Goal: Task Accomplishment & Management: Use online tool/utility

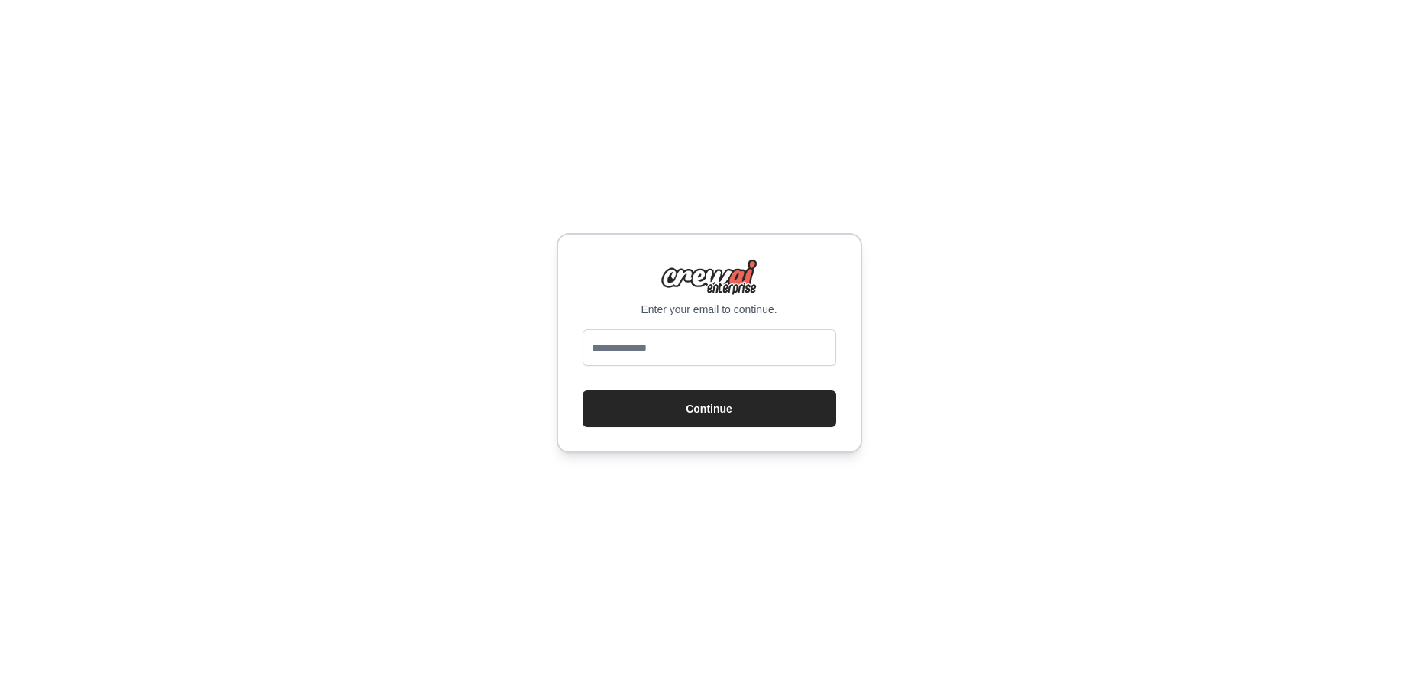
type input "**********"
click at [722, 418] on button "Continue" at bounding box center [710, 408] width 254 height 37
click at [728, 349] on input "**********" at bounding box center [710, 347] width 254 height 37
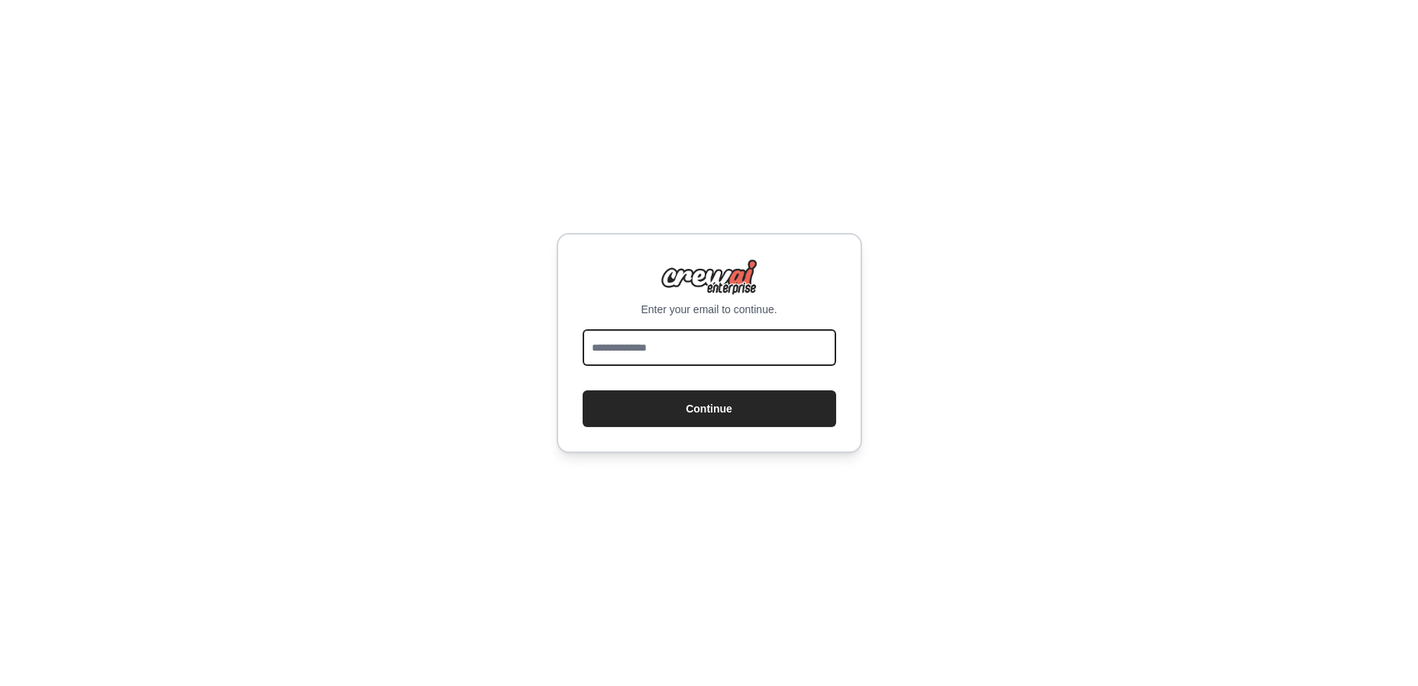
type input "**********"
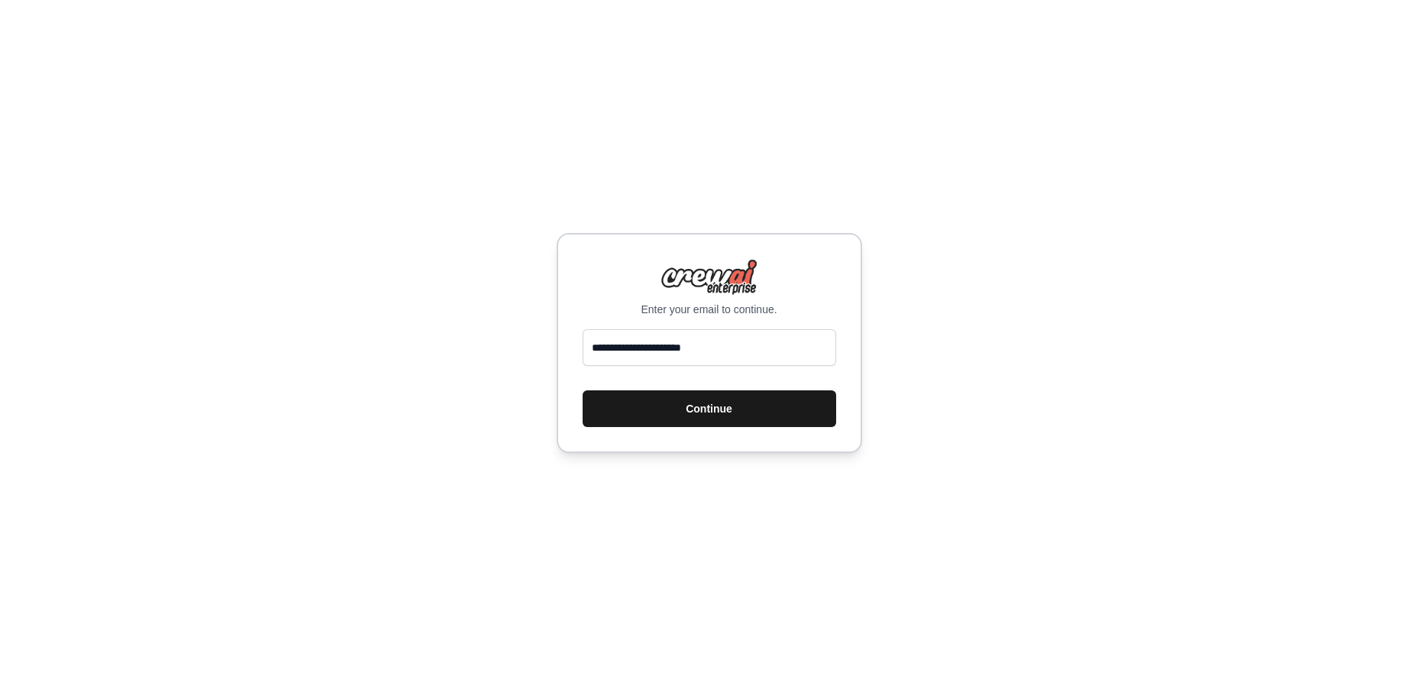
click at [714, 414] on button "Continue" at bounding box center [710, 408] width 254 height 37
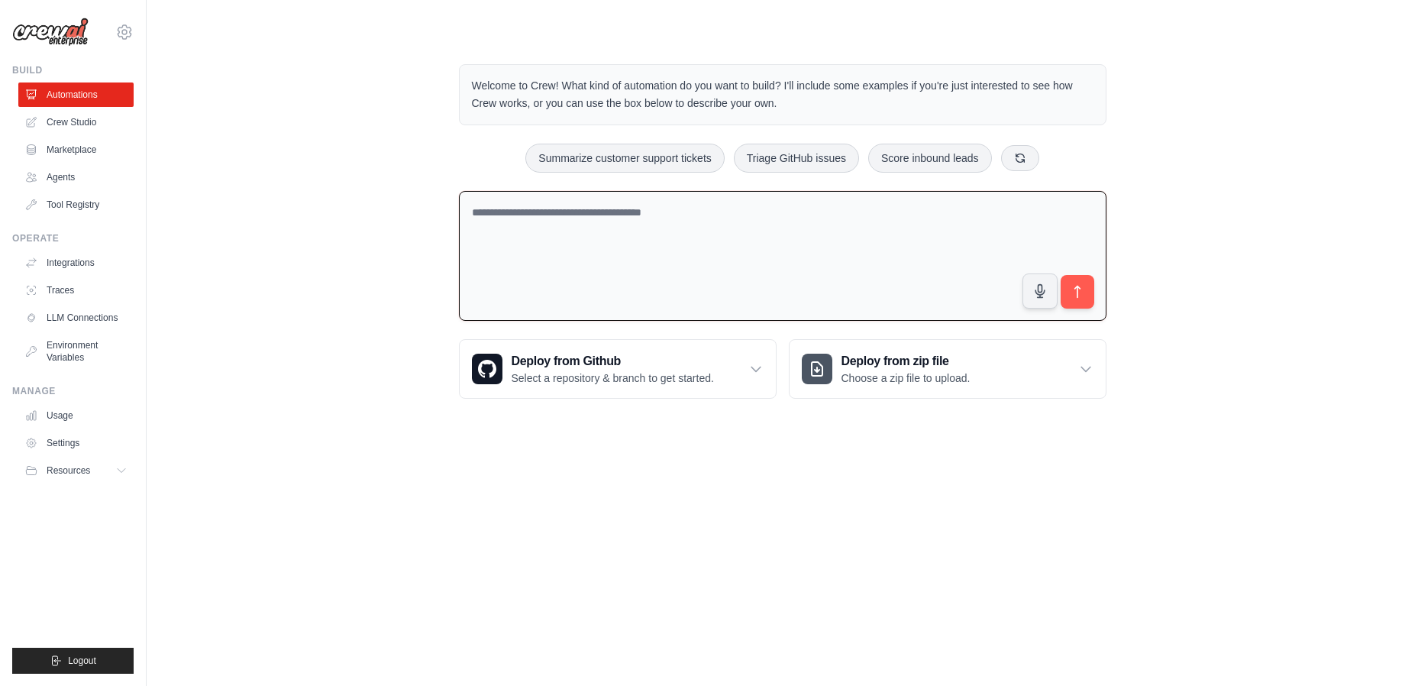
click at [628, 277] on textarea at bounding box center [783, 256] width 648 height 131
click at [551, 226] on textarea at bounding box center [783, 256] width 648 height 131
drag, startPoint x: 746, startPoint y: 196, endPoint x: 701, endPoint y: 212, distance: 47.6
click at [701, 212] on textarea at bounding box center [783, 256] width 648 height 131
drag, startPoint x: 700, startPoint y: 212, endPoint x: 525, endPoint y: 202, distance: 175.9
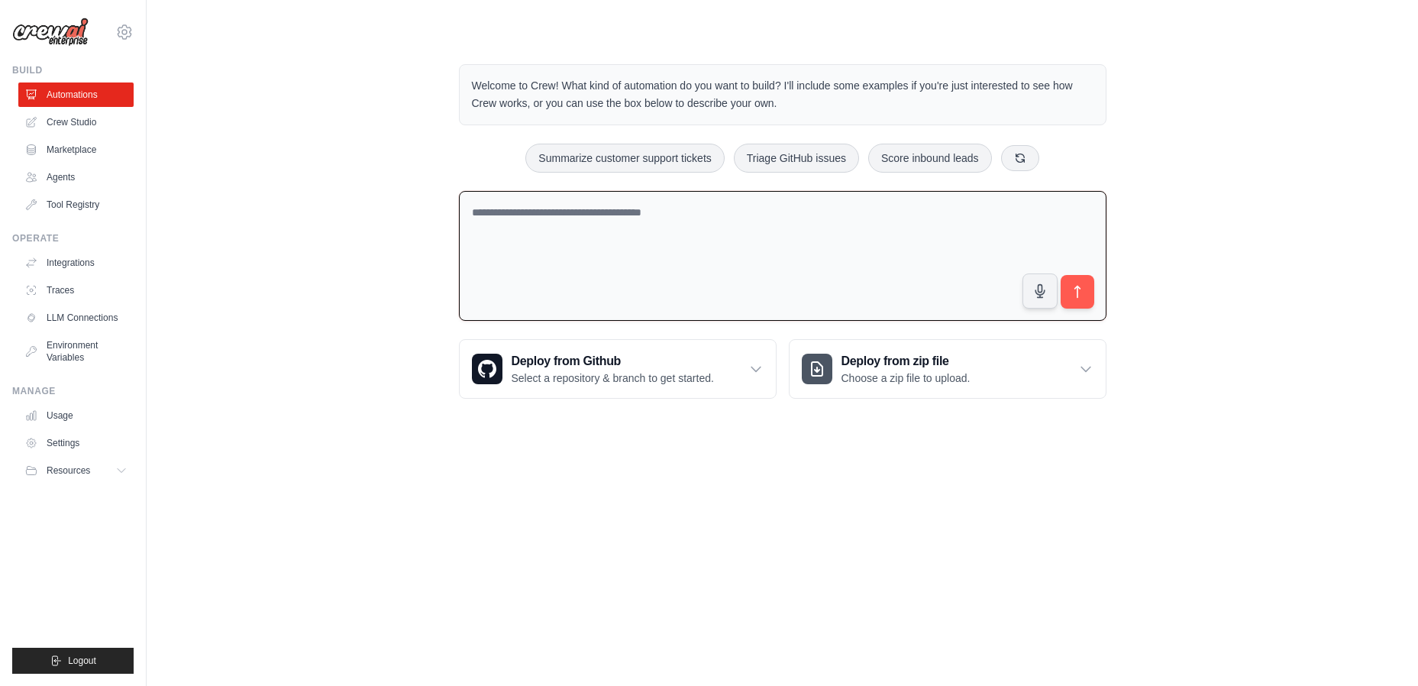
click at [525, 202] on textarea at bounding box center [783, 256] width 648 height 131
click at [446, 566] on body "azakaryan2023@gmail.com Settings Build Automations Crew Studio" at bounding box center [709, 343] width 1418 height 686
click at [645, 233] on textarea at bounding box center [783, 256] width 648 height 131
paste textarea "**********"
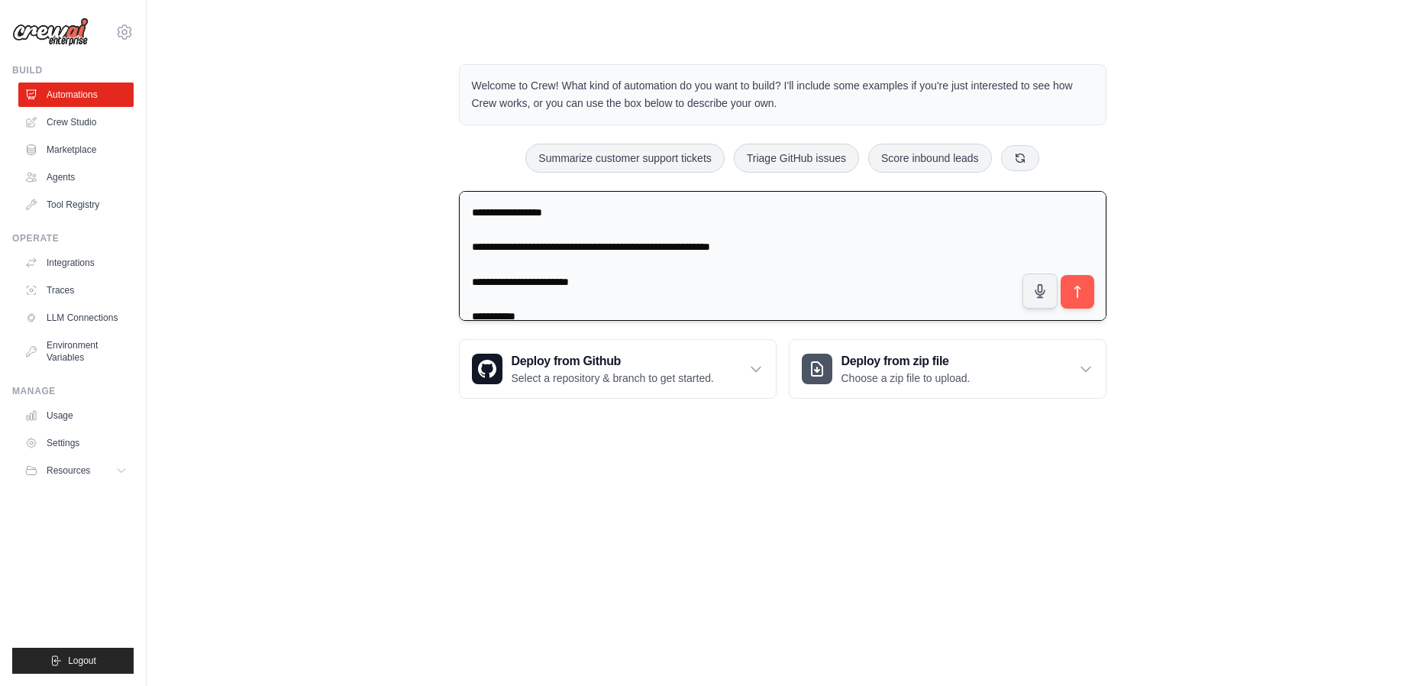
scroll to position [37, 0]
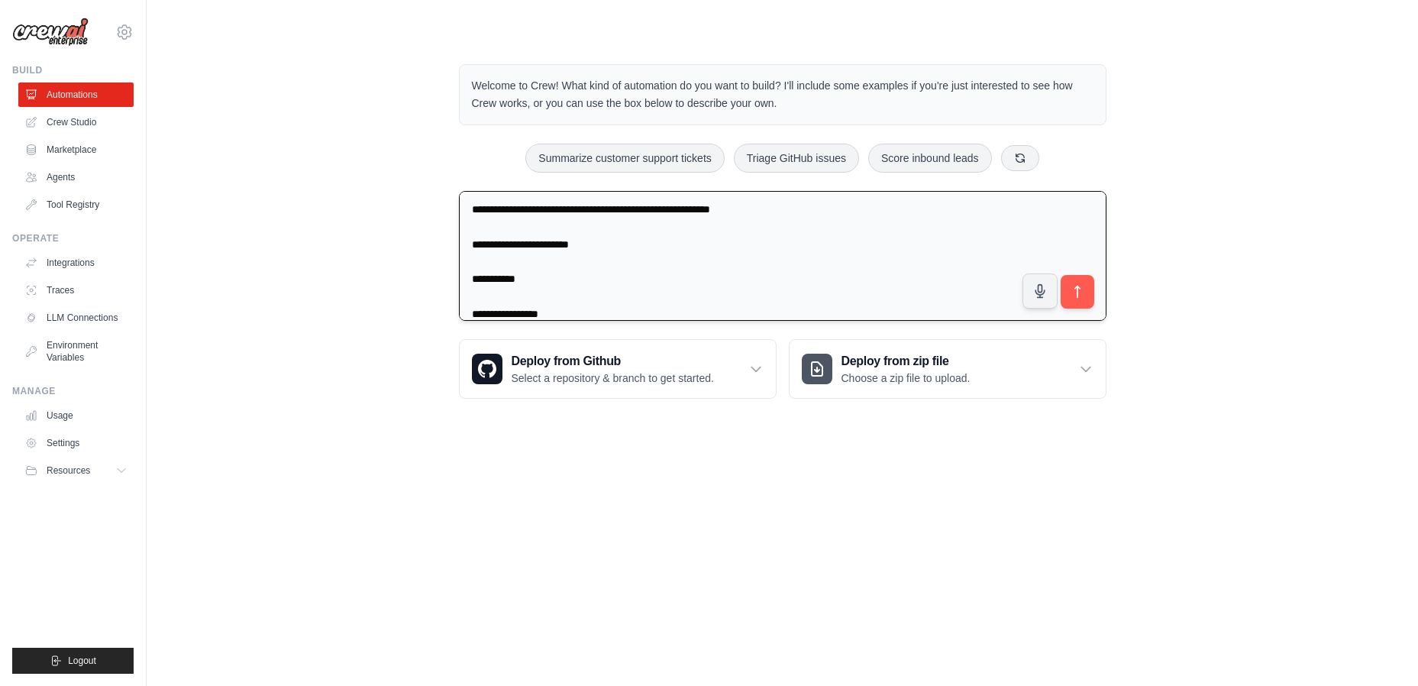
click at [693, 265] on textarea "**********" at bounding box center [783, 256] width 648 height 131
paste textarea "**********"
drag, startPoint x: 599, startPoint y: 281, endPoint x: 395, endPoint y: 273, distance: 204.8
click at [395, 273] on div "**********" at bounding box center [782, 231] width 1223 height 383
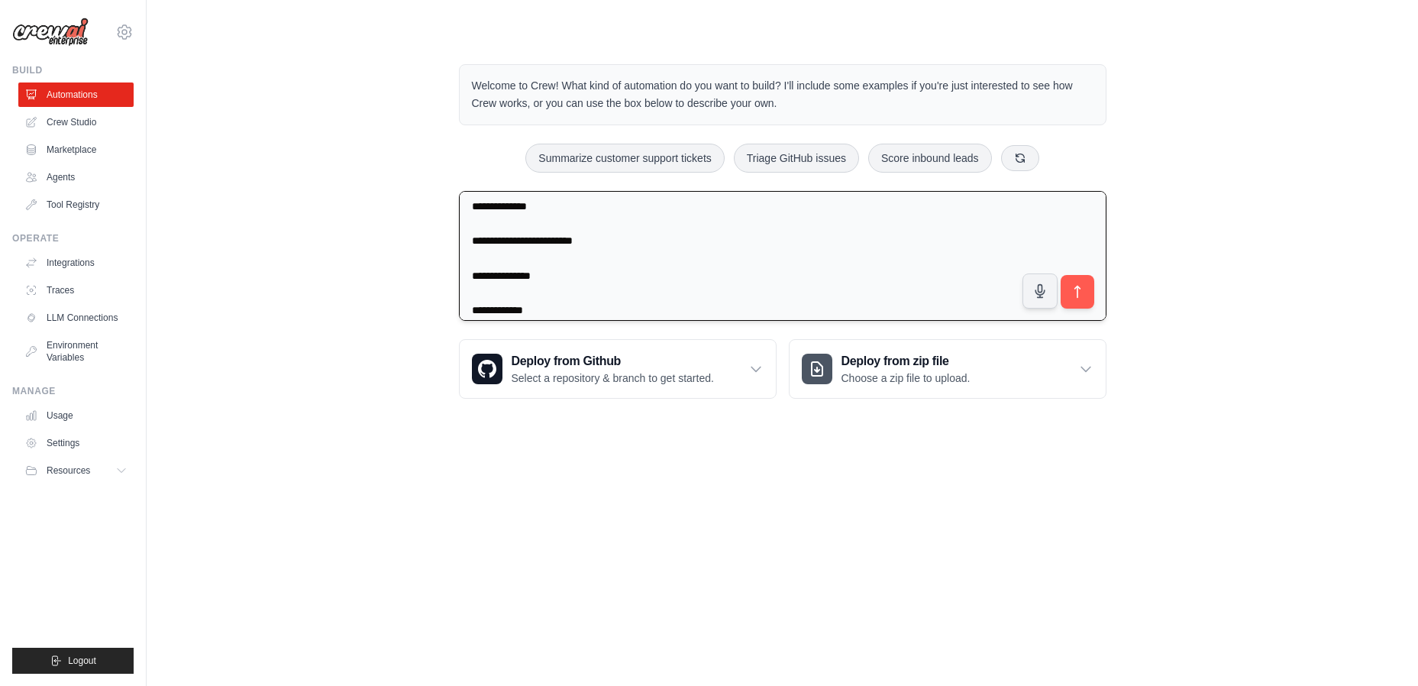
scroll to position [108, 0]
drag, startPoint x: 570, startPoint y: 246, endPoint x: 390, endPoint y: 229, distance: 181.0
click at [390, 229] on div "**********" at bounding box center [782, 231] width 1223 height 383
drag, startPoint x: 641, startPoint y: 264, endPoint x: 406, endPoint y: 244, distance: 236.1
click at [406, 244] on div "**********" at bounding box center [782, 231] width 1223 height 383
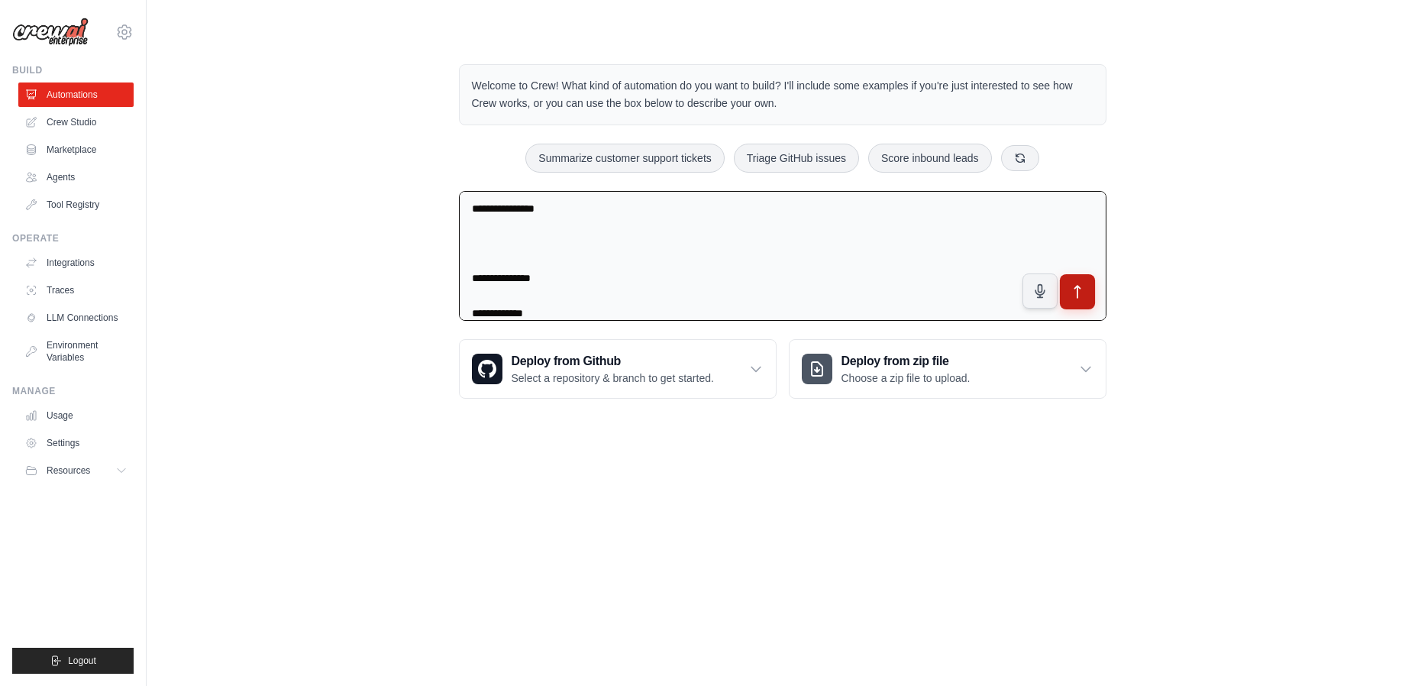
type textarea "**********"
click at [1084, 292] on icon "submit" at bounding box center [1077, 292] width 16 height 16
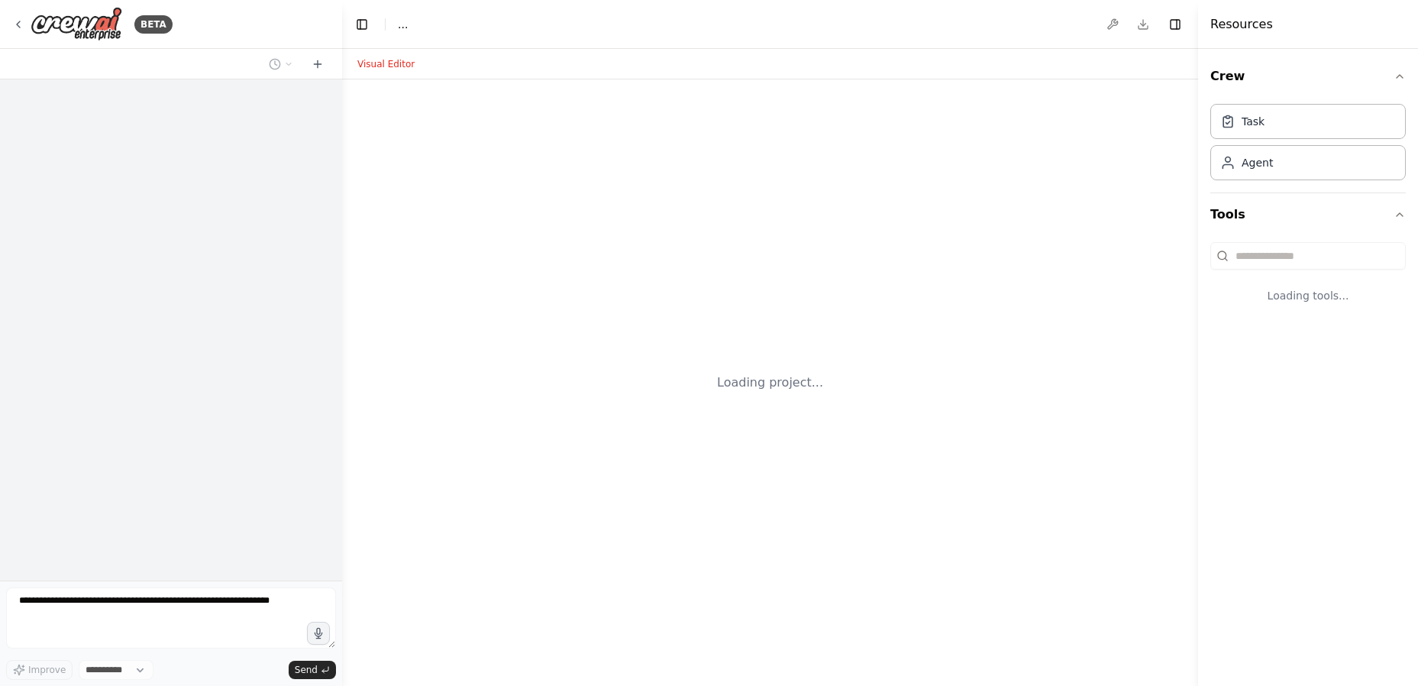
select select "****"
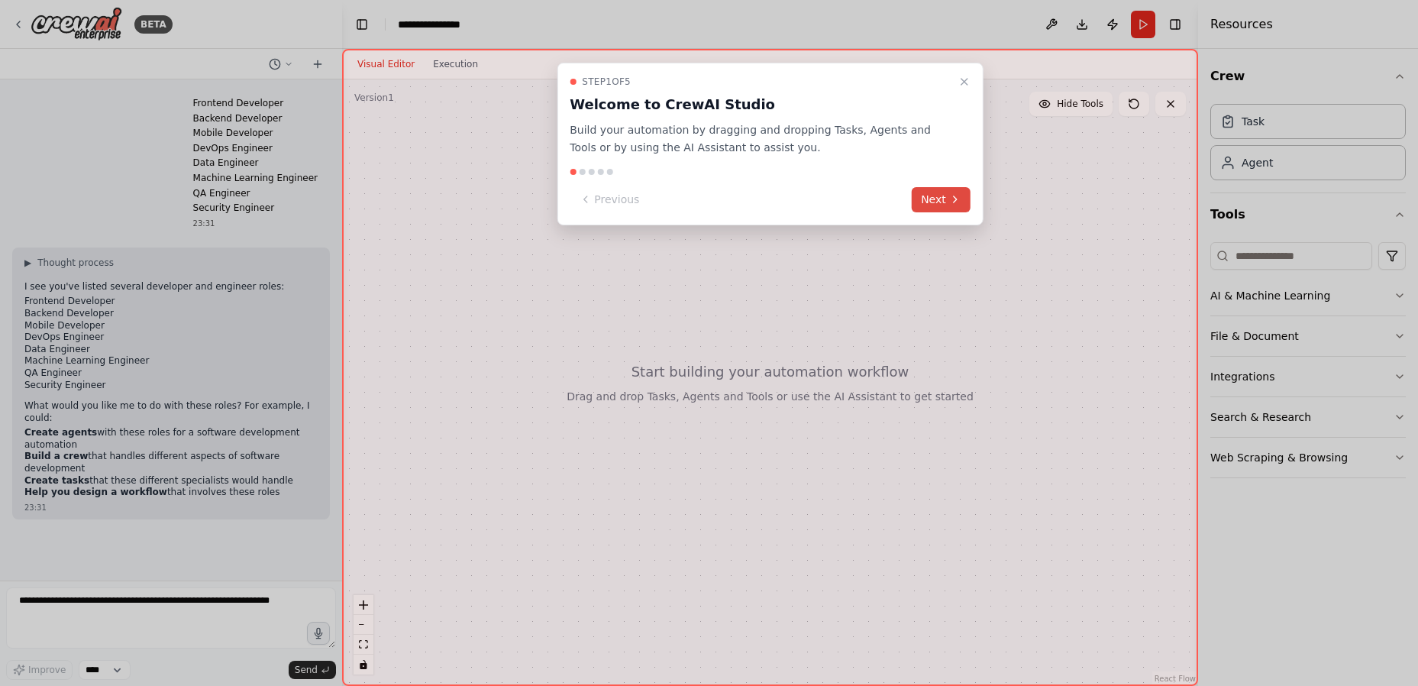
click at [945, 202] on button "Next" at bounding box center [941, 199] width 59 height 25
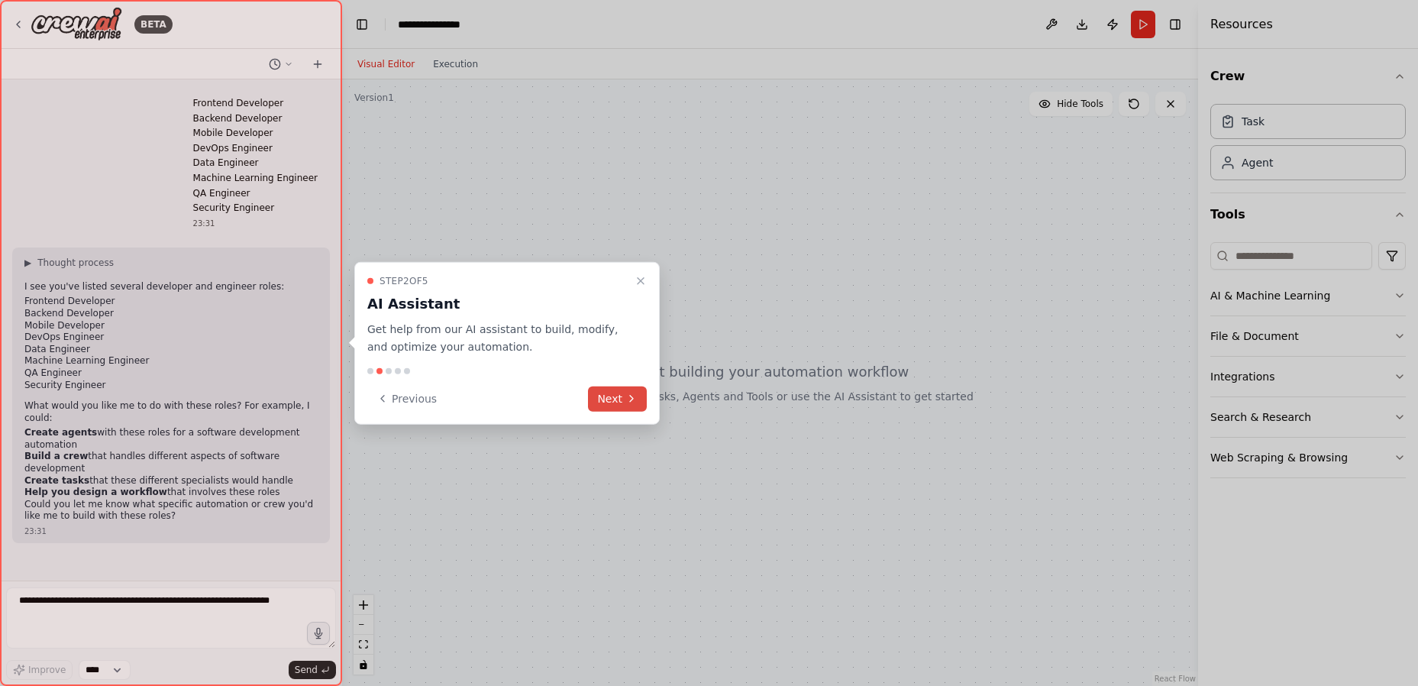
click at [641, 399] on button "Next" at bounding box center [617, 398] width 59 height 25
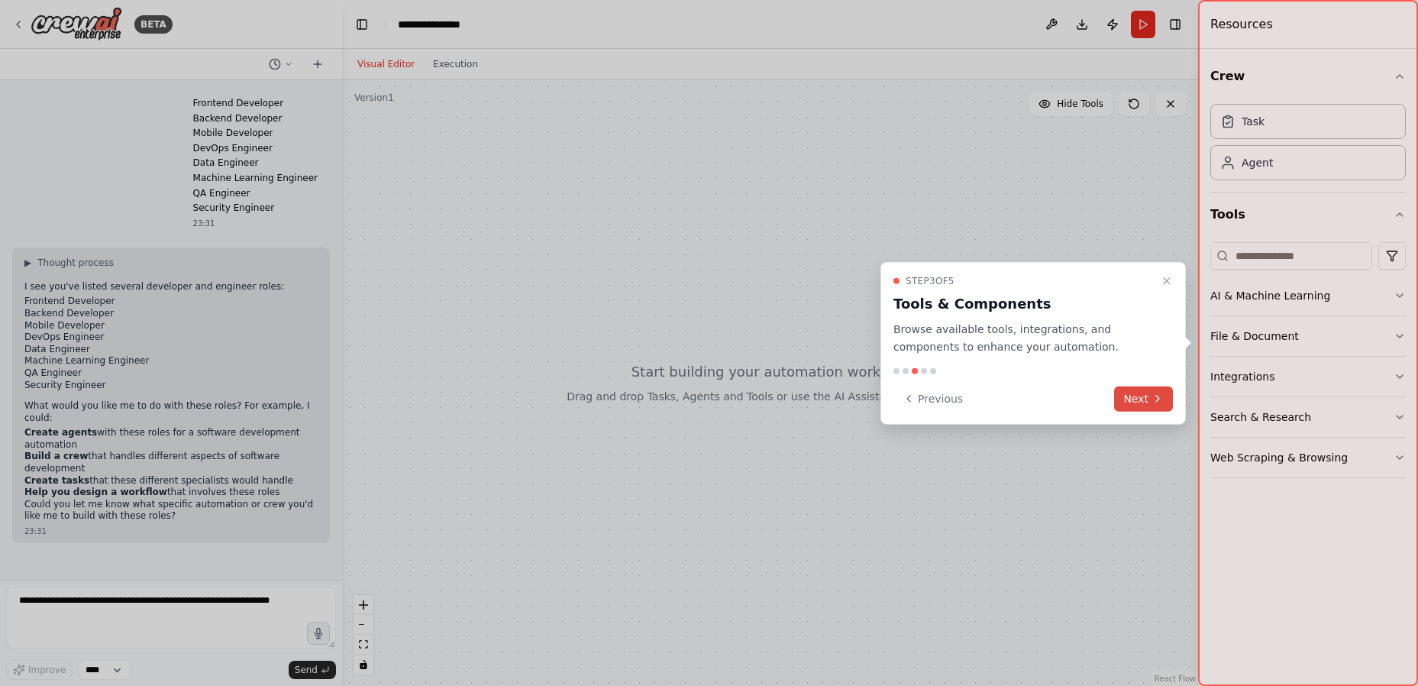
click at [1155, 402] on icon at bounding box center [1158, 399] width 12 height 12
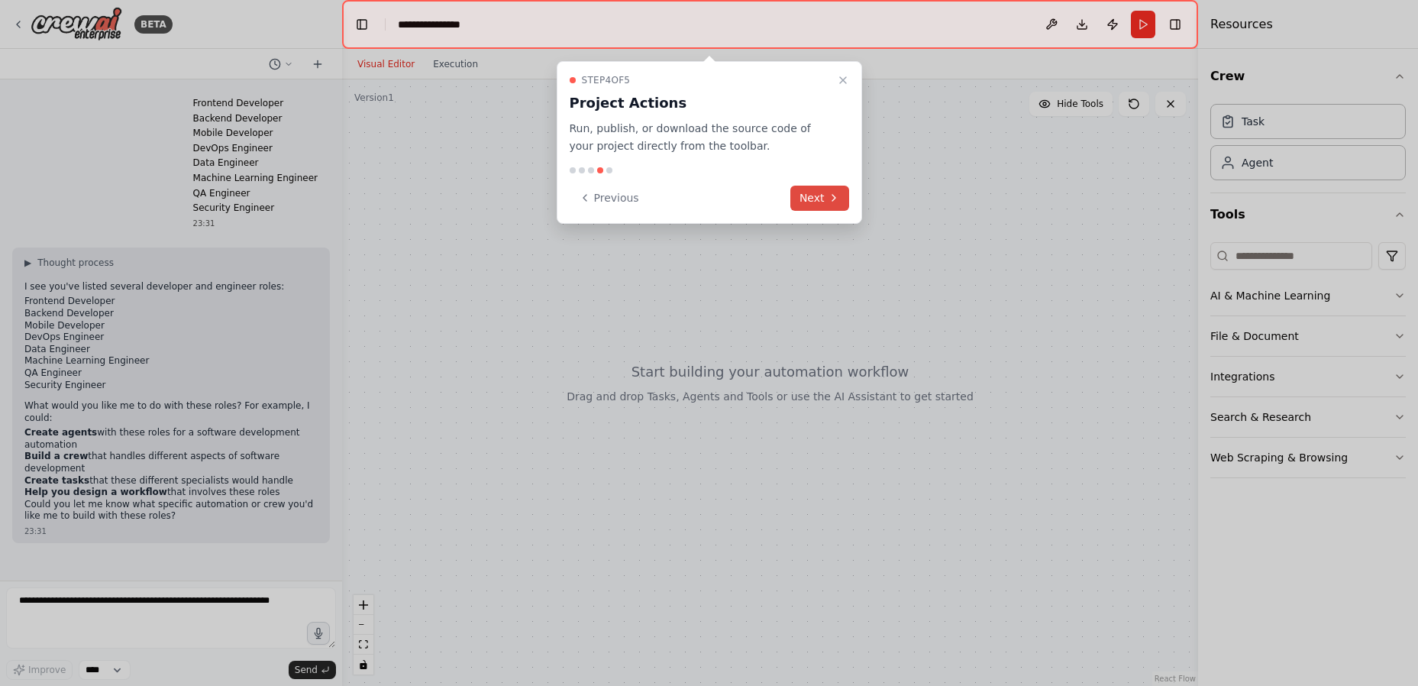
click at [829, 197] on icon at bounding box center [834, 198] width 12 height 12
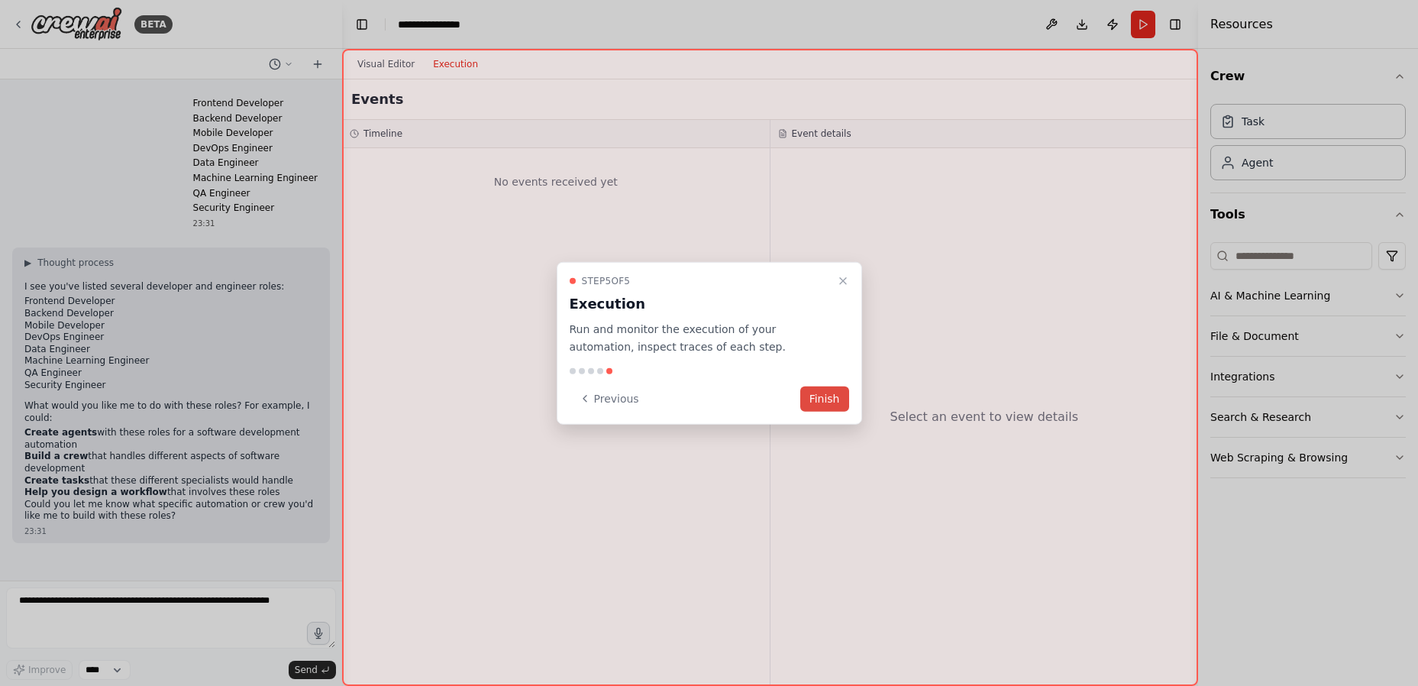
click at [828, 398] on button "Finish" at bounding box center [824, 398] width 49 height 25
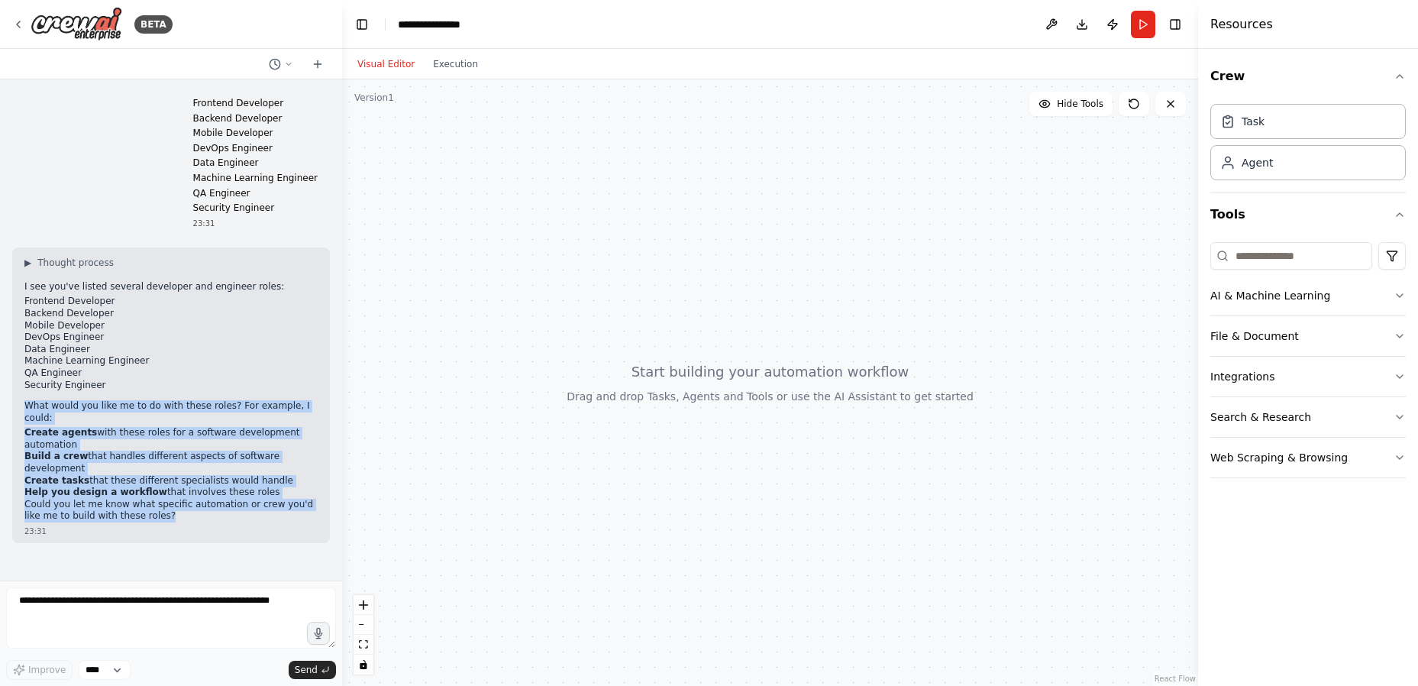
drag, startPoint x: 135, startPoint y: 485, endPoint x: 31, endPoint y: 407, distance: 130.4
click at [20, 408] on div "▶ Thought process I see you've listed several developer and engineer roles: Fro…" at bounding box center [171, 395] width 318 height 296
copy div "What would you like me to do with these roles? For example, I could: Create age…"
click at [152, 499] on p "Could you let me know what specific automation or crew you'd like me to build w…" at bounding box center [170, 511] width 293 height 24
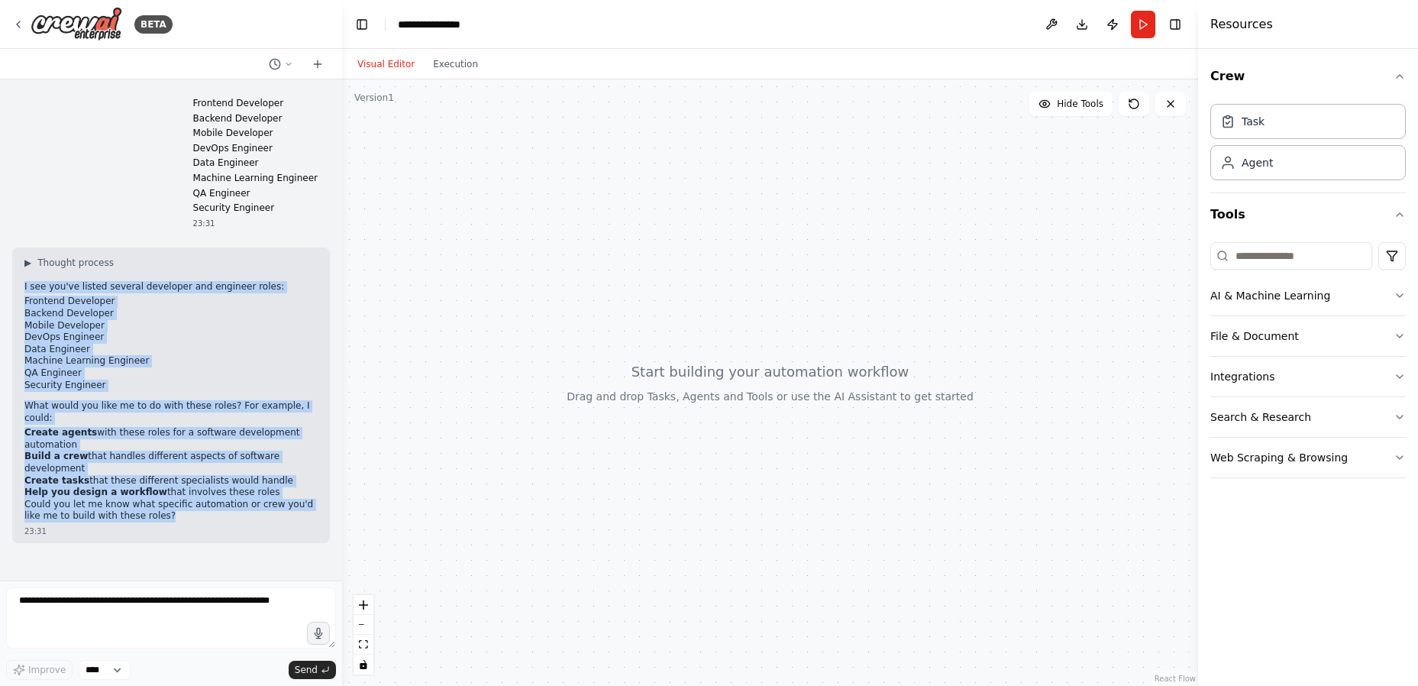
drag, startPoint x: 47, startPoint y: 292, endPoint x: 144, endPoint y: 475, distance: 207.0
click at [144, 475] on div "▶ Thought process I see you've listed several developer and engineer roles: Fro…" at bounding box center [171, 395] width 318 height 296
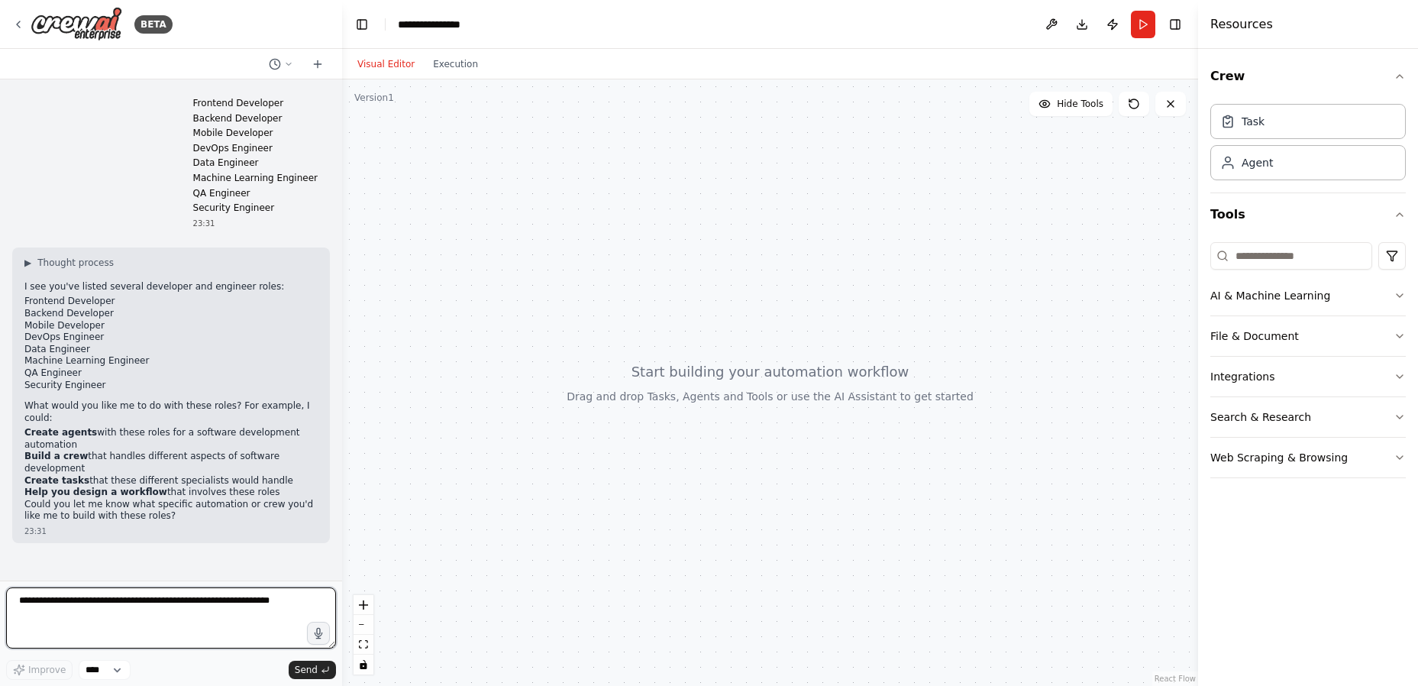
click at [110, 615] on textarea at bounding box center [171, 617] width 330 height 61
paste textarea "**********"
type textarea "**********"
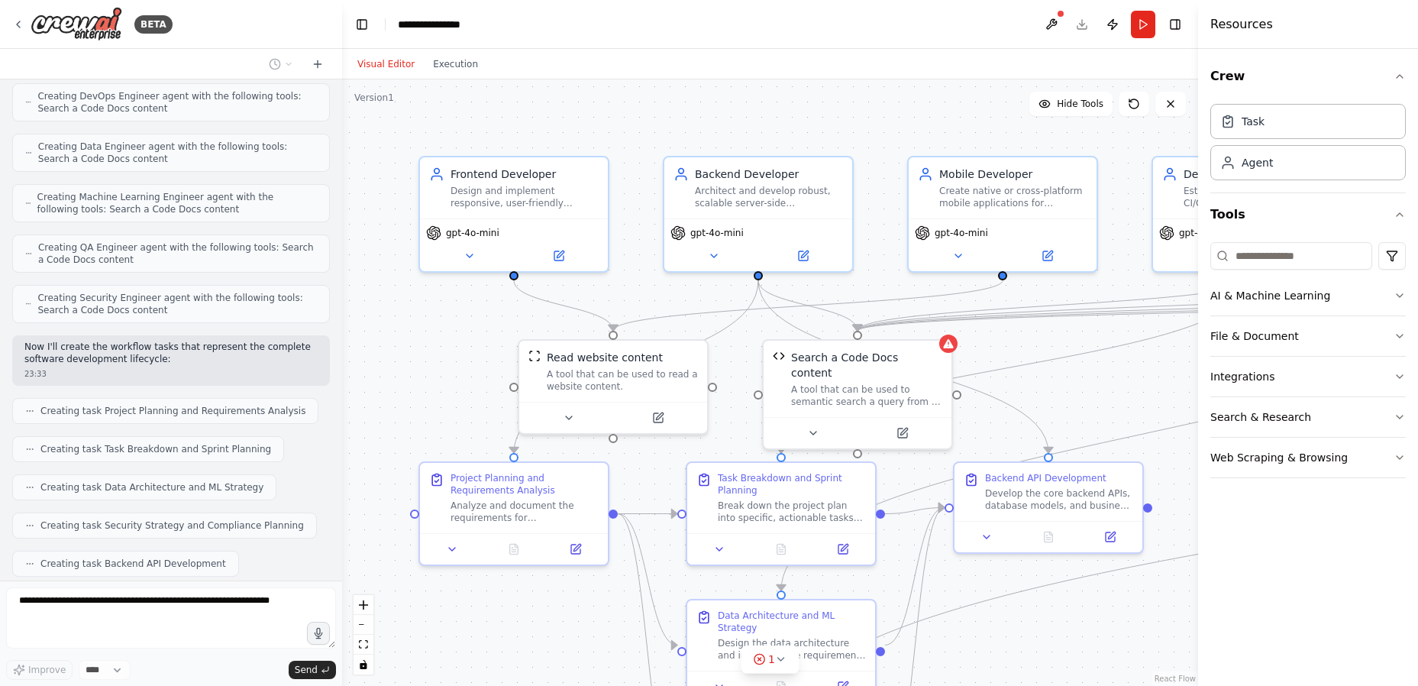
scroll to position [1162, 0]
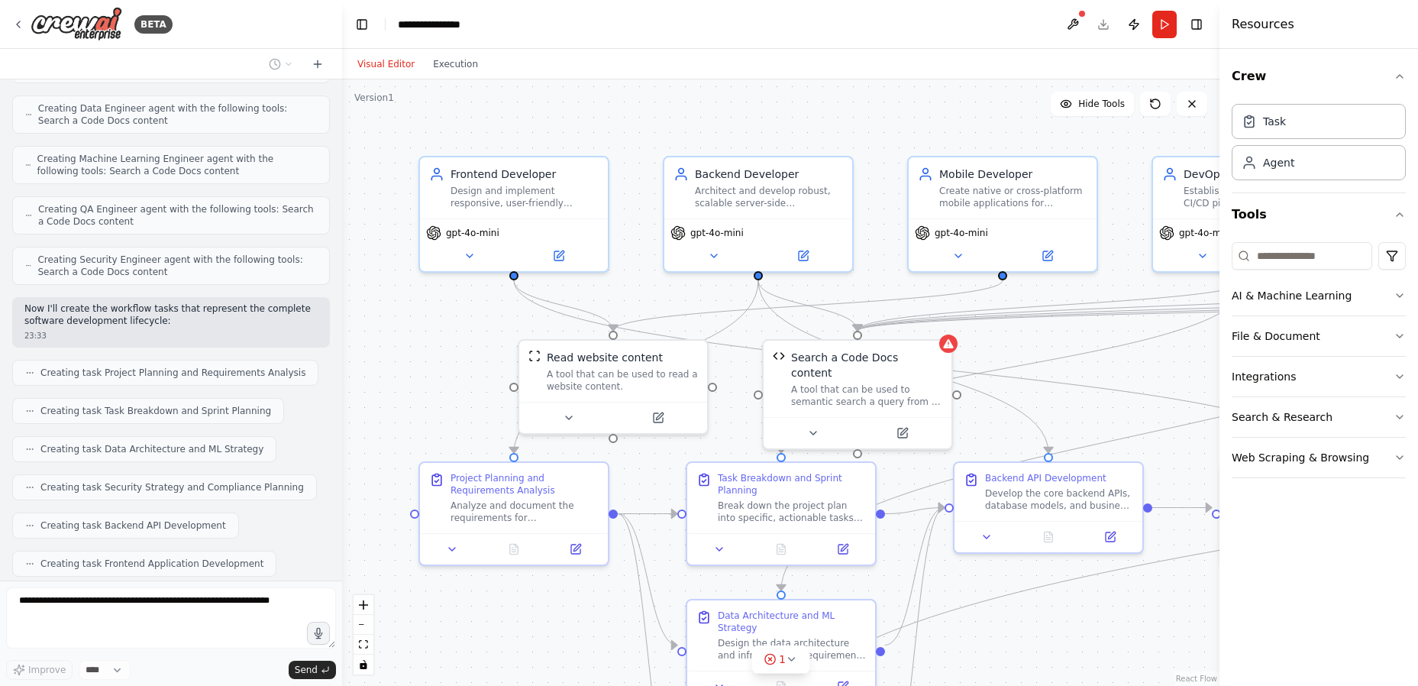
drag, startPoint x: 1198, startPoint y: 321, endPoint x: 1220, endPoint y: 317, distance: 21.7
click at [1220, 317] on div at bounding box center [1223, 343] width 6 height 686
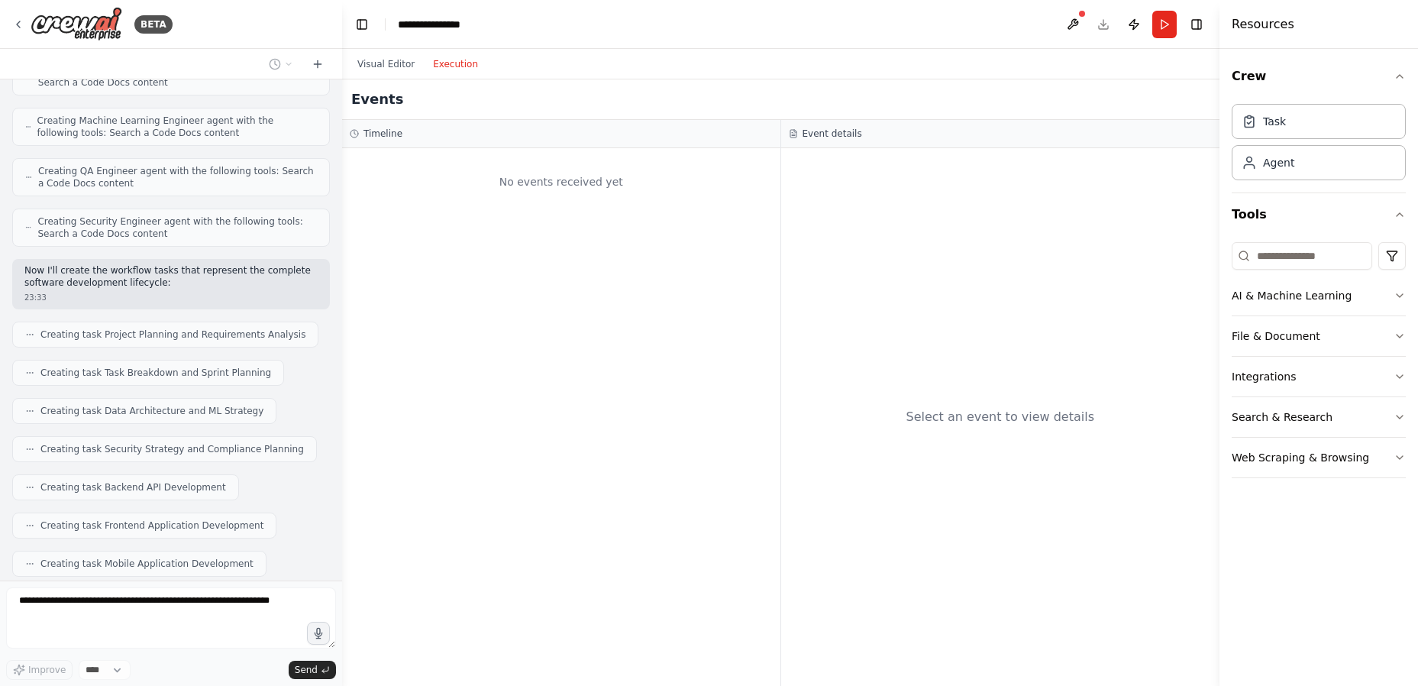
click at [464, 62] on button "Execution" at bounding box center [455, 64] width 63 height 18
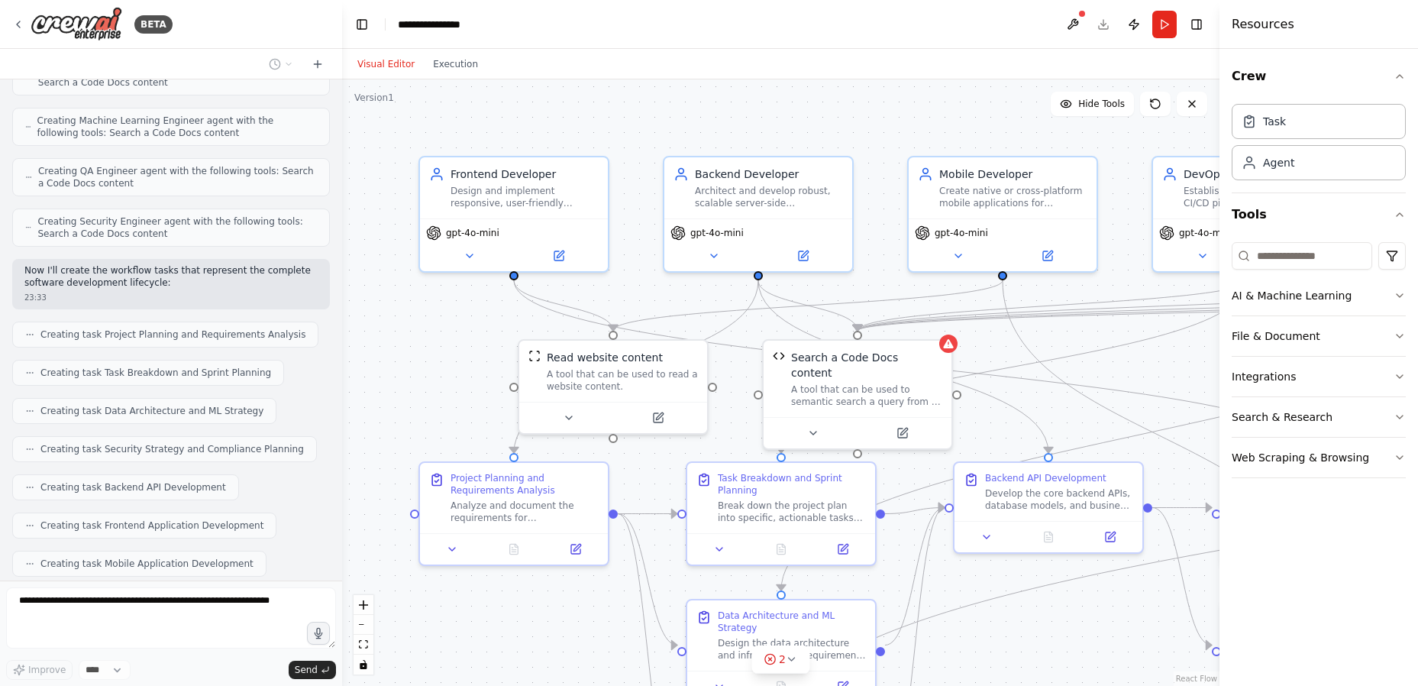
click at [373, 63] on button "Visual Editor" at bounding box center [386, 64] width 76 height 18
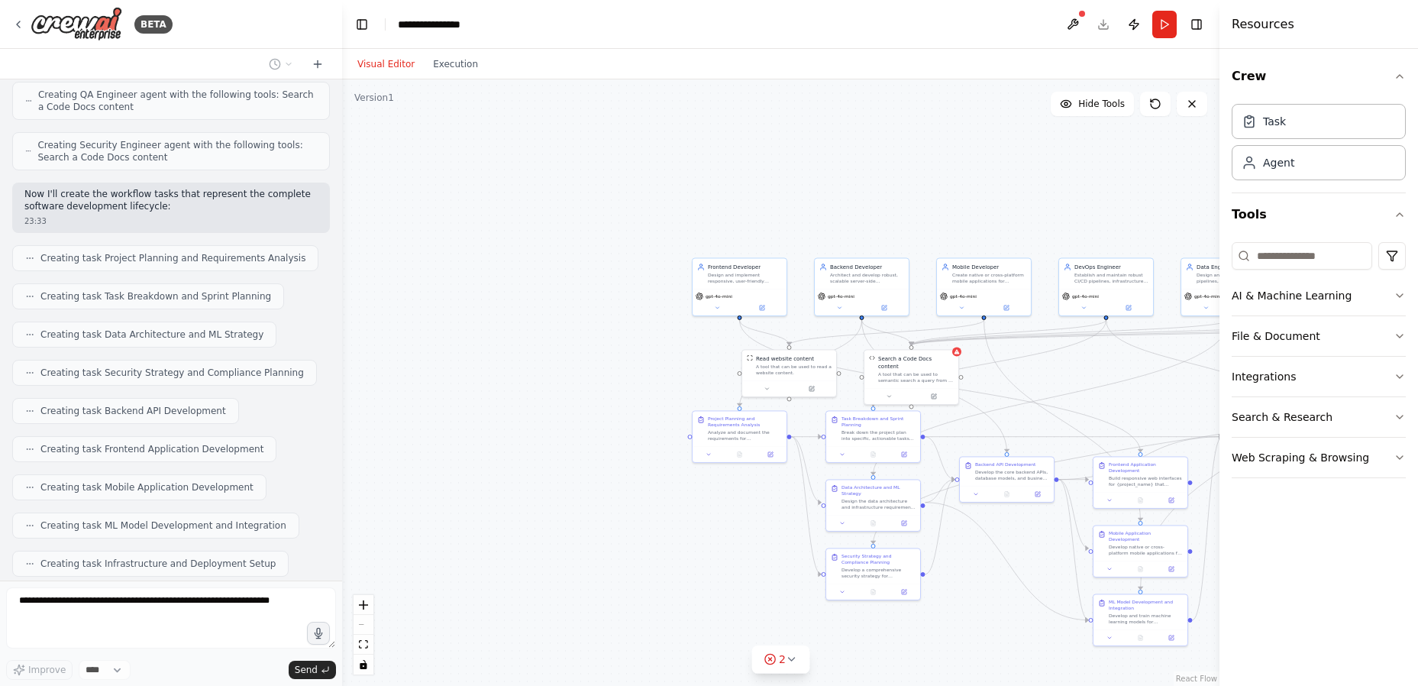
scroll to position [1314, 0]
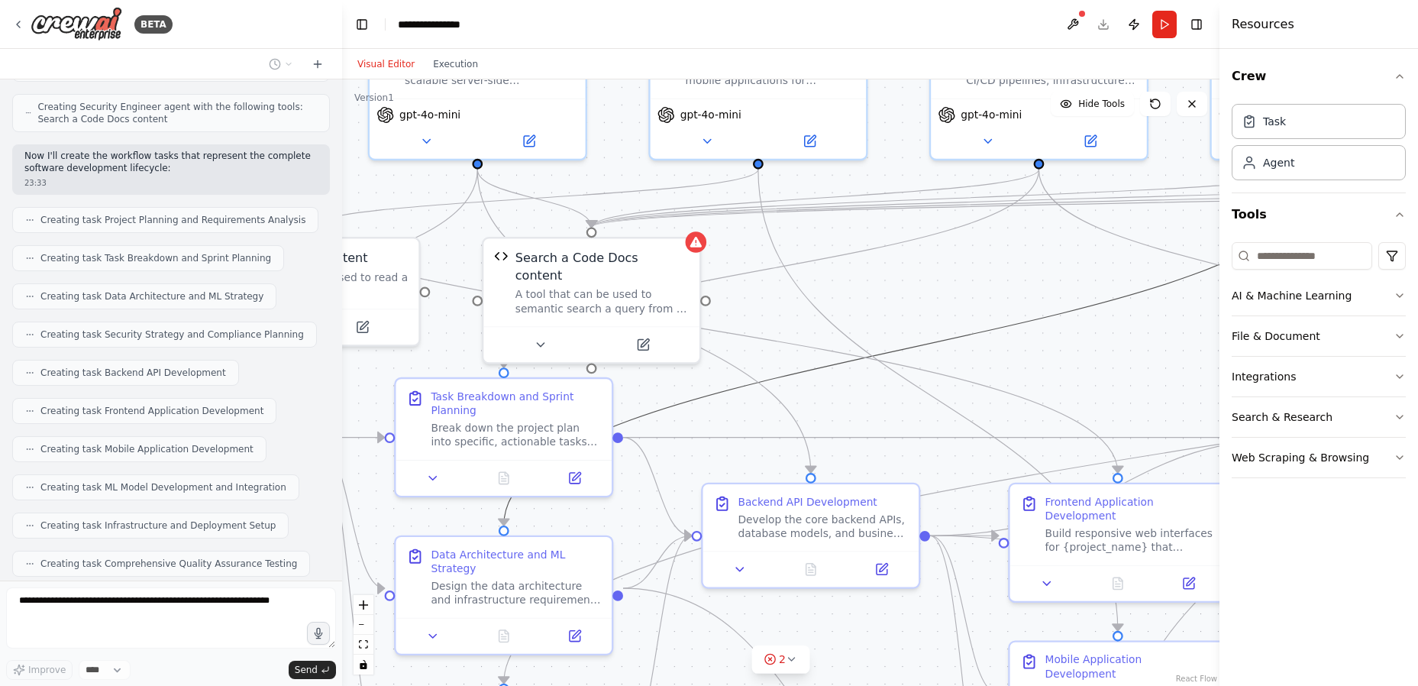
drag, startPoint x: 1078, startPoint y: 415, endPoint x: 848, endPoint y: 367, distance: 235.0
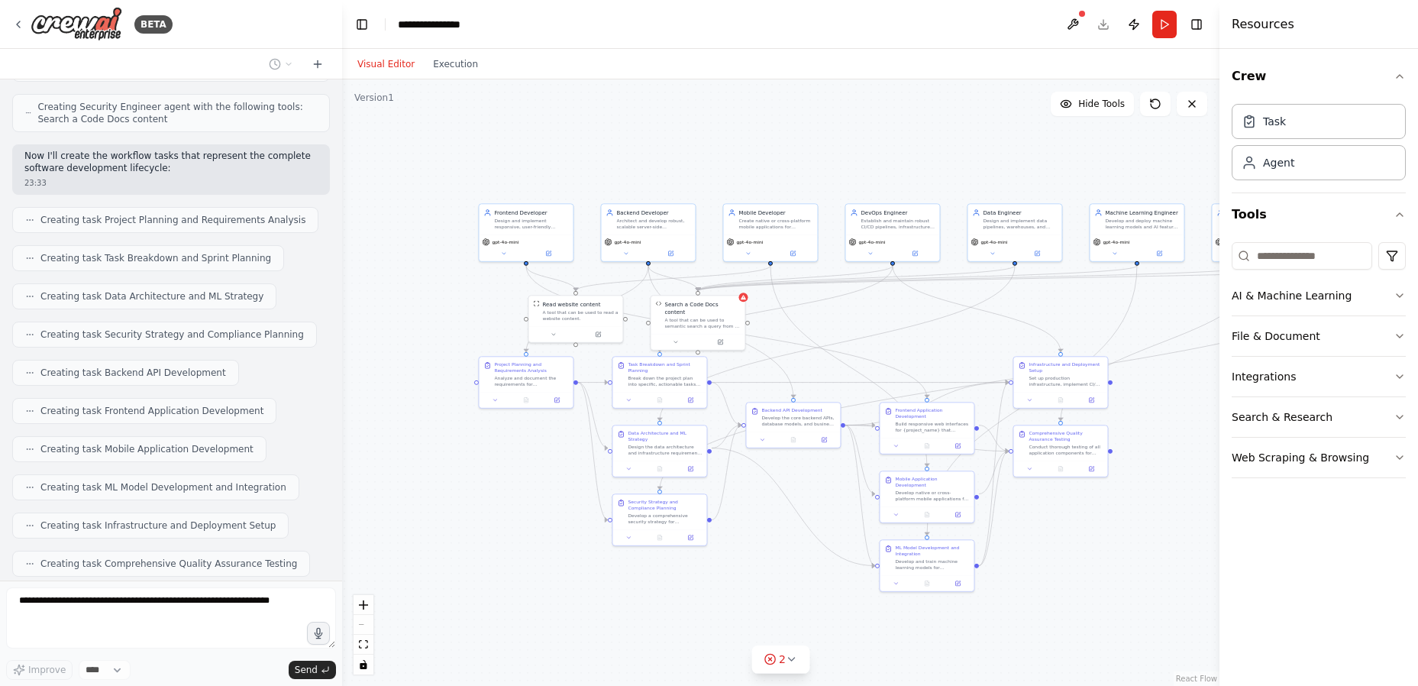
scroll to position [1352, 0]
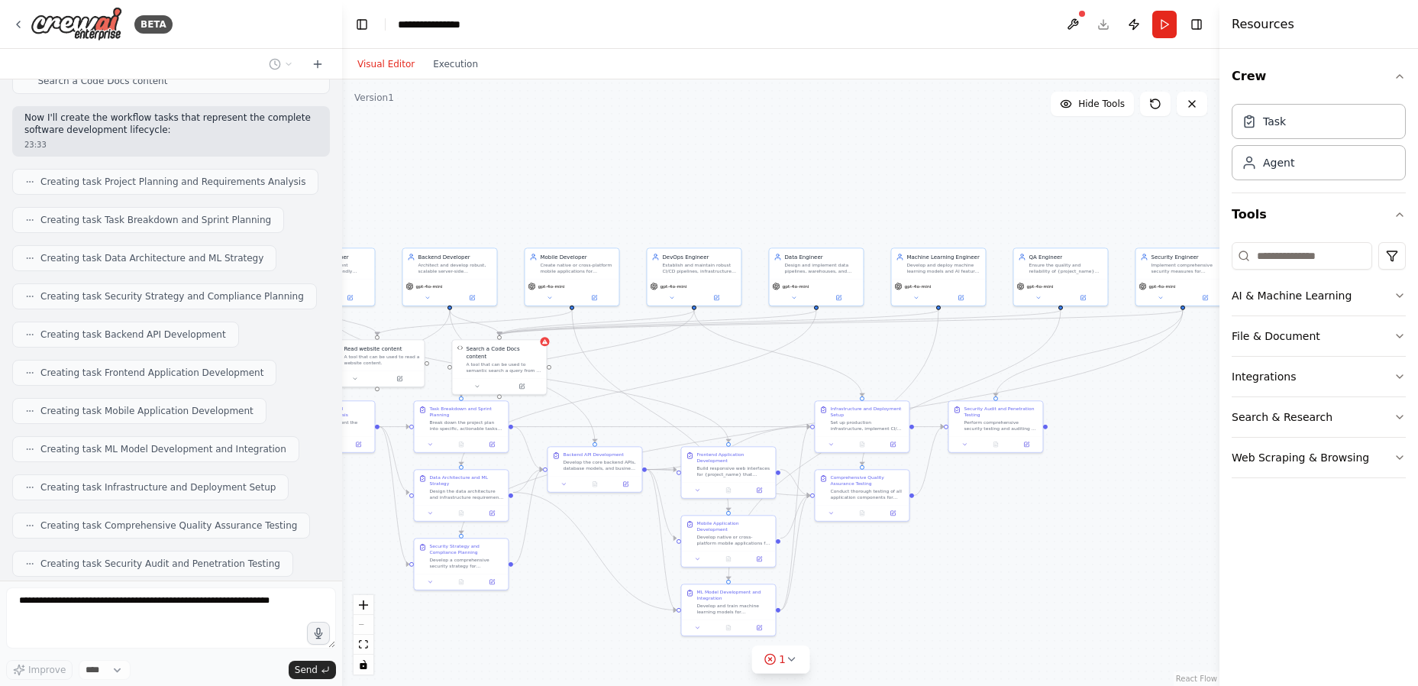
drag, startPoint x: 939, startPoint y: 356, endPoint x: 674, endPoint y: 387, distance: 266.8
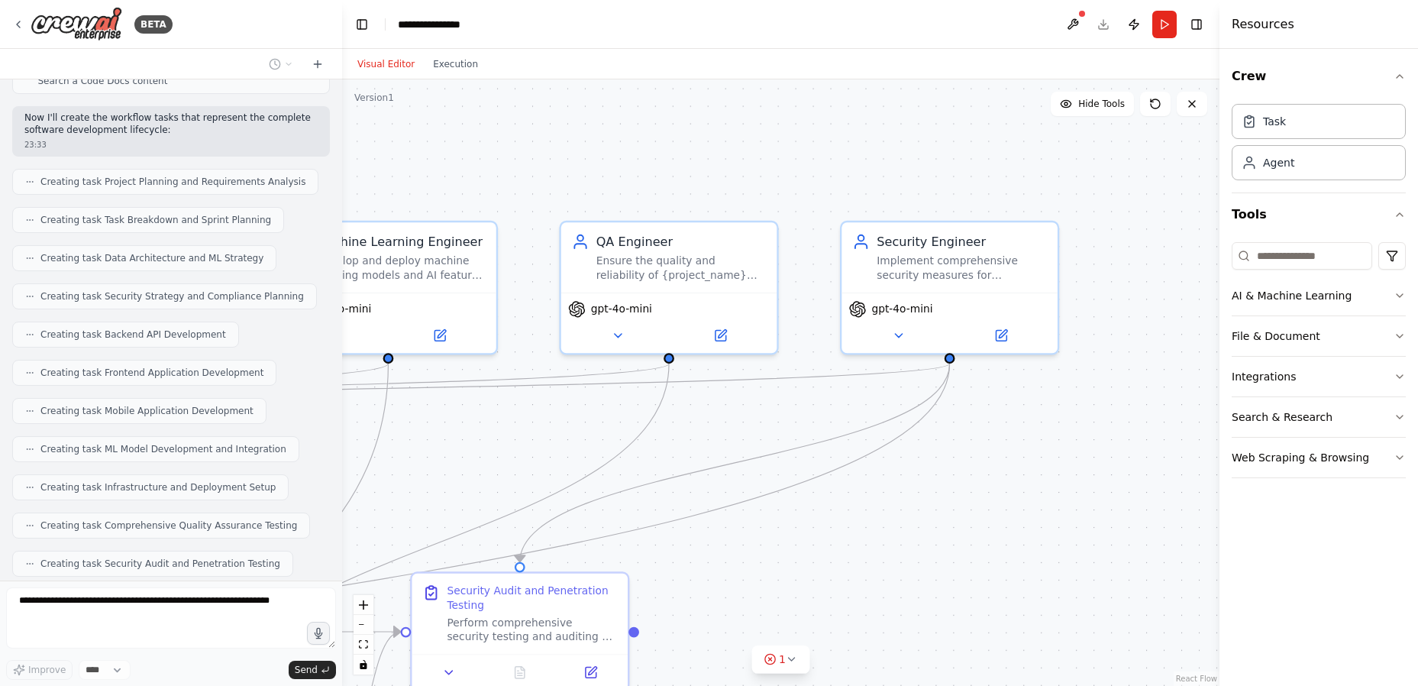
scroll to position [1391, 0]
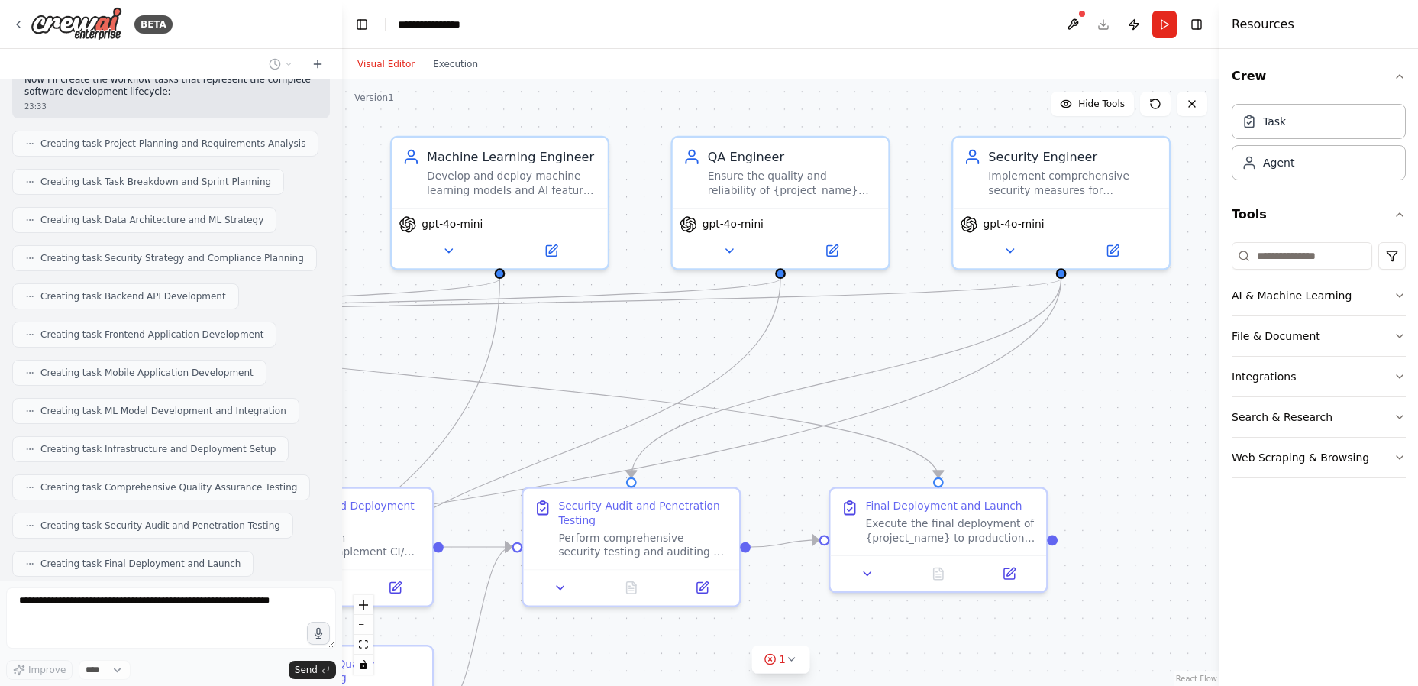
drag, startPoint x: 1118, startPoint y: 347, endPoint x: 922, endPoint y: 312, distance: 199.4
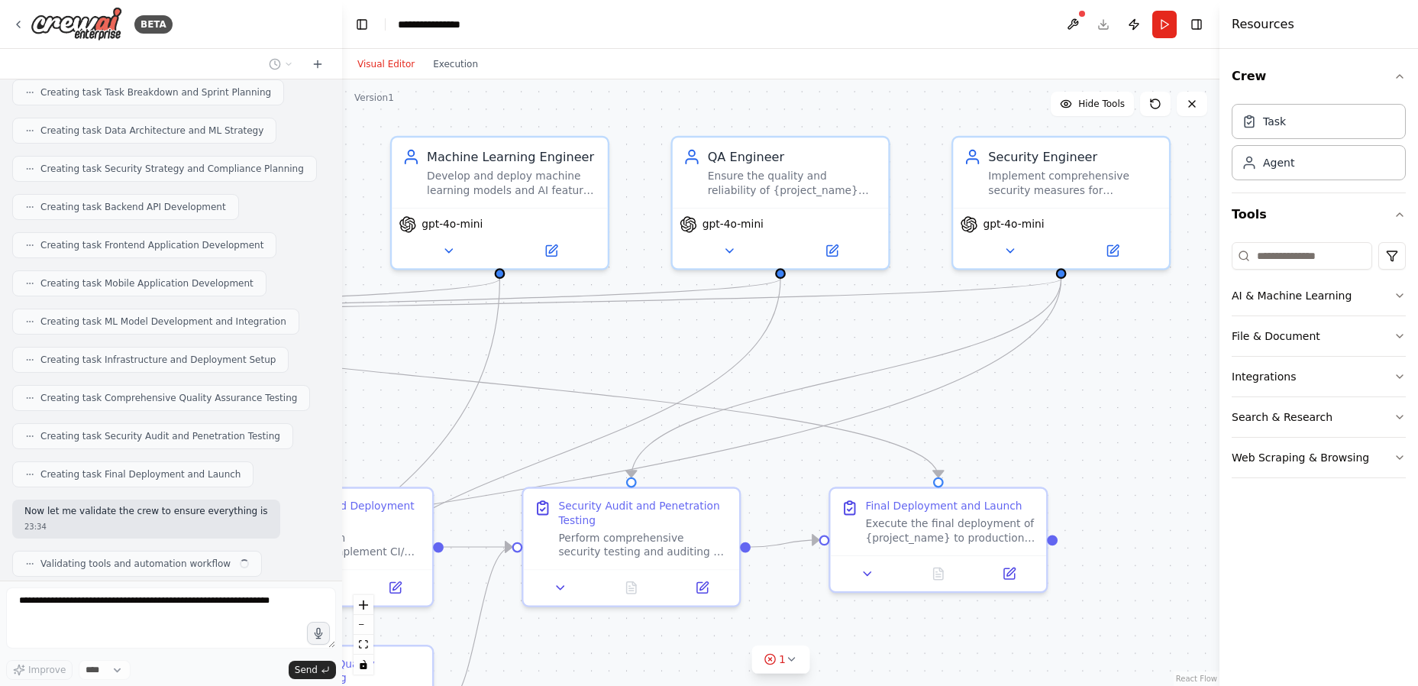
scroll to position [1491, 0]
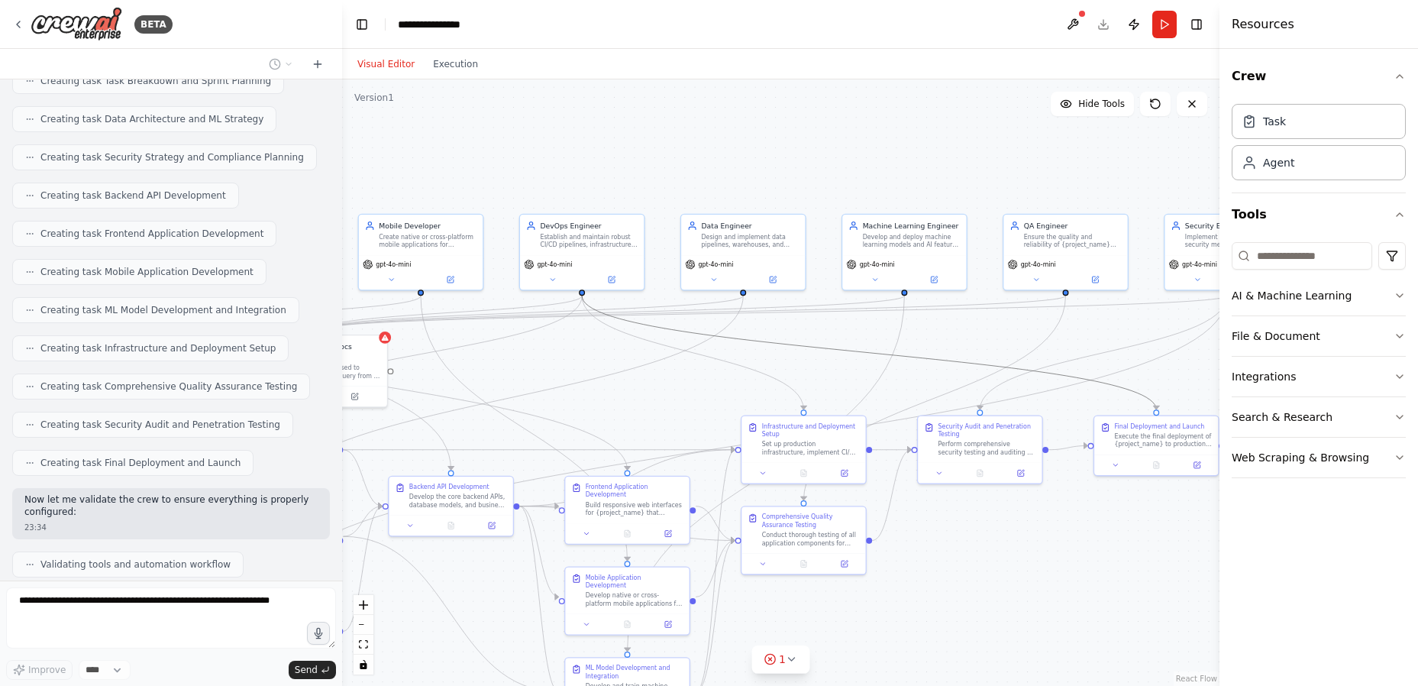
drag, startPoint x: 674, startPoint y: 395, endPoint x: 987, endPoint y: 358, distance: 315.2
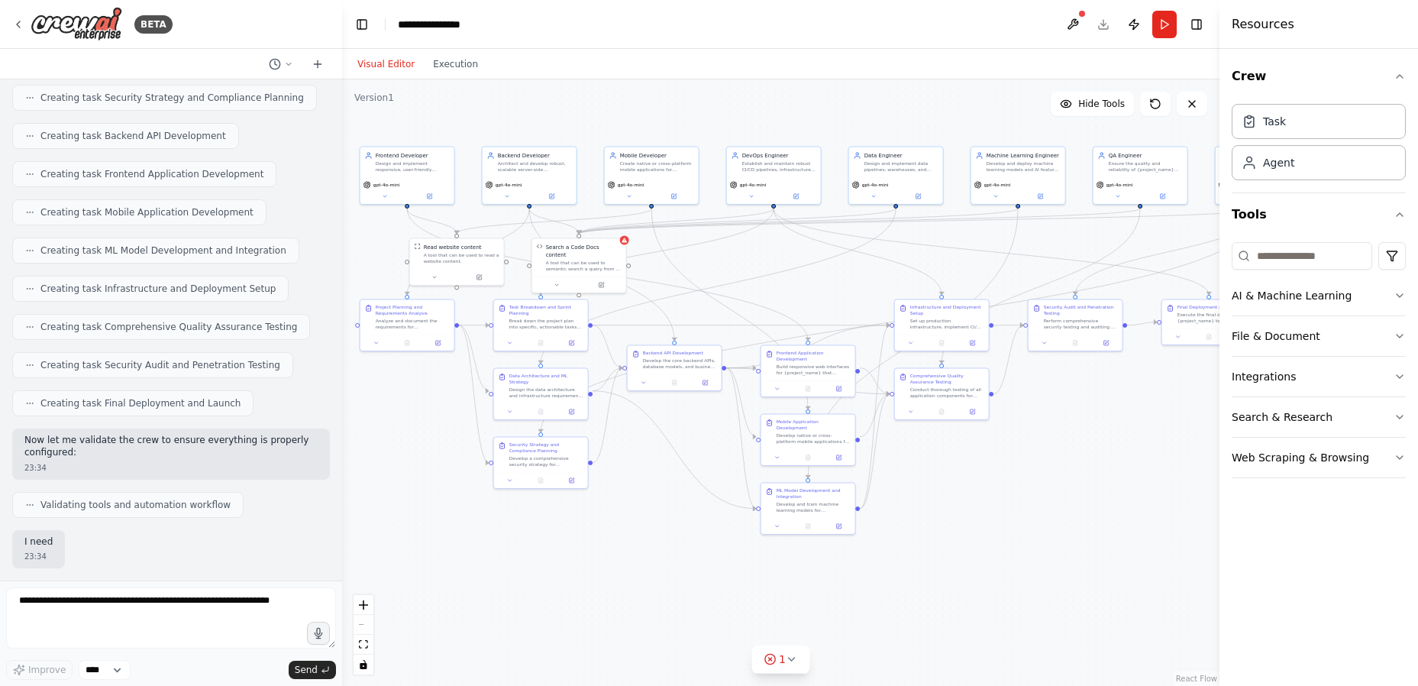
drag, startPoint x: 703, startPoint y: 402, endPoint x: 829, endPoint y: 335, distance: 142.8
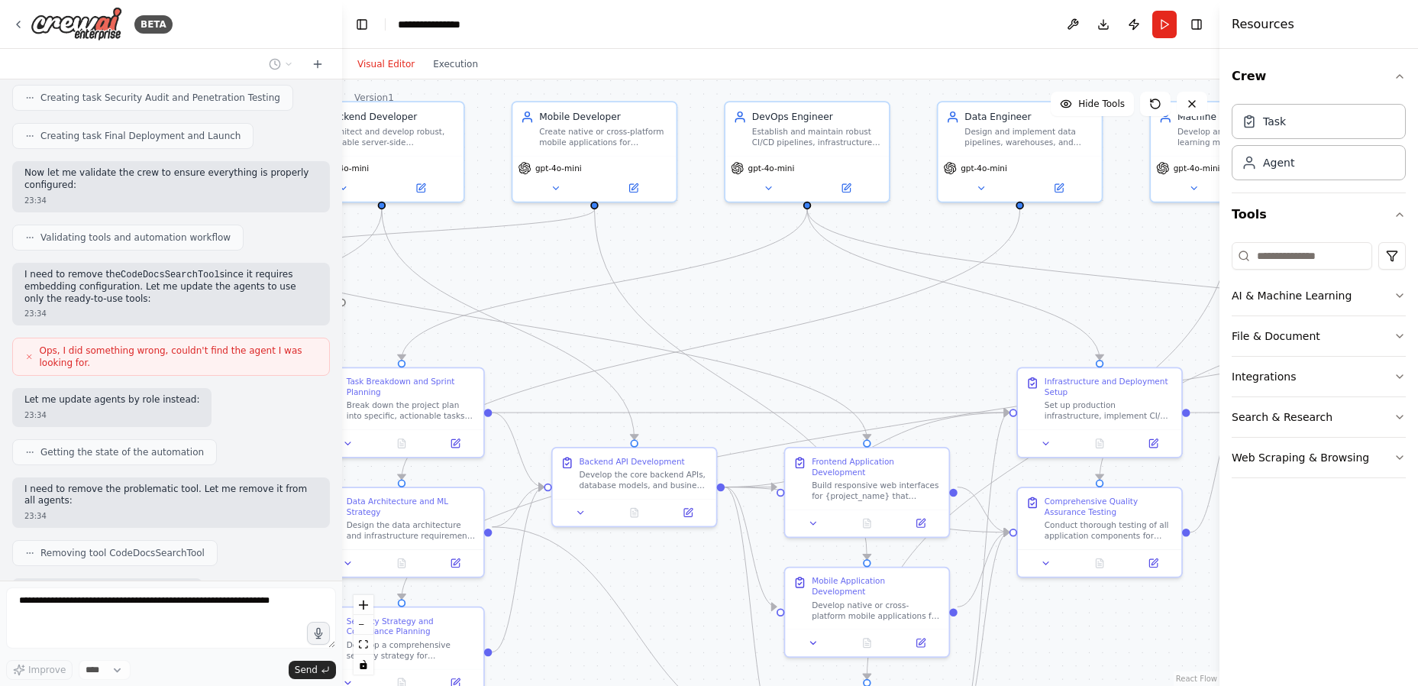
scroll to position [1896, 0]
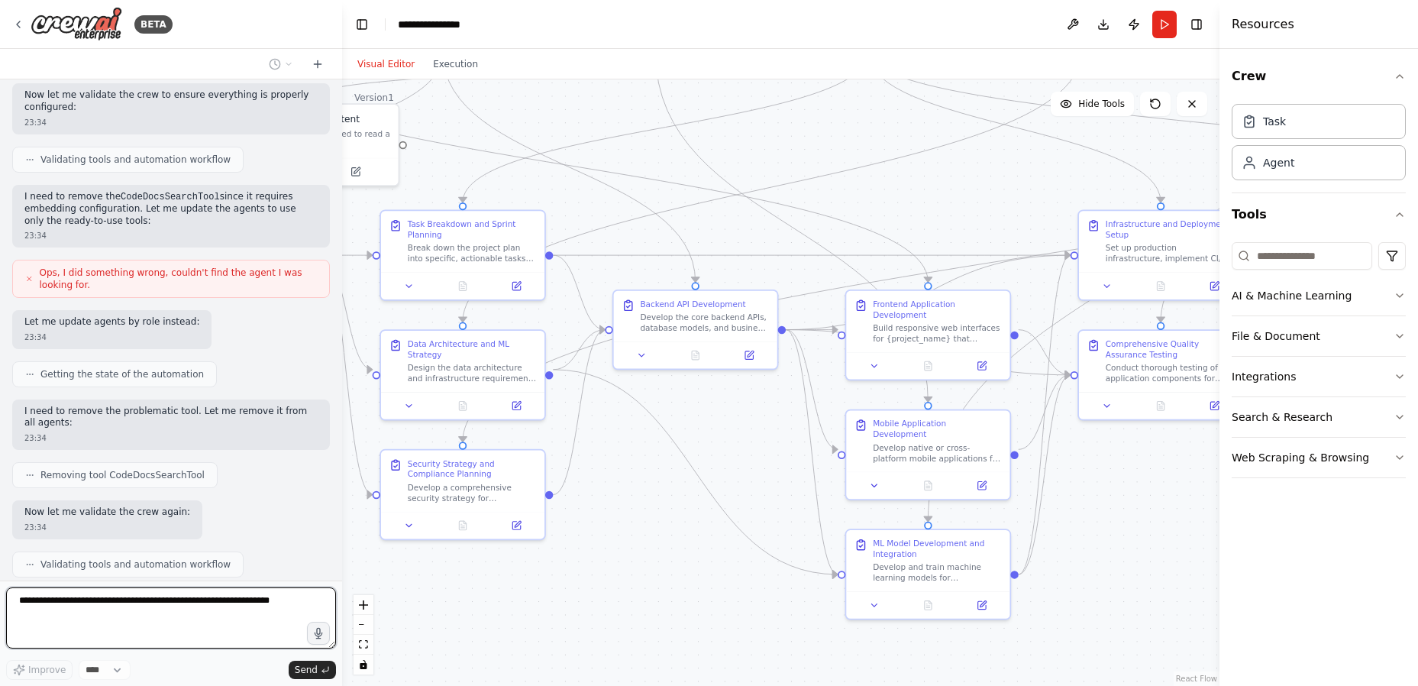
drag, startPoint x: 562, startPoint y: 438, endPoint x: 661, endPoint y: 473, distance: 104.3
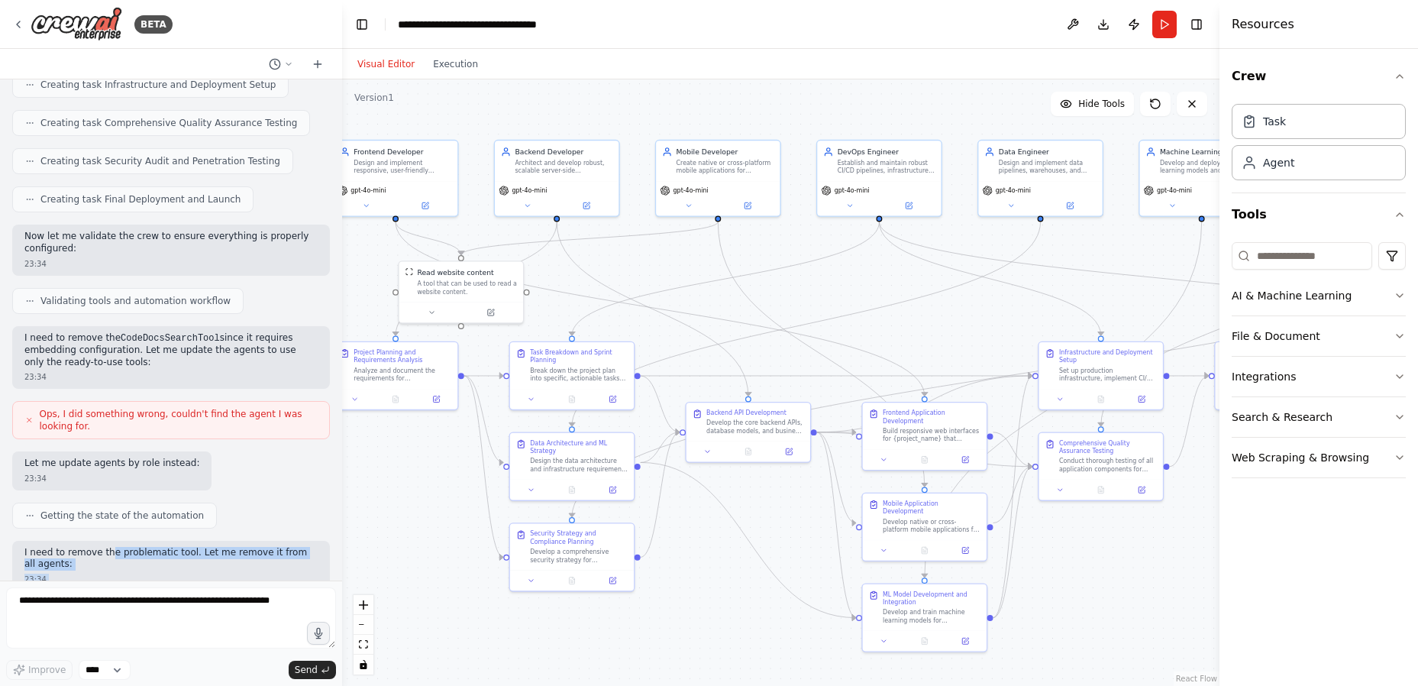
scroll to position [2213, 0]
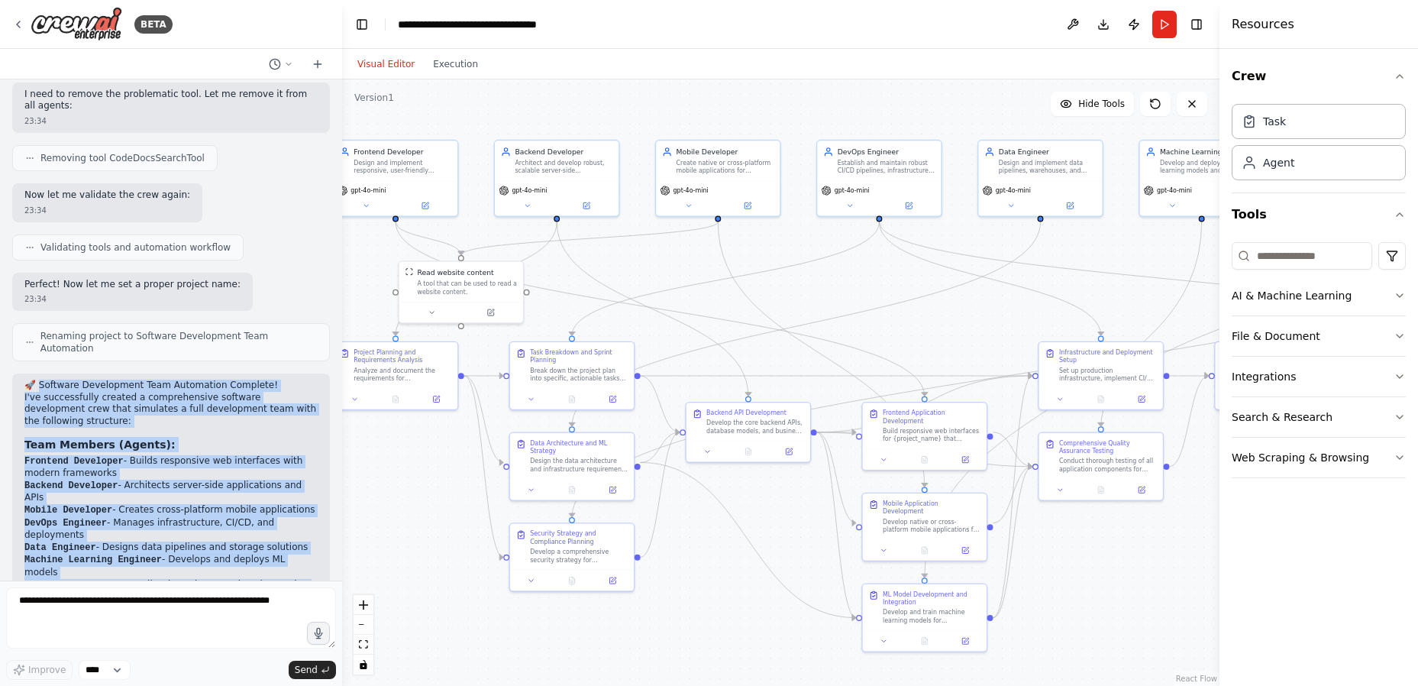
drag, startPoint x: 137, startPoint y: 532, endPoint x: 40, endPoint y: 328, distance: 225.1
copy div "oftware Development Team Automation Complete! I've successfully created a compr…"
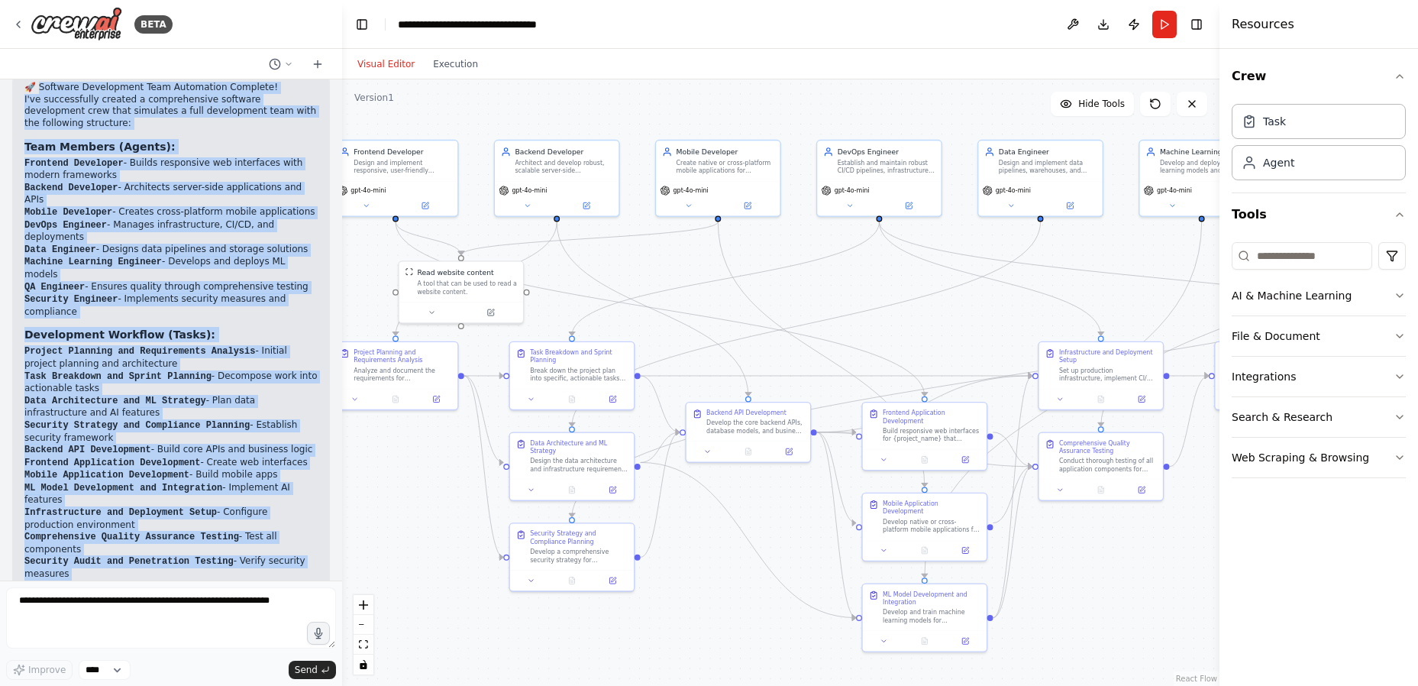
scroll to position [2671, 0]
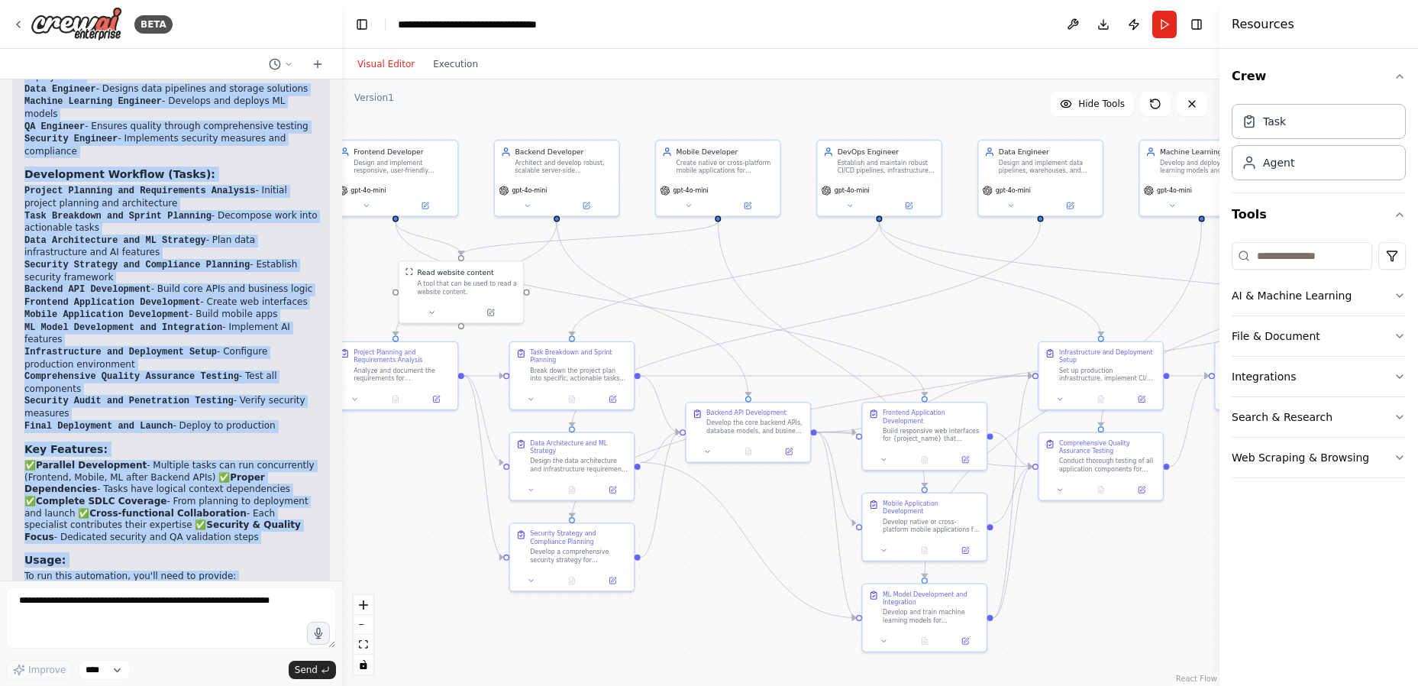
click at [260, 370] on li "Comprehensive Quality Assurance Testing - Test all components" at bounding box center [170, 382] width 293 height 24
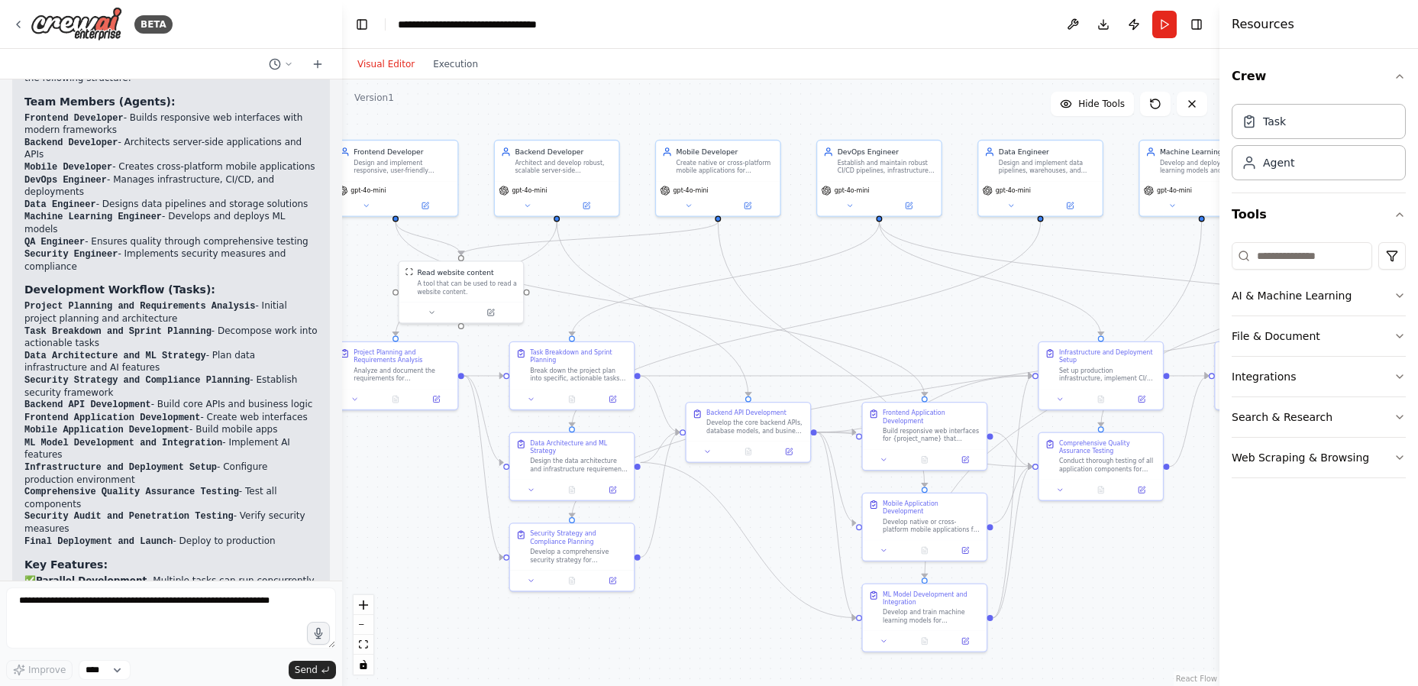
scroll to position [2519, 0]
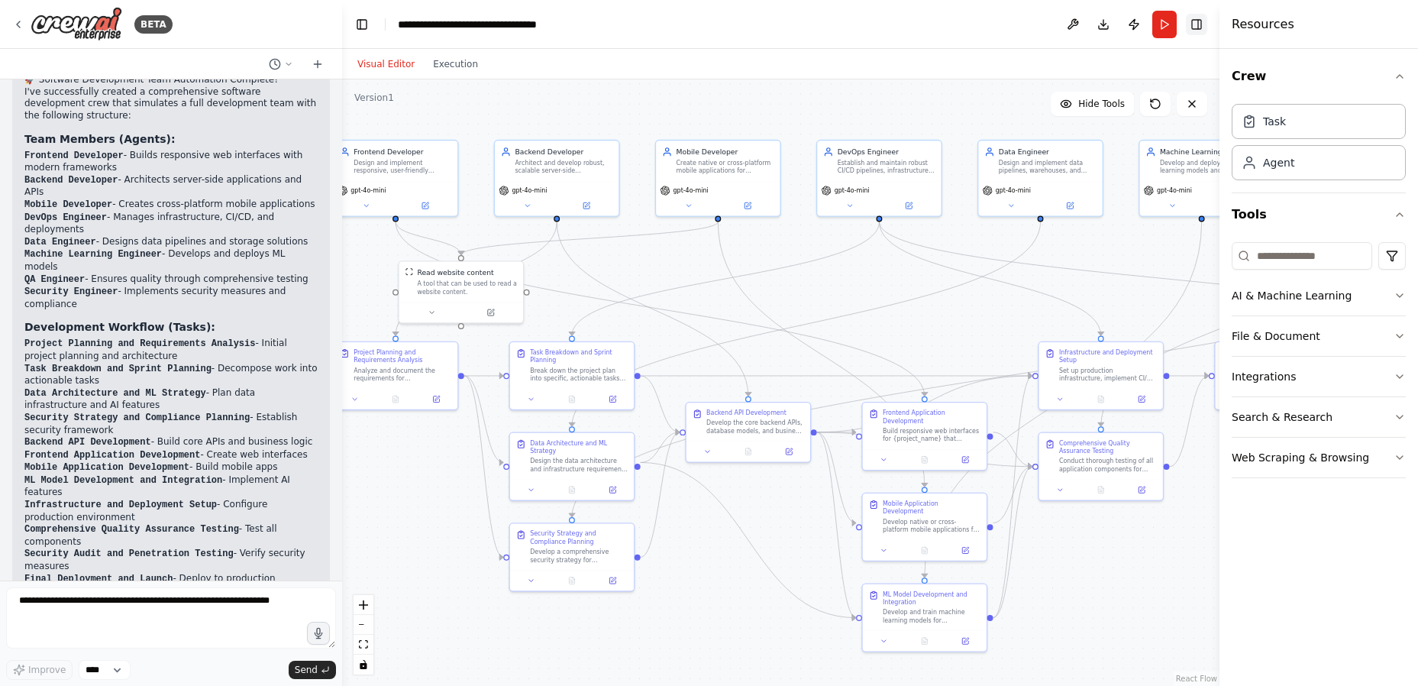
click at [1204, 21] on button "Toggle Right Sidebar" at bounding box center [1196, 24] width 21 height 21
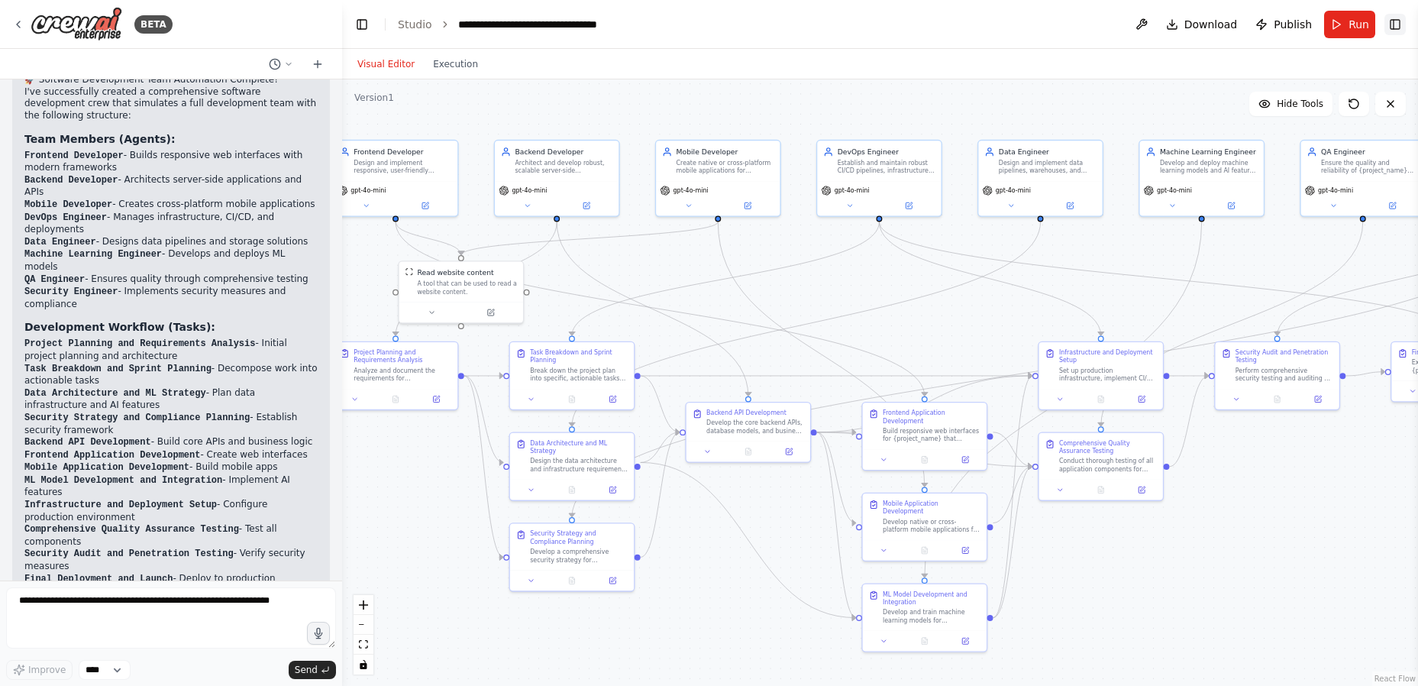
click at [1392, 26] on button "Toggle Right Sidebar" at bounding box center [1395, 24] width 21 height 21
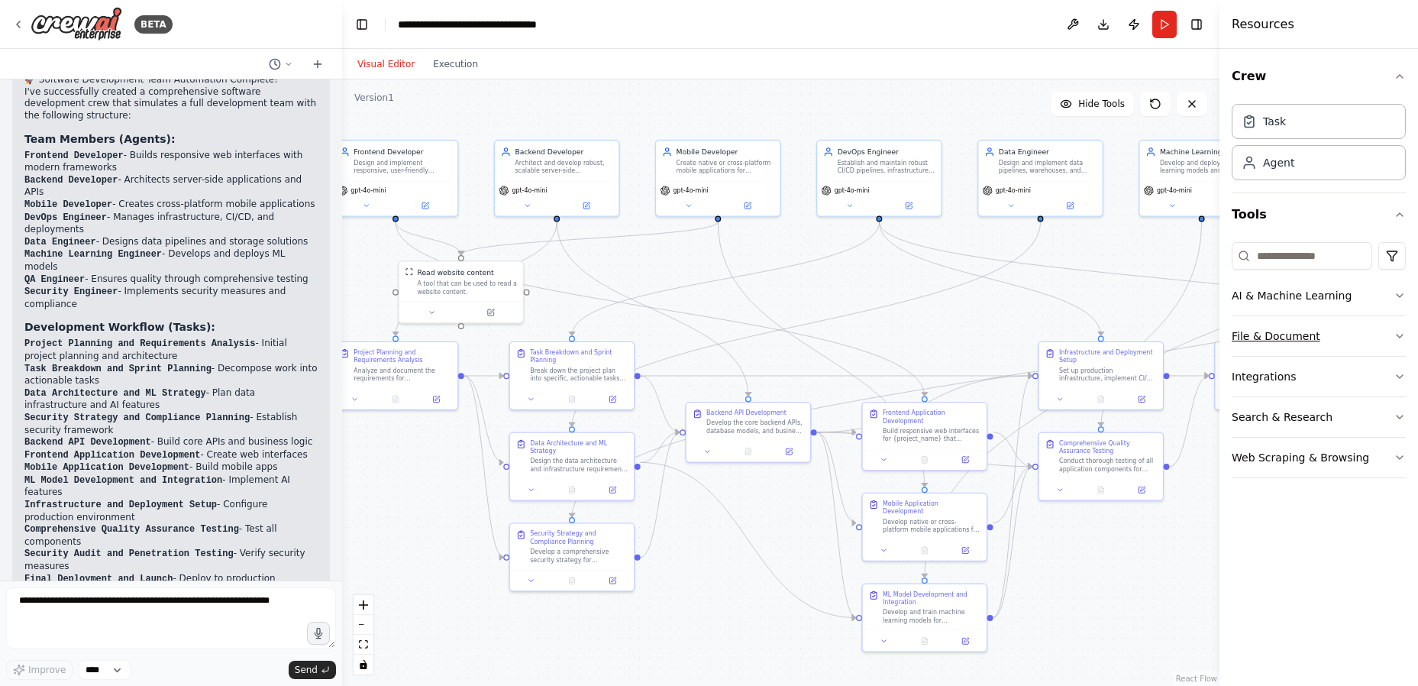
click at [1356, 338] on button "File & Document" at bounding box center [1319, 336] width 174 height 40
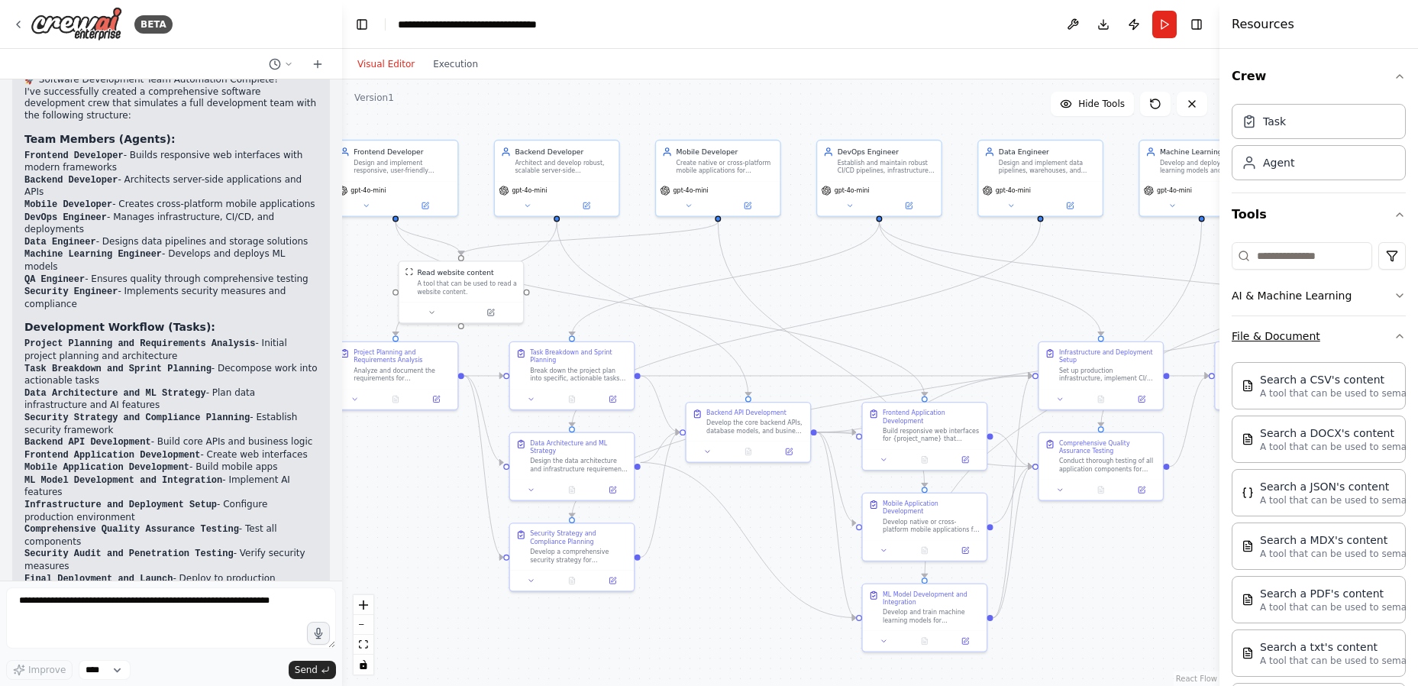
click at [1356, 338] on button "File & Document" at bounding box center [1319, 336] width 174 height 40
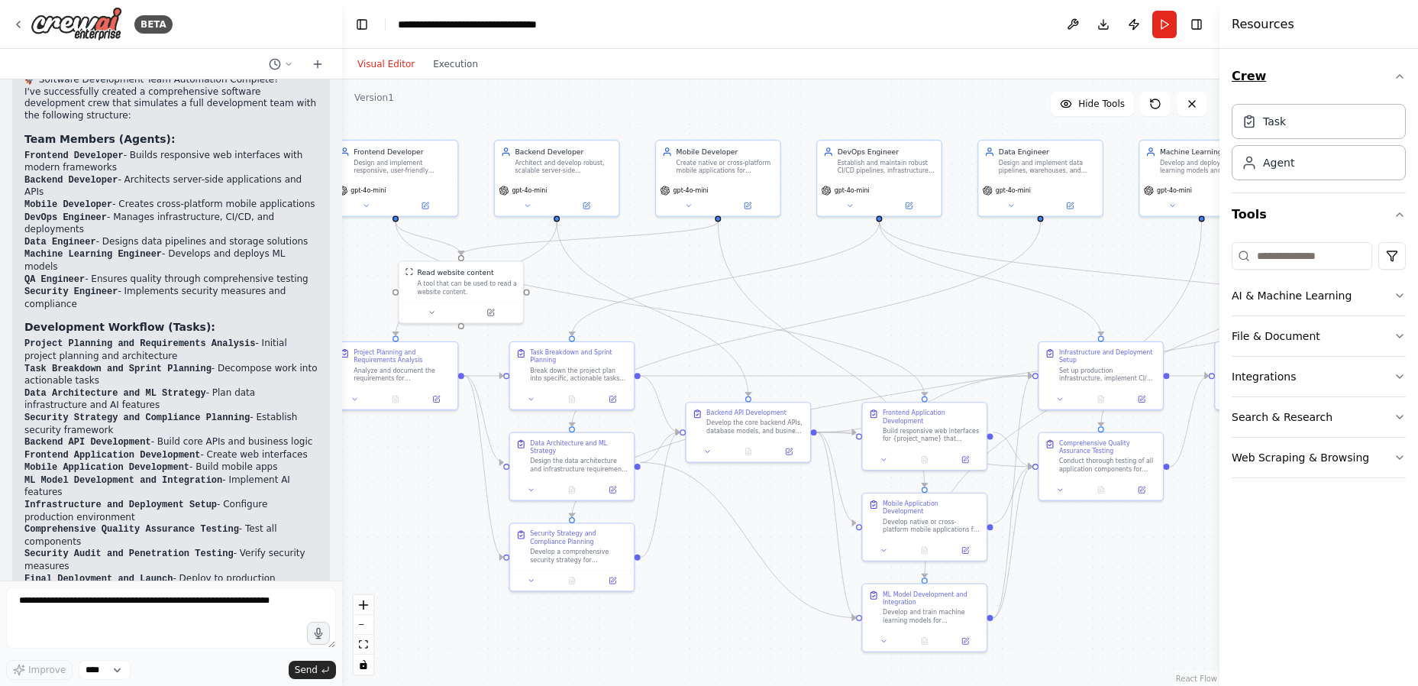
click at [1396, 78] on icon "button" at bounding box center [1400, 76] width 12 height 12
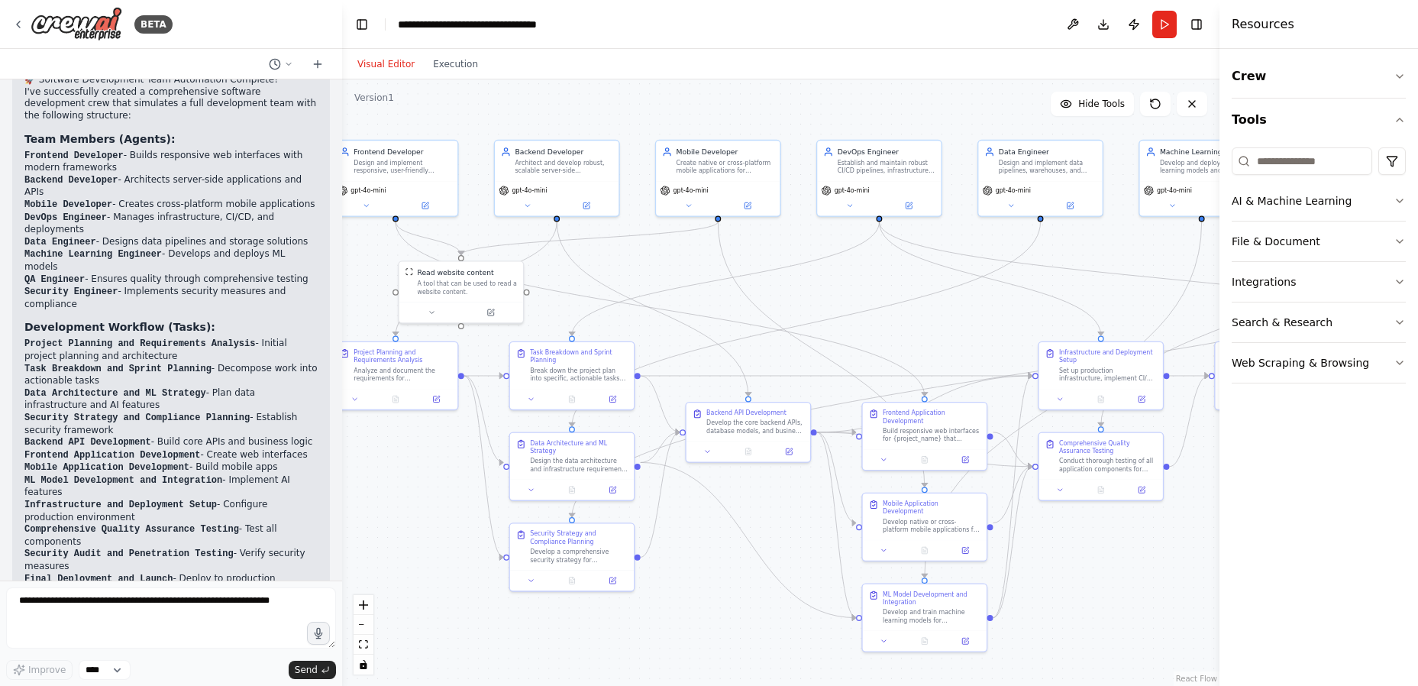
click at [857, 39] on header "**********" at bounding box center [780, 24] width 877 height 49
paste textarea "**********"
type textarea "**********"
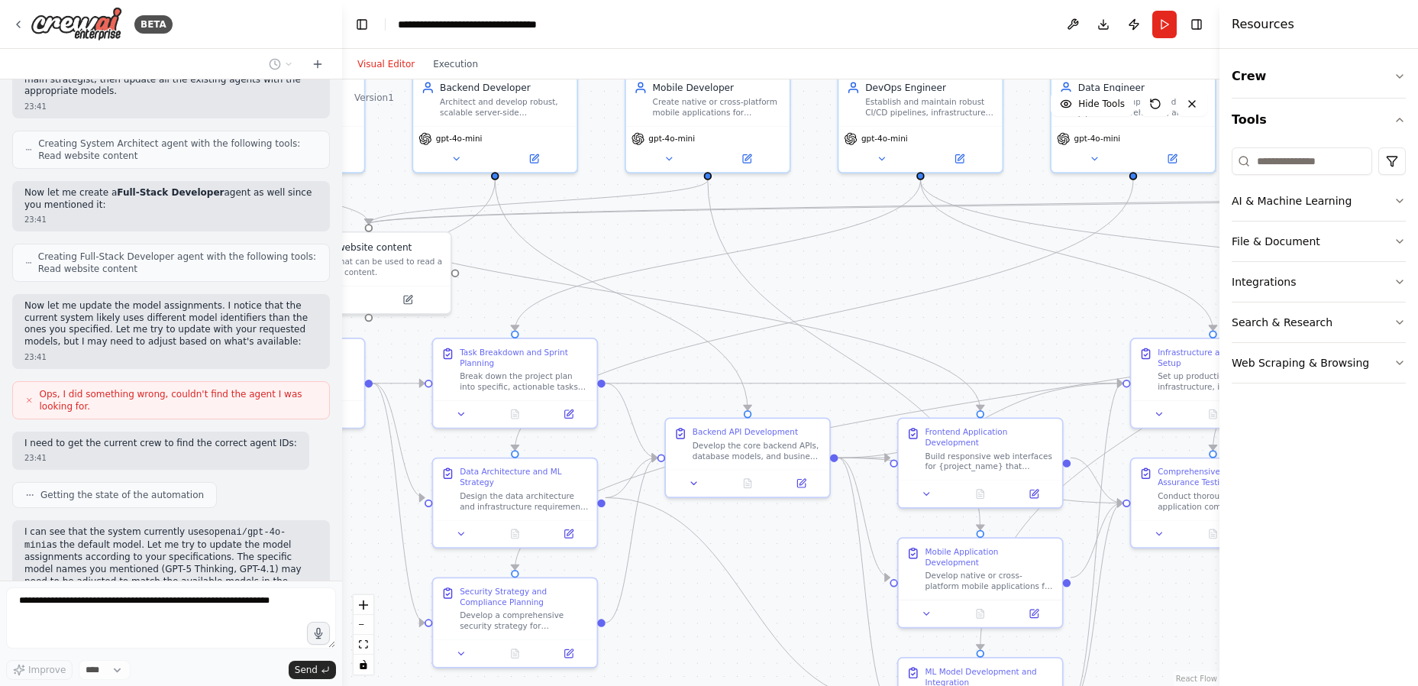
scroll to position [3711, 0]
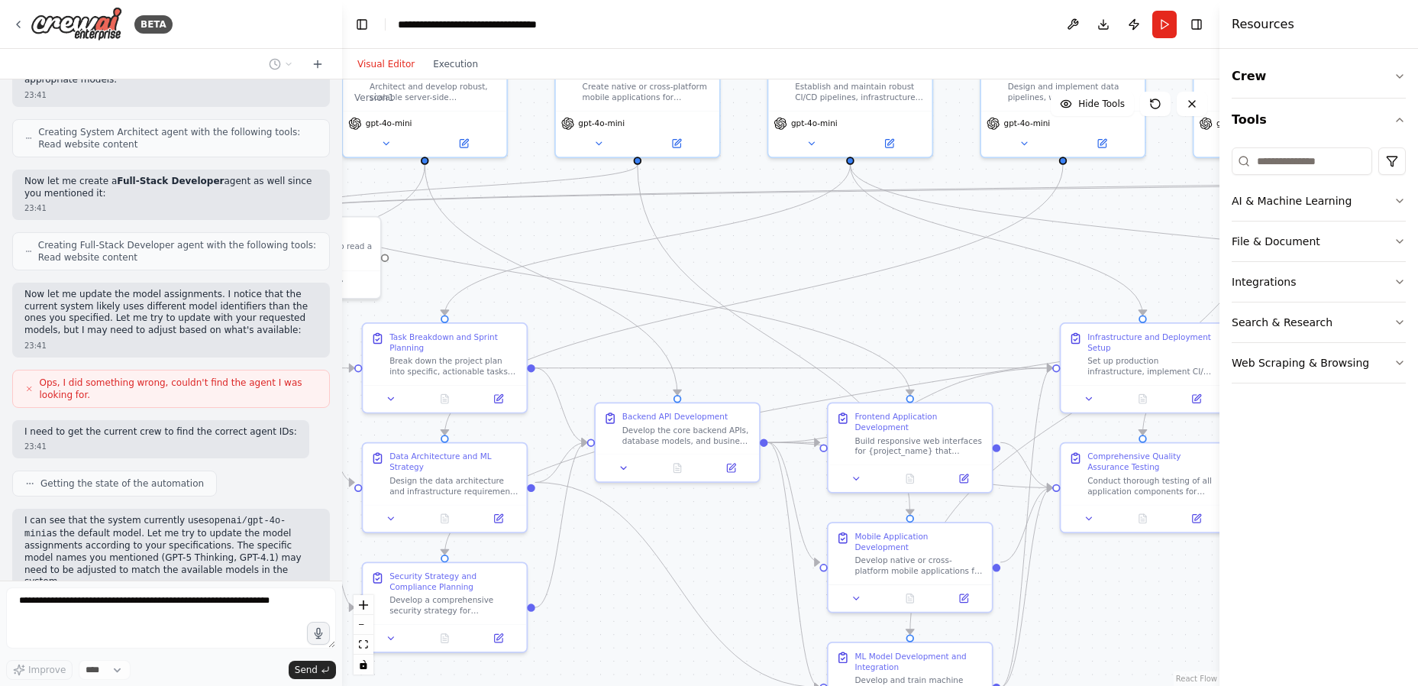
drag, startPoint x: 947, startPoint y: 344, endPoint x: 877, endPoint y: 329, distance: 71.2
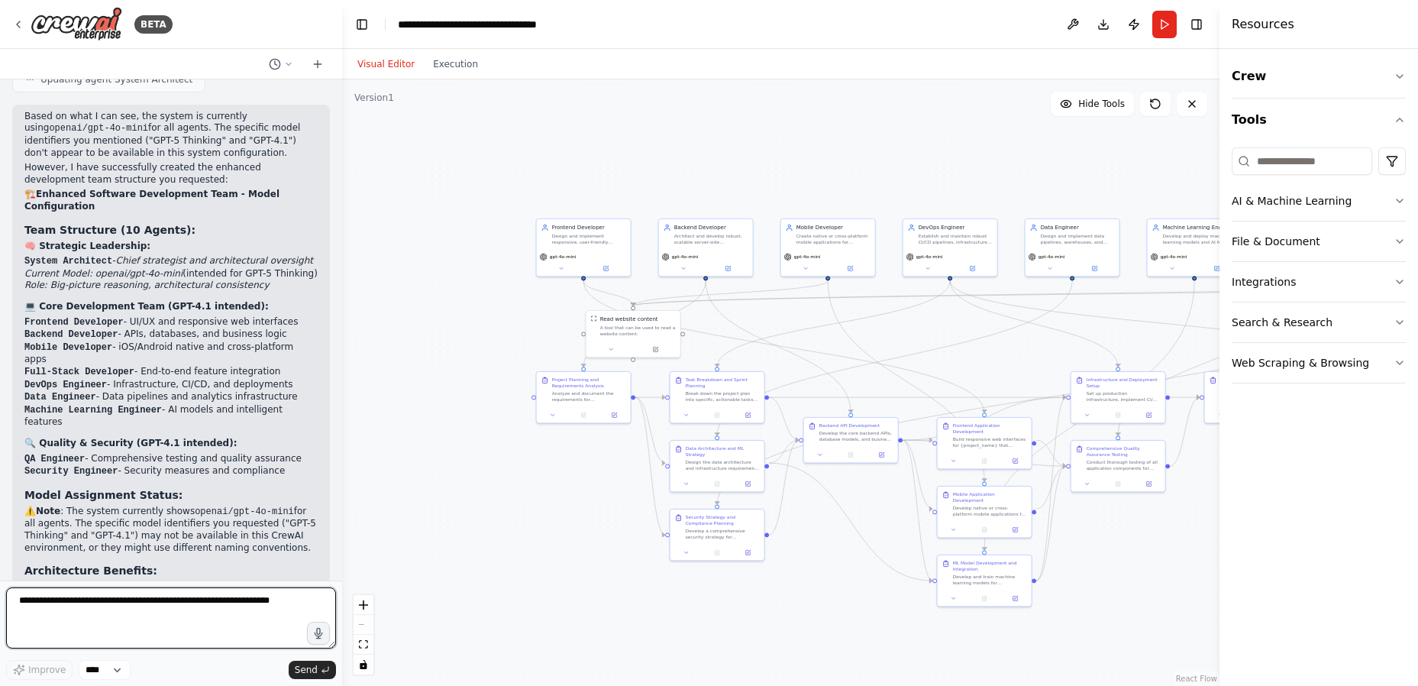
scroll to position [4304, 0]
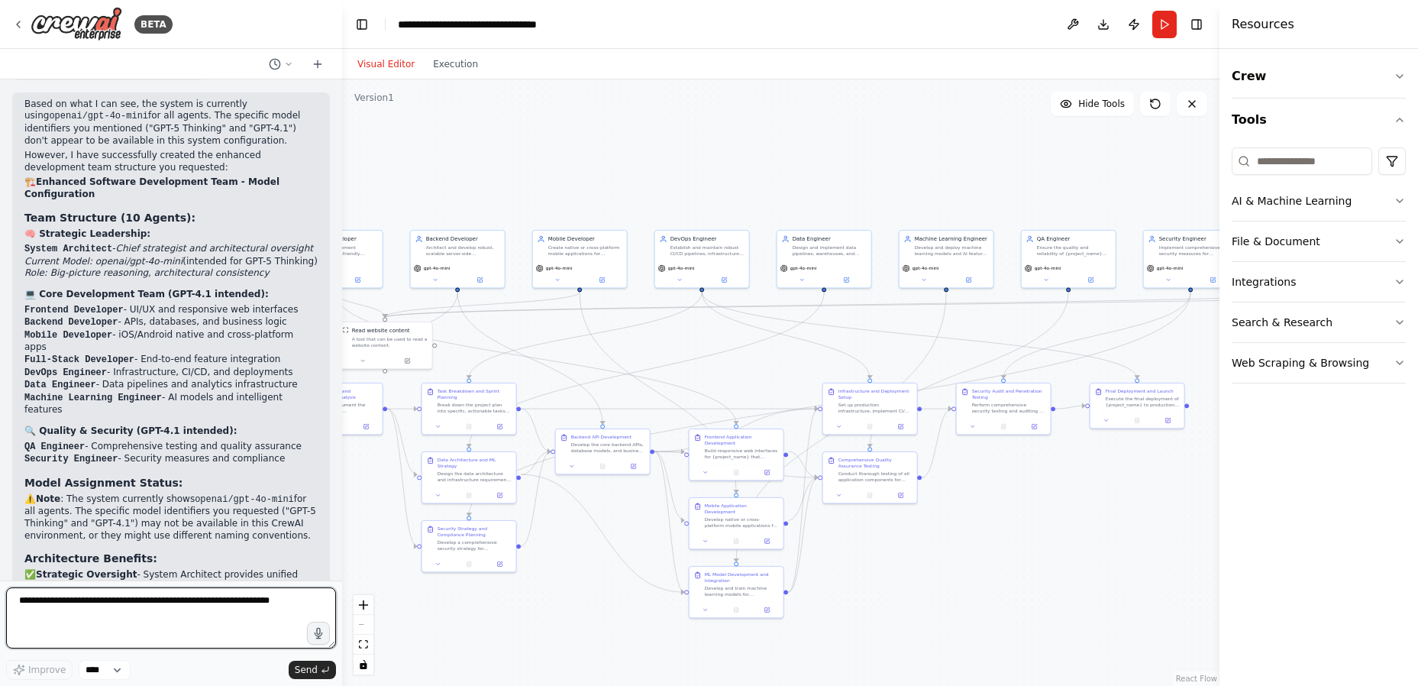
drag, startPoint x: 894, startPoint y: 331, endPoint x: 726, endPoint y: 389, distance: 177.5
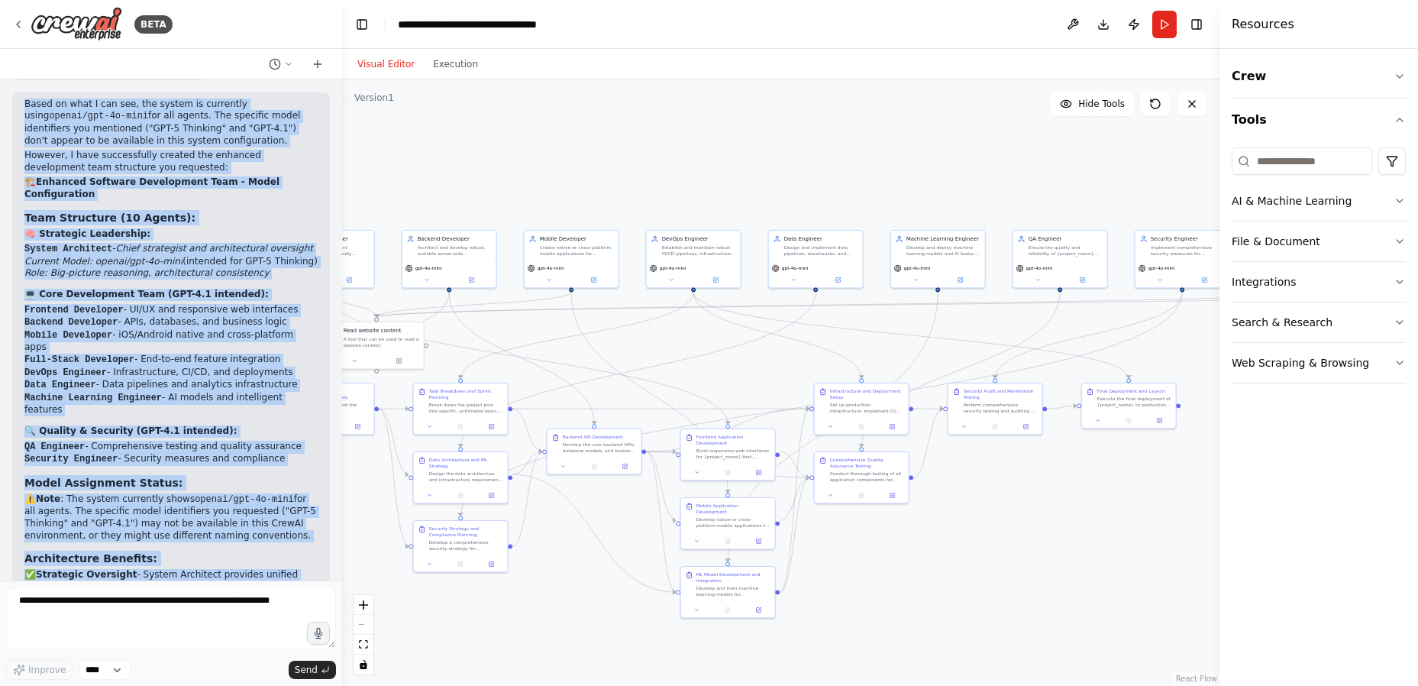
drag, startPoint x: 18, startPoint y: 265, endPoint x: 223, endPoint y: 540, distance: 343.2
click at [223, 540] on div "Based on what I can see, the system is currently using openai/gpt-4o-mini for a…" at bounding box center [171, 425] width 318 height 667
copy div "Lorem ip dolo S ame con, adi elitse do eiusmodte incid utlabo/etd-1m-aliq eni a…"
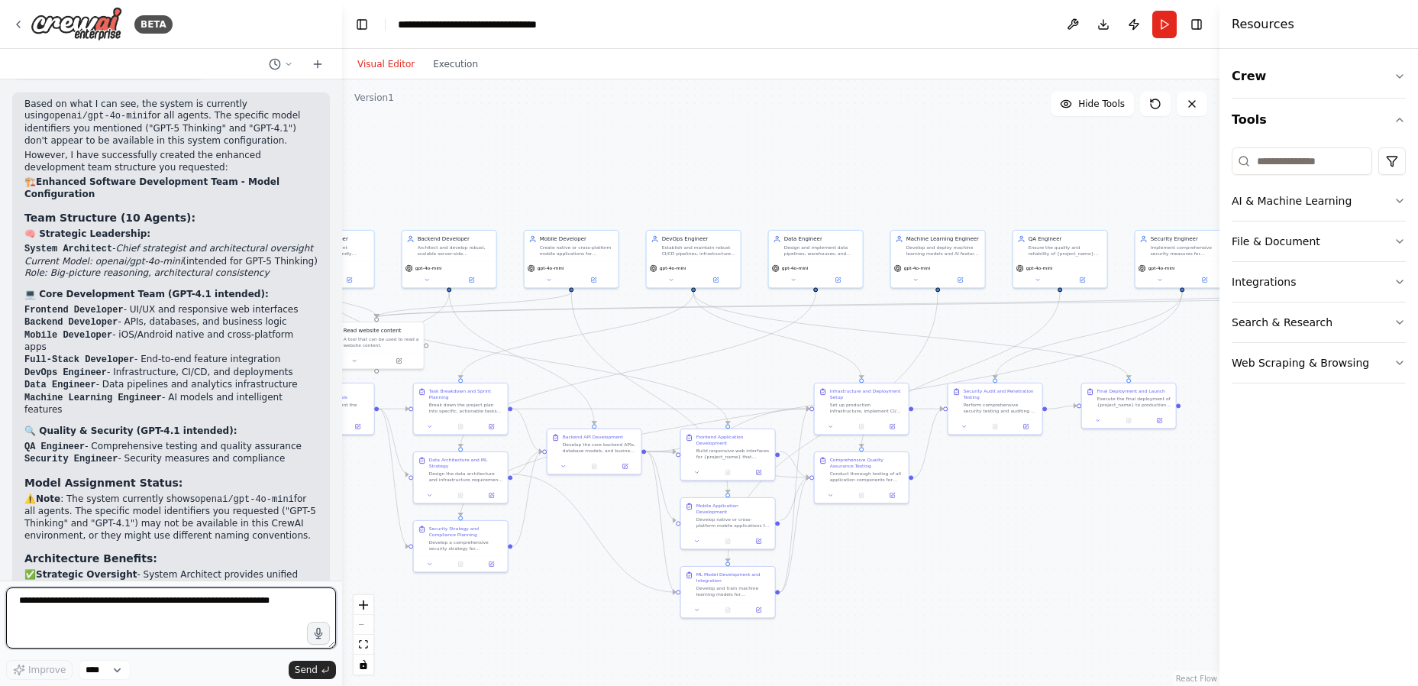
paste textarea "**********"
type textarea "**********"
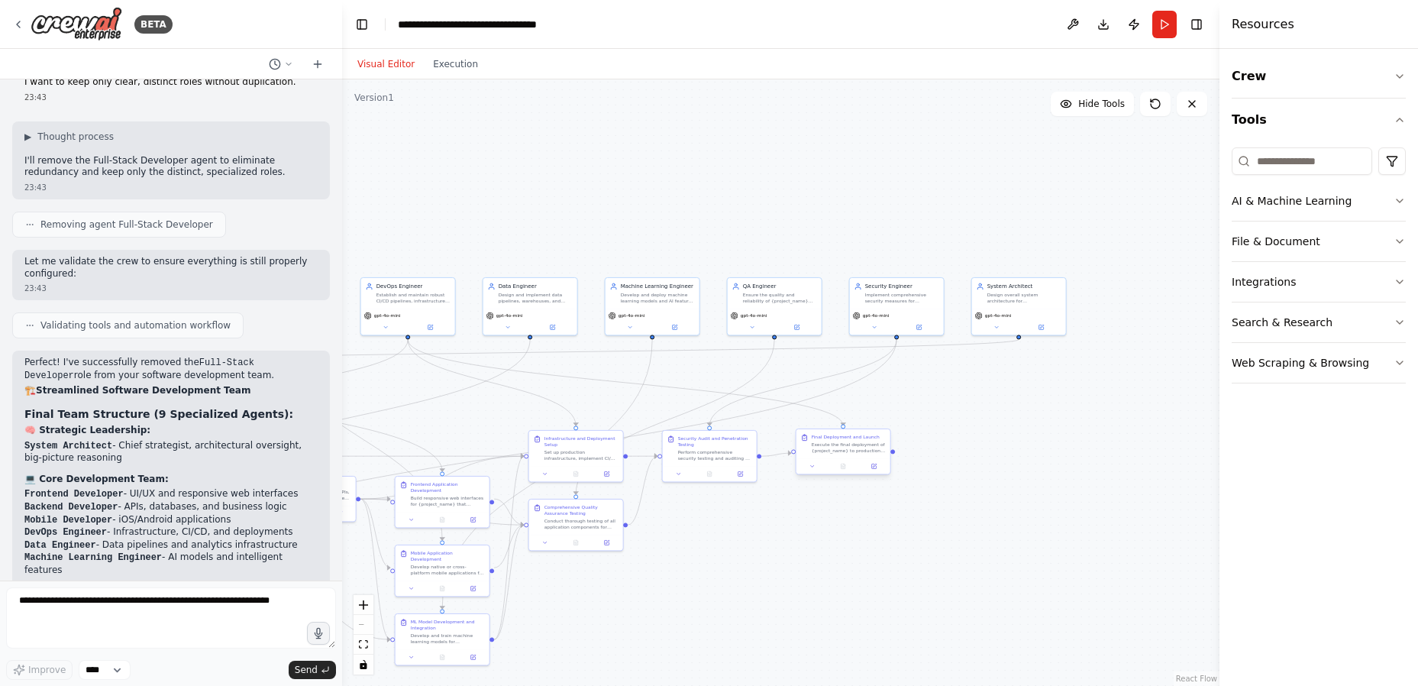
scroll to position [5053, 0]
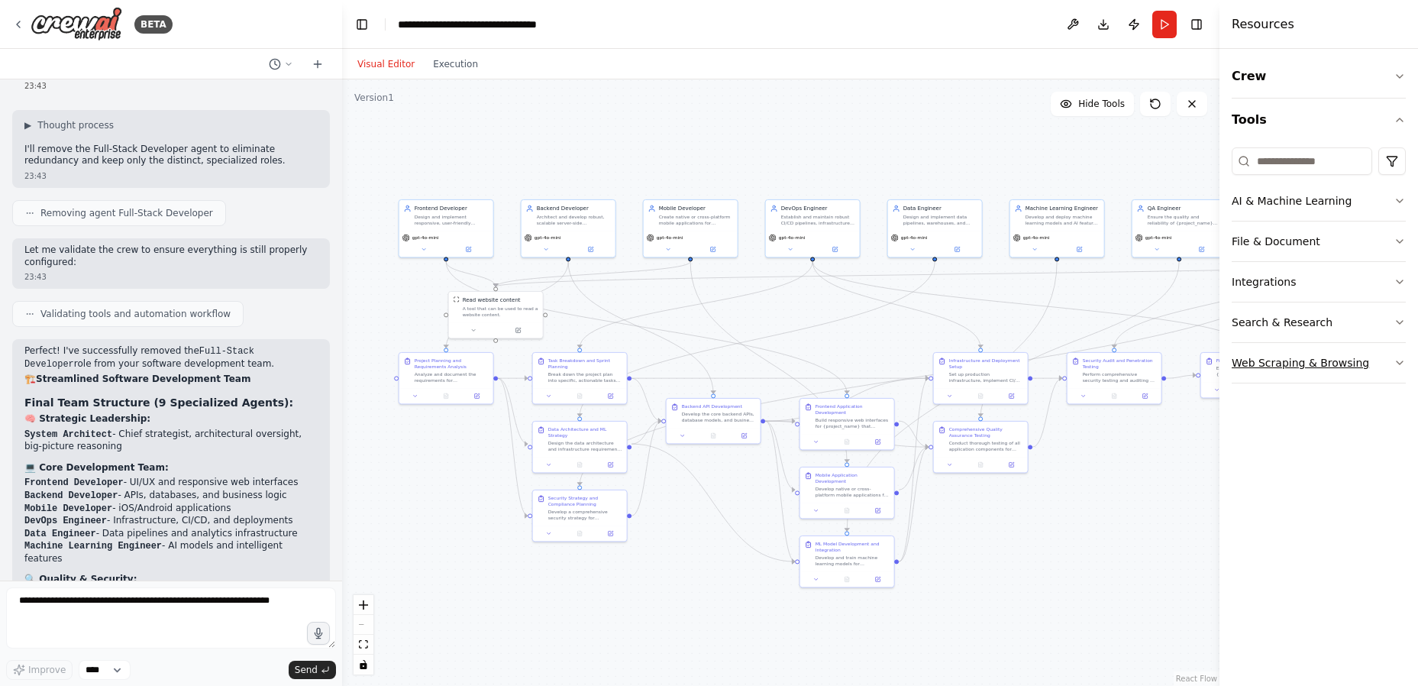
drag, startPoint x: 1140, startPoint y: 414, endPoint x: 1259, endPoint y: 380, distance: 123.8
click at [1294, 84] on button "Crew" at bounding box center [1319, 76] width 174 height 43
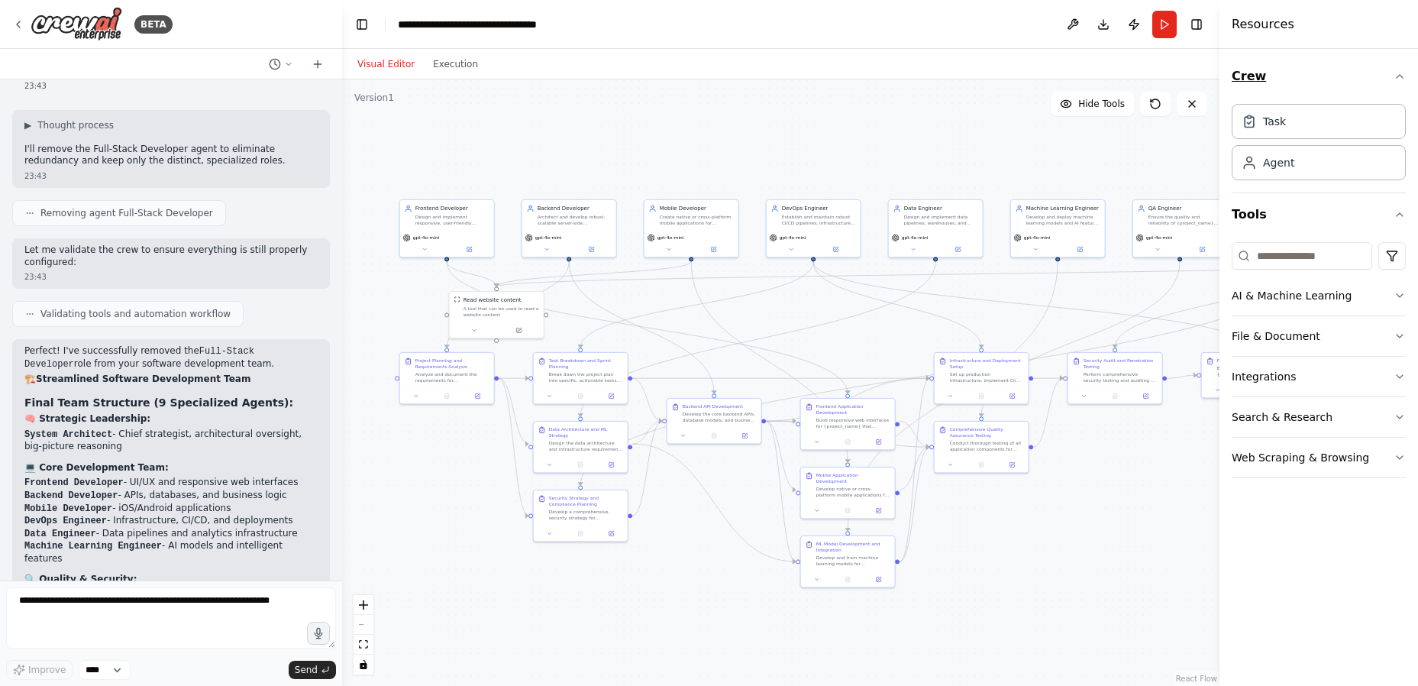
click at [1294, 84] on button "Crew" at bounding box center [1319, 76] width 174 height 43
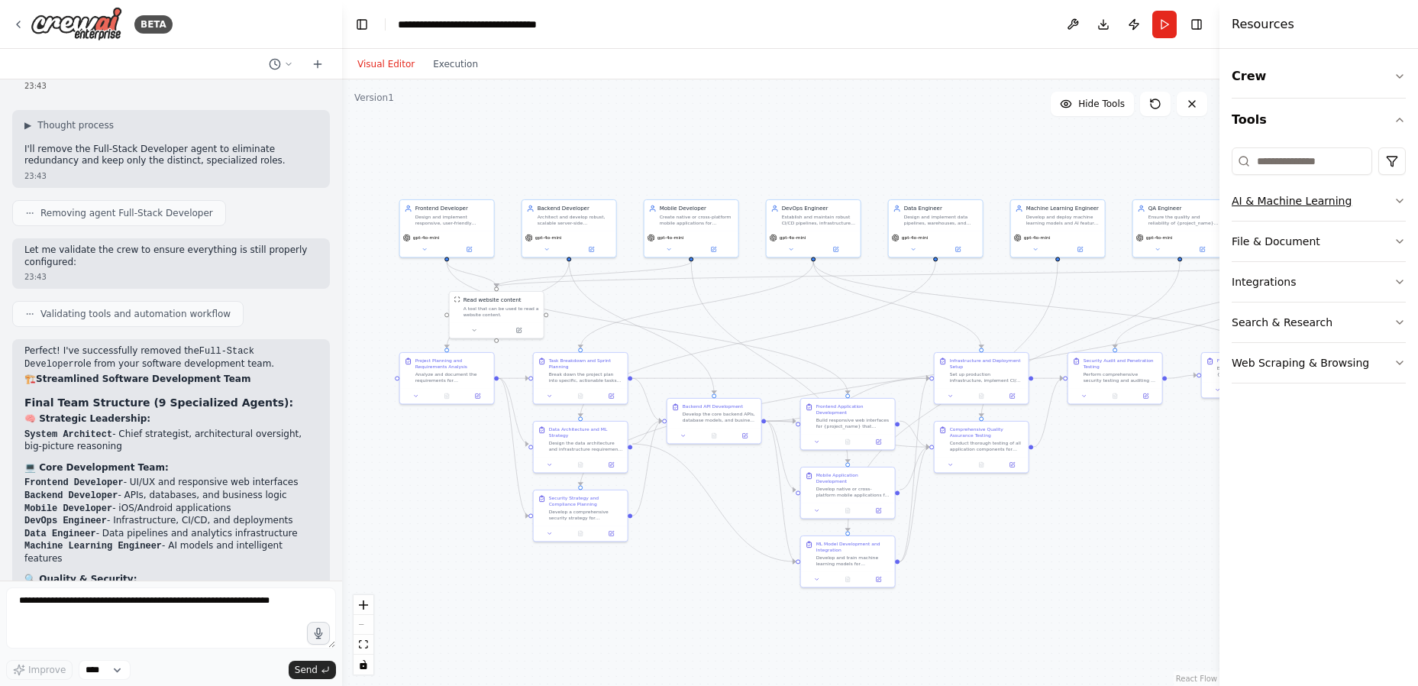
click at [1302, 201] on button "AI & Machine Learning" at bounding box center [1319, 201] width 174 height 40
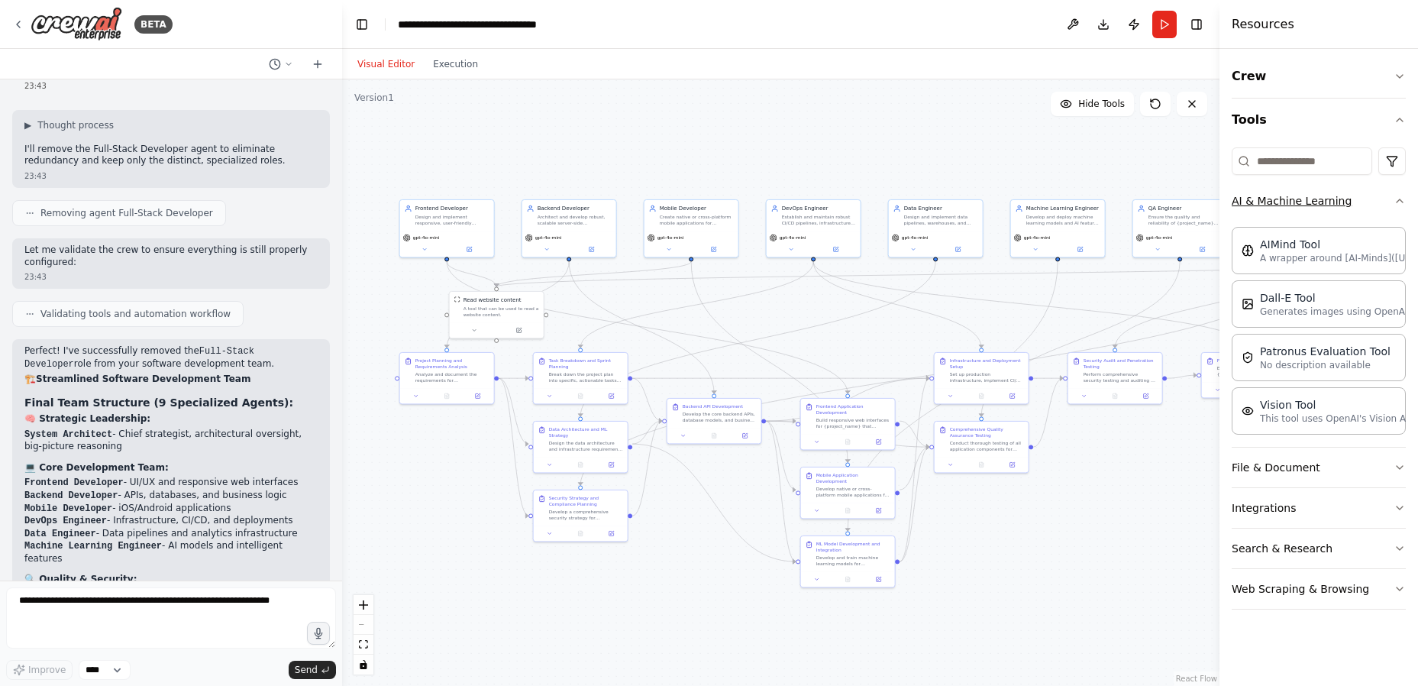
click at [1302, 201] on button "AI & Machine Learning" at bounding box center [1319, 201] width 174 height 40
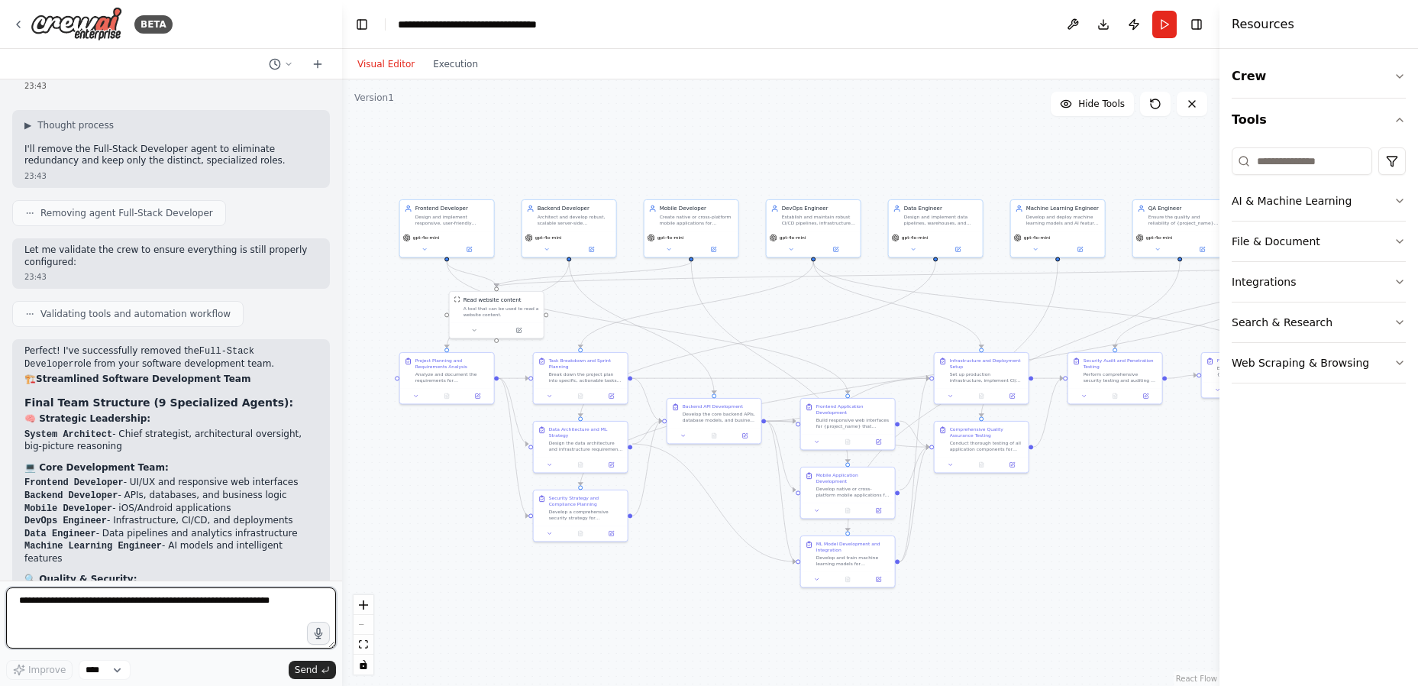
click at [169, 604] on textarea at bounding box center [171, 617] width 330 height 61
paste textarea "**********"
type textarea "**********"
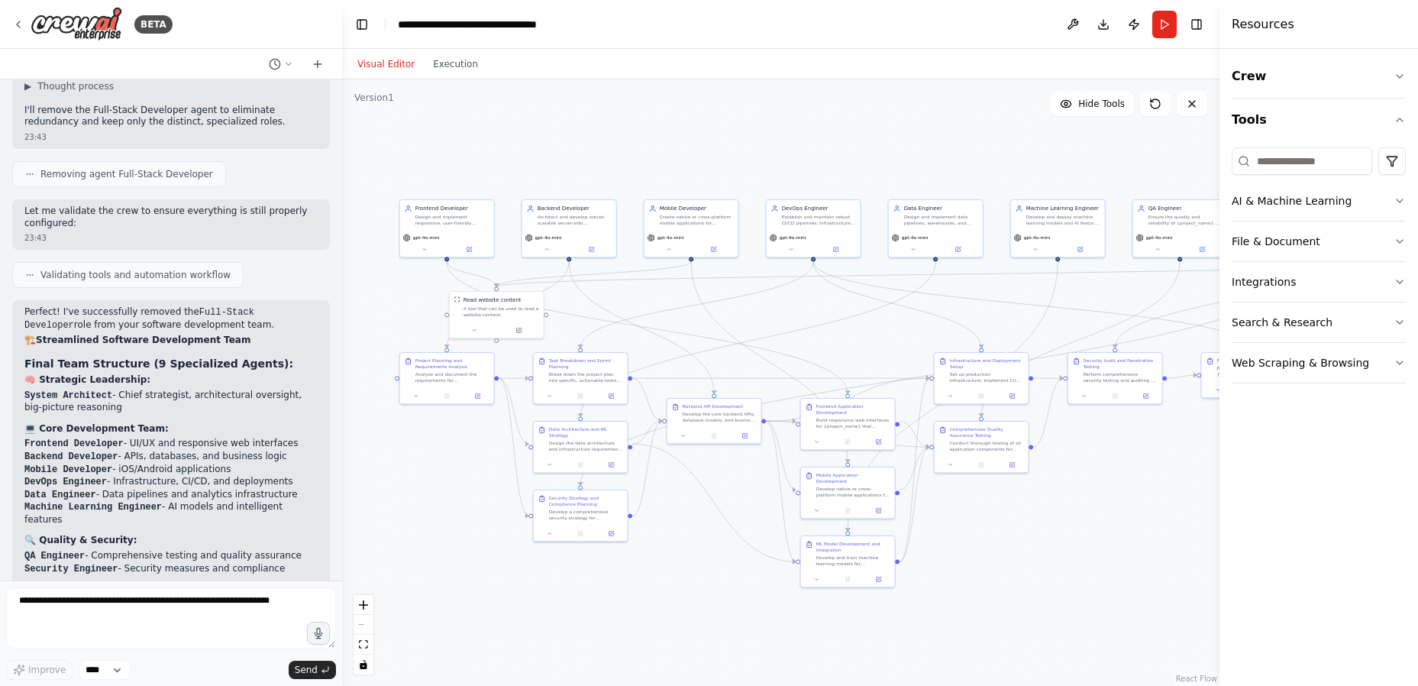
scroll to position [5358, 0]
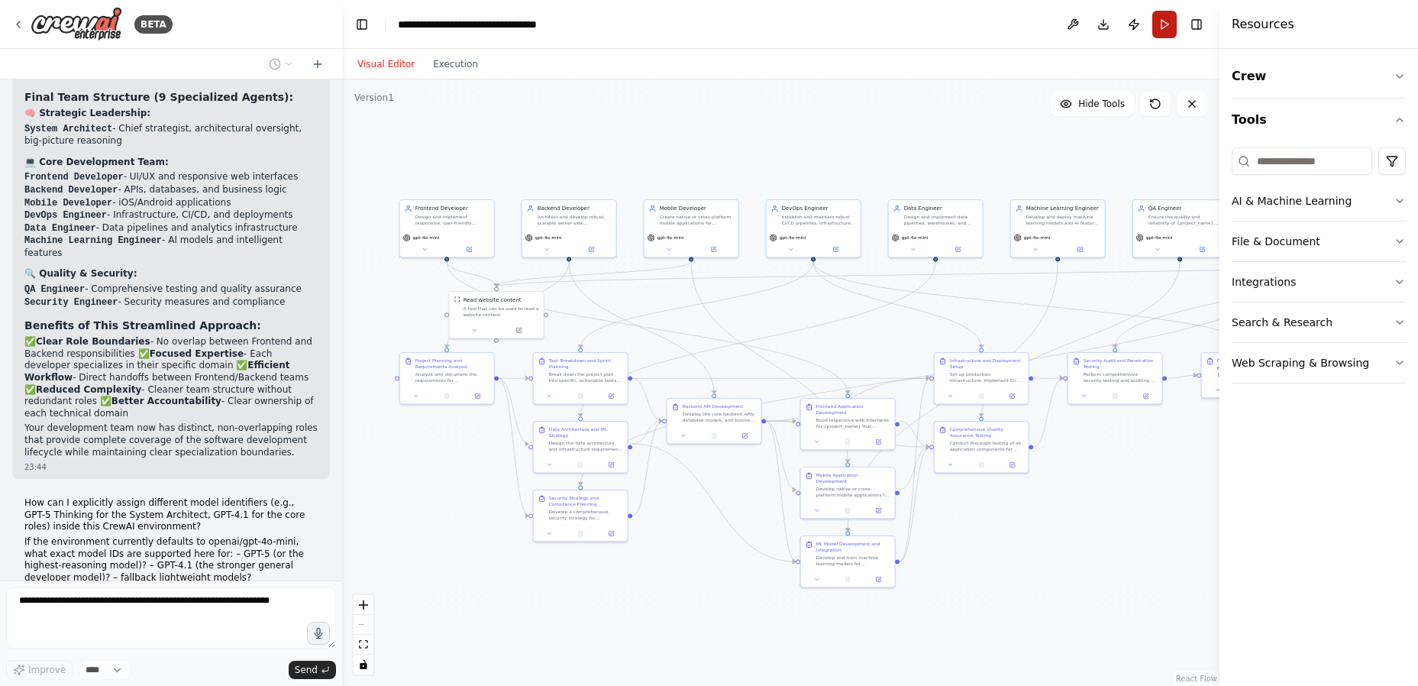
click at [1164, 27] on button "Run" at bounding box center [1164, 24] width 24 height 27
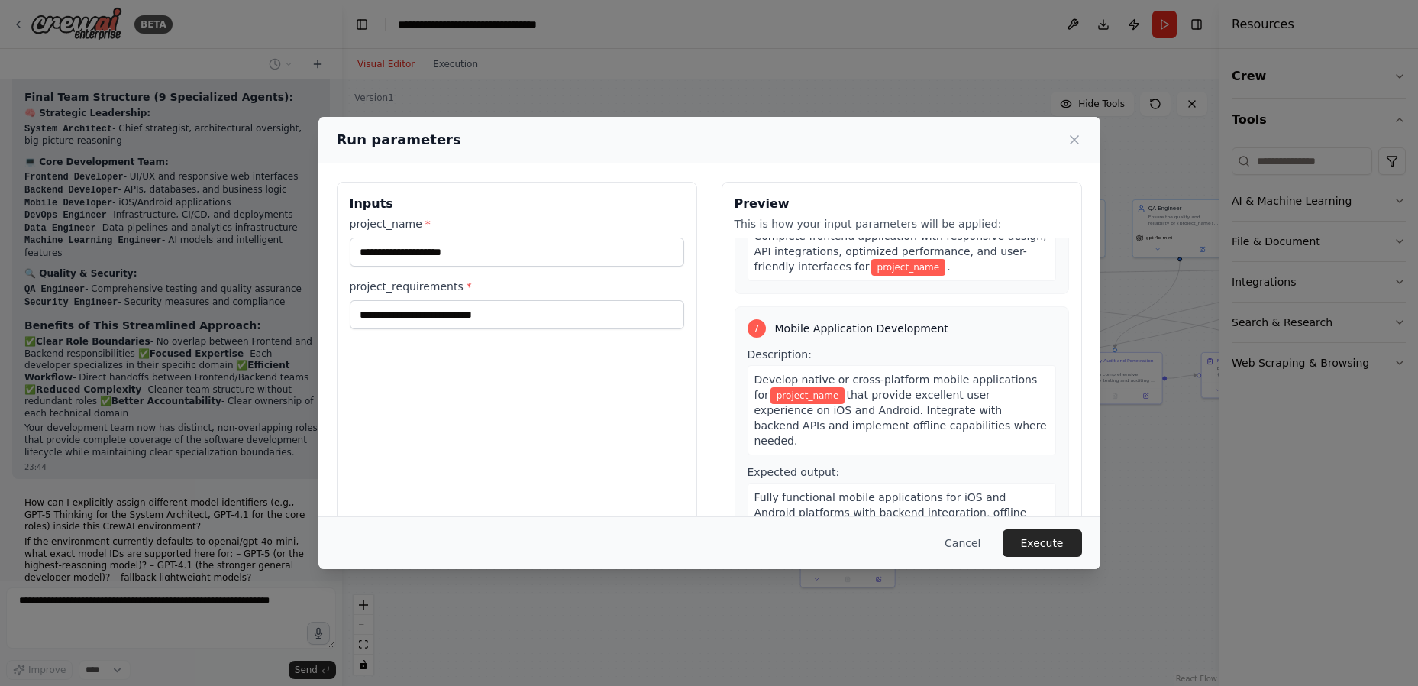
scroll to position [1680, 0]
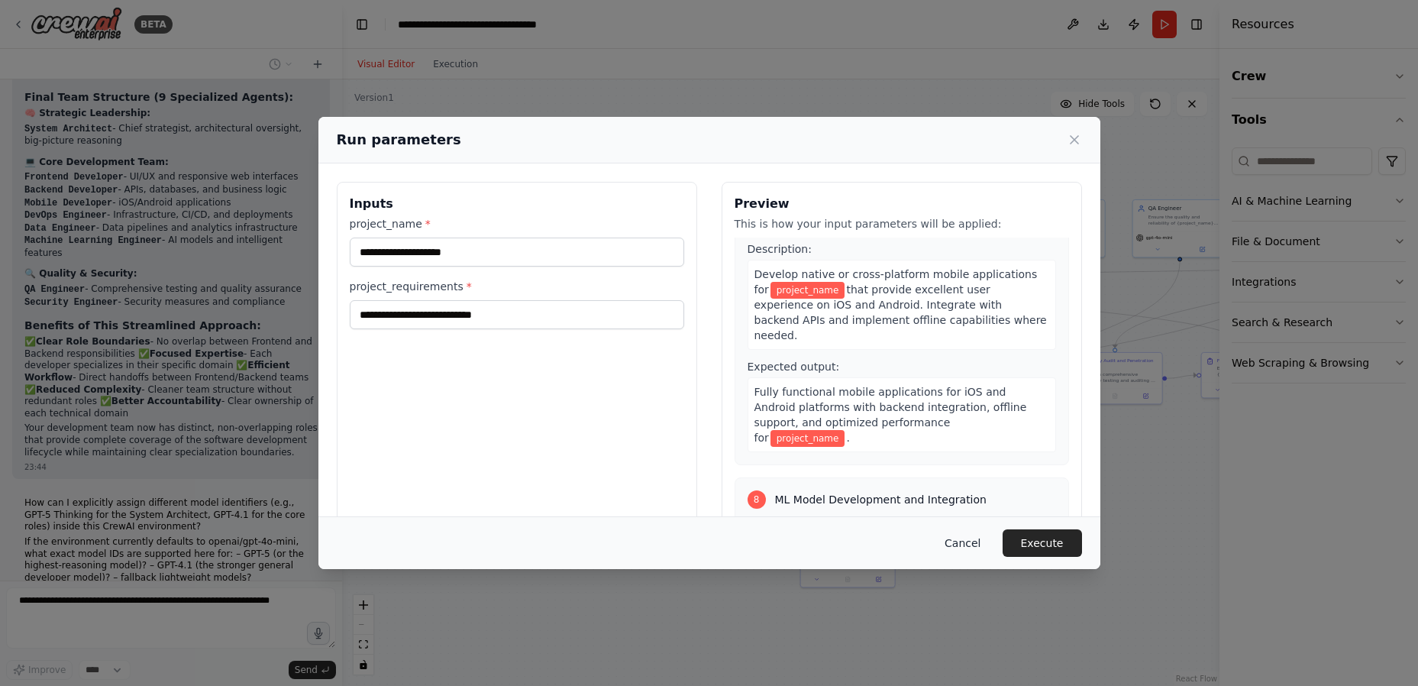
click at [967, 546] on button "Cancel" at bounding box center [962, 542] width 60 height 27
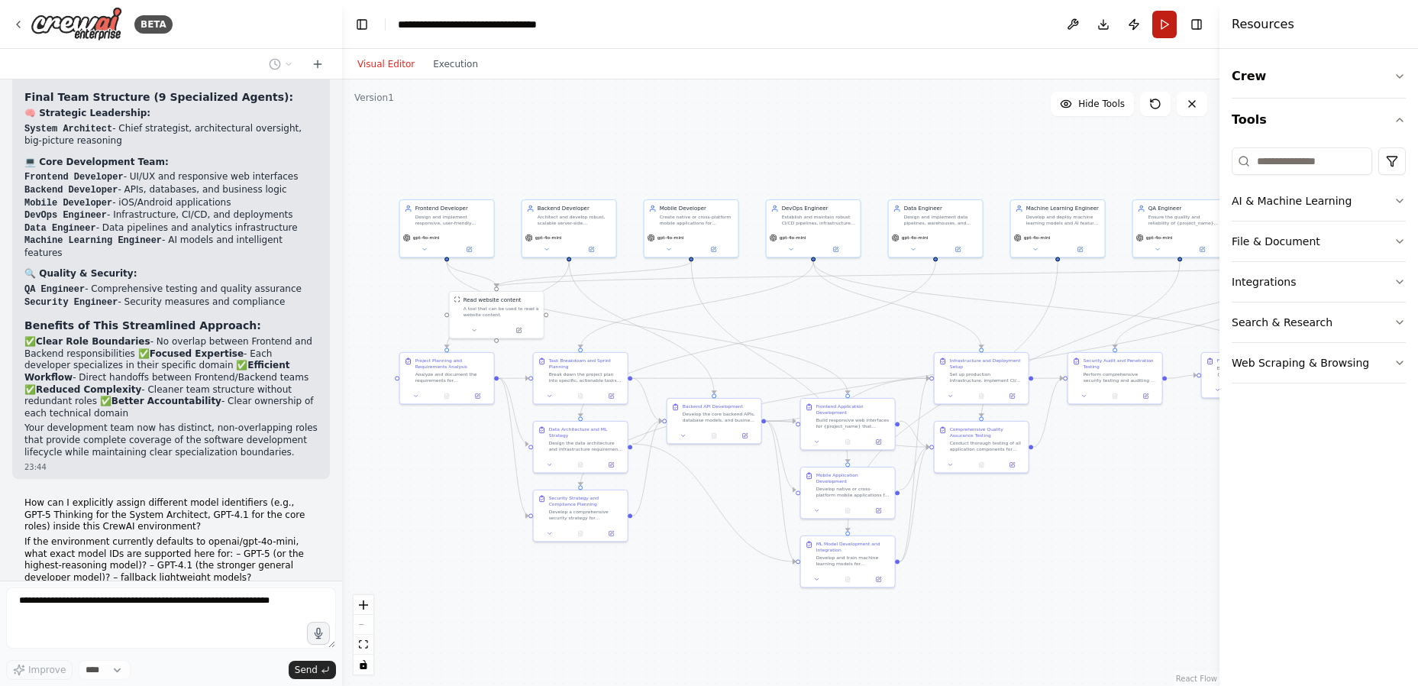
click at [1171, 22] on button "Run" at bounding box center [1164, 24] width 24 height 27
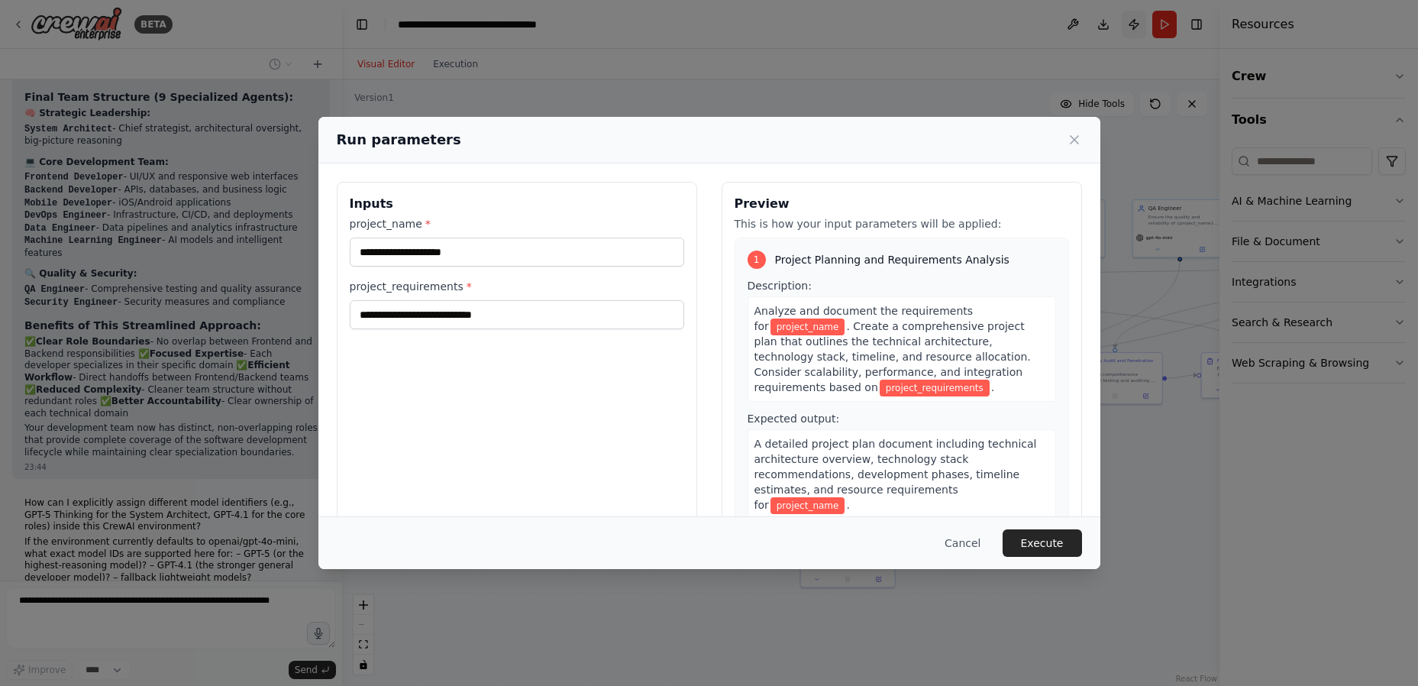
click at [1134, 21] on div "Run parameters Inputs project_name * project_requirements * Preview This is how…" at bounding box center [709, 343] width 1418 height 686
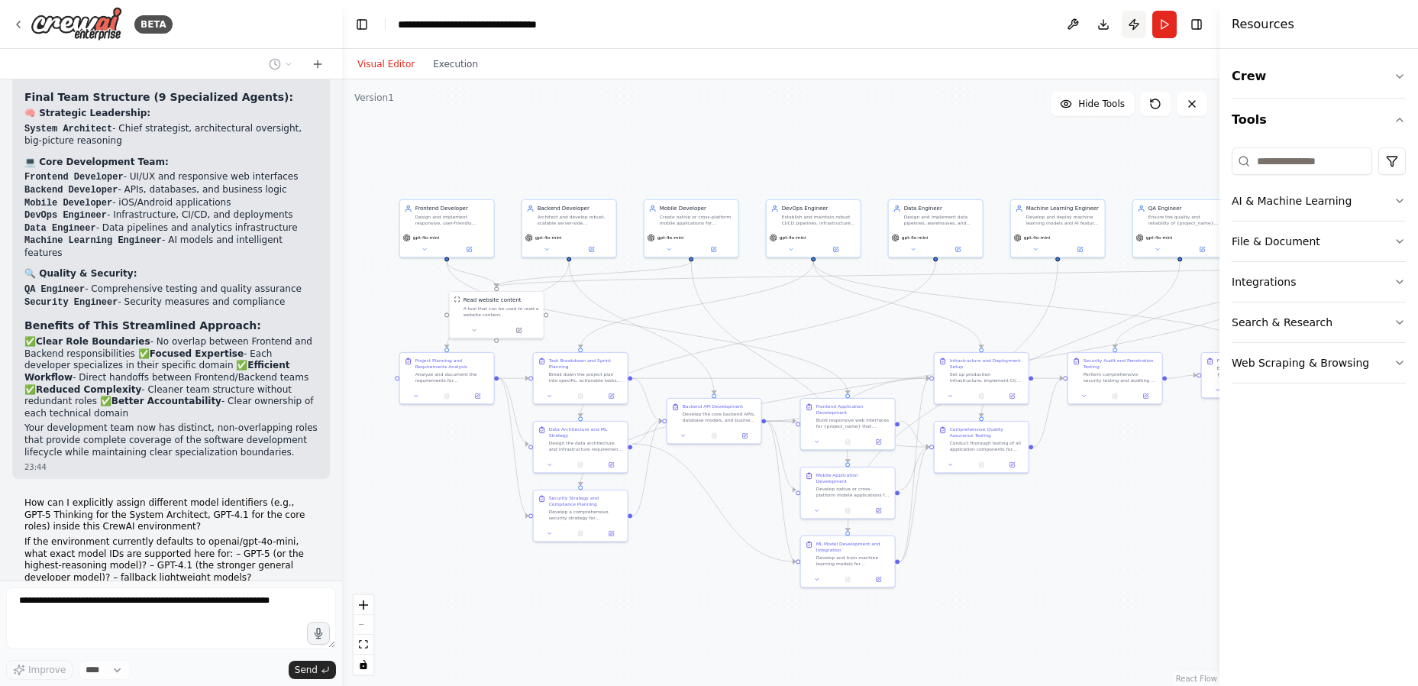
click at [1134, 21] on button "Publish" at bounding box center [1134, 24] width 24 height 27
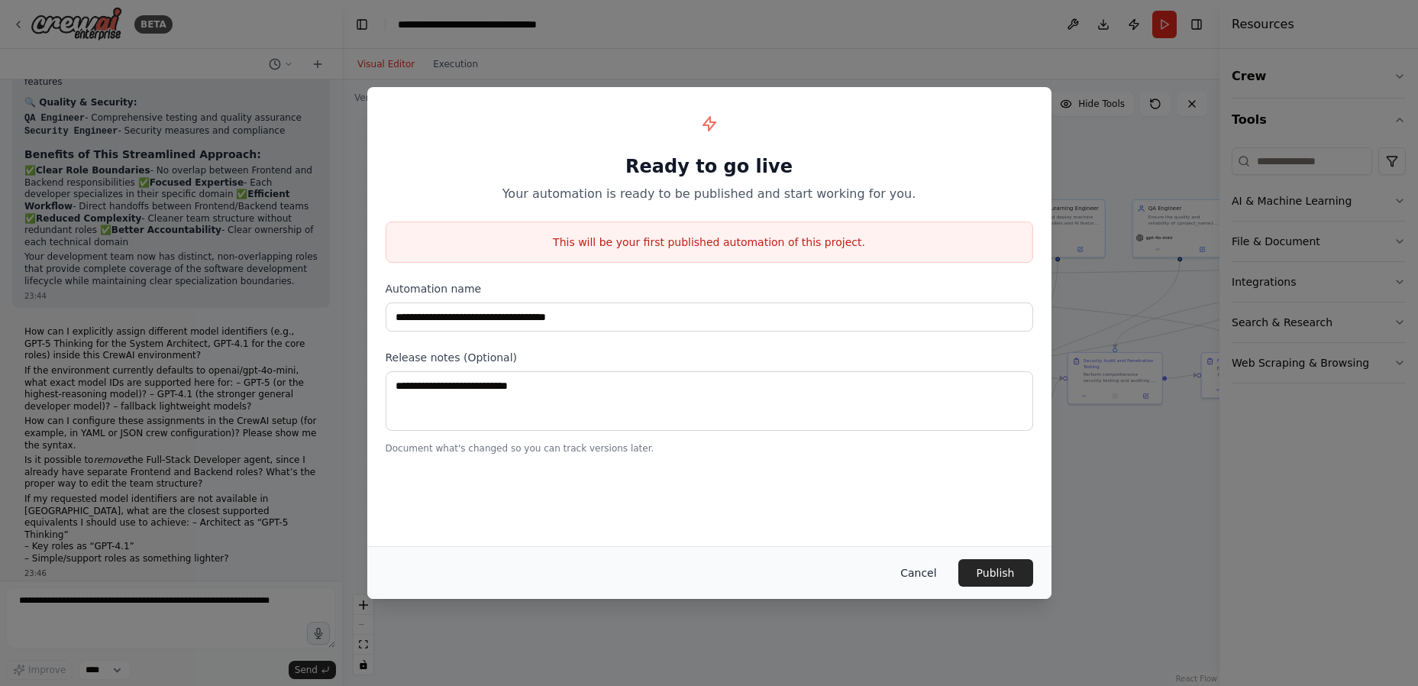
click at [925, 573] on button "Cancel" at bounding box center [918, 572] width 60 height 27
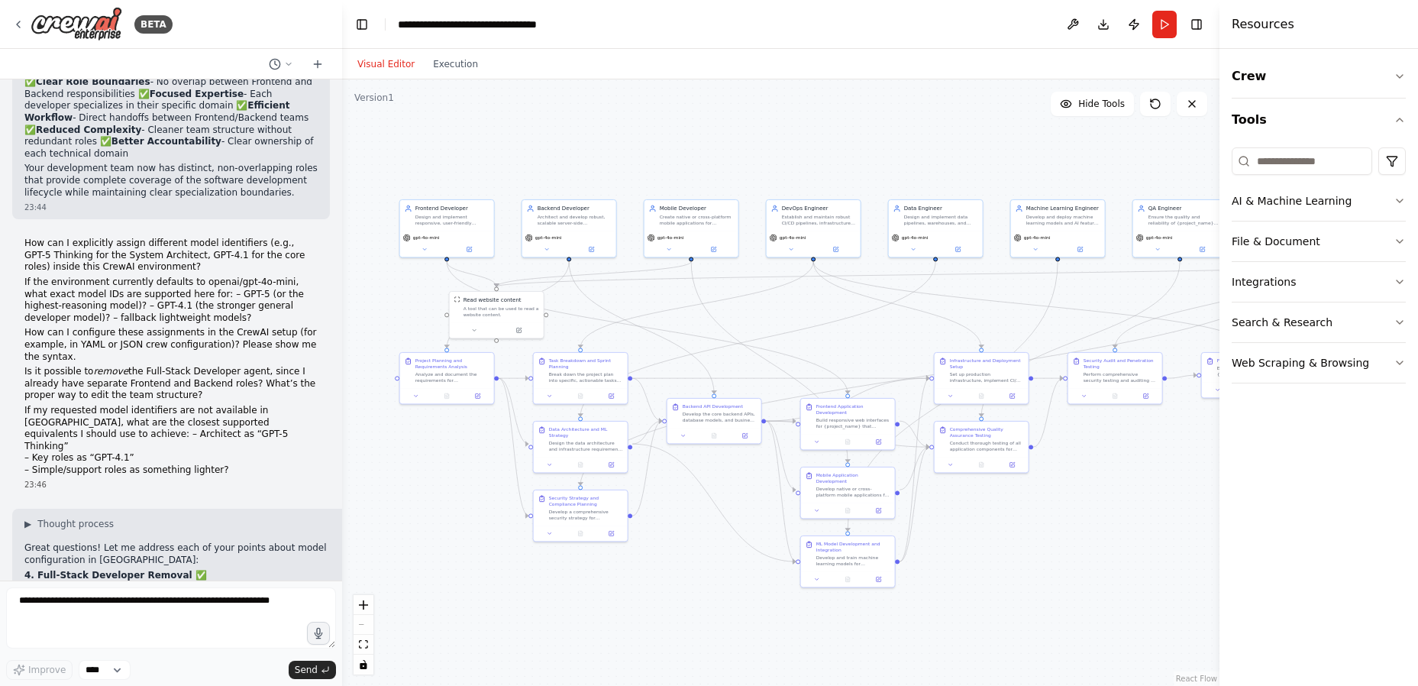
scroll to position [5537, 0]
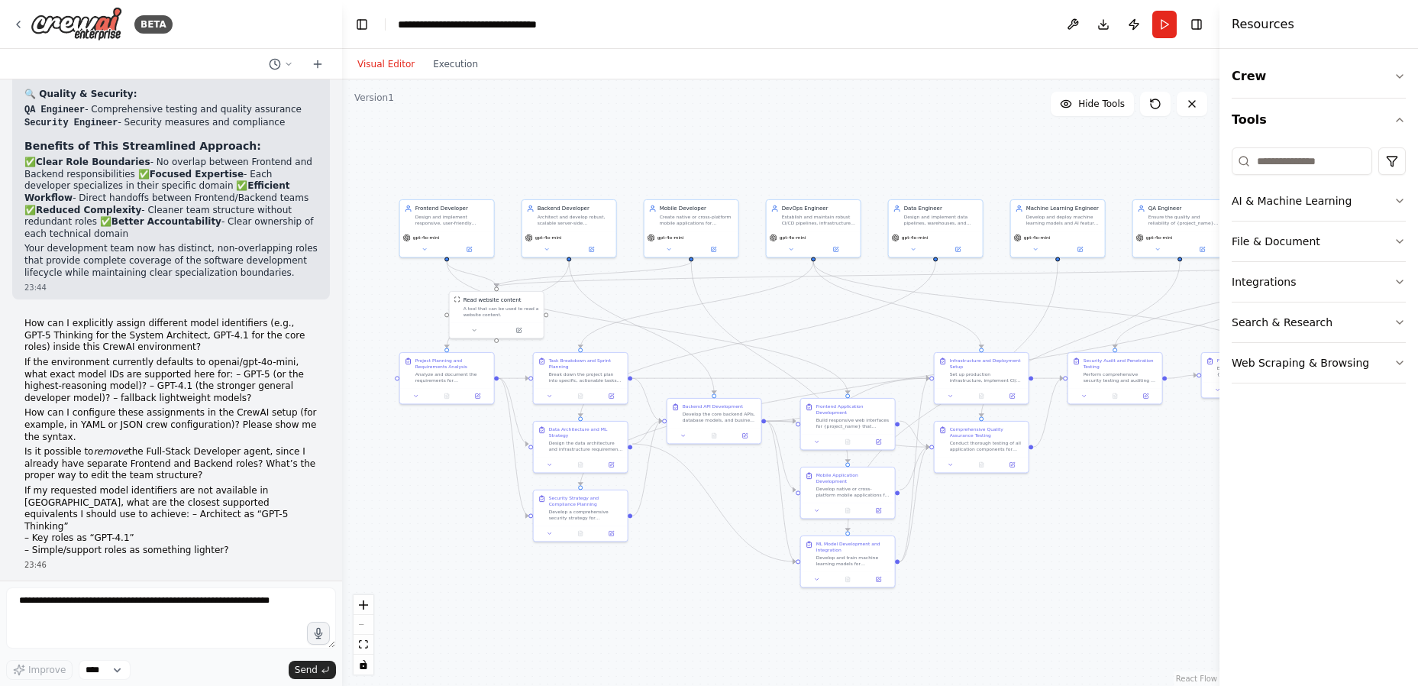
drag, startPoint x: 260, startPoint y: 545, endPoint x: 26, endPoint y: 401, distance: 274.9
copy div "Lorem ipsumdolo! Sit am consect adip el sedd eiusmo tempo incid utlaboreetdol m…"
paste textarea "**********"
type textarea "**********"
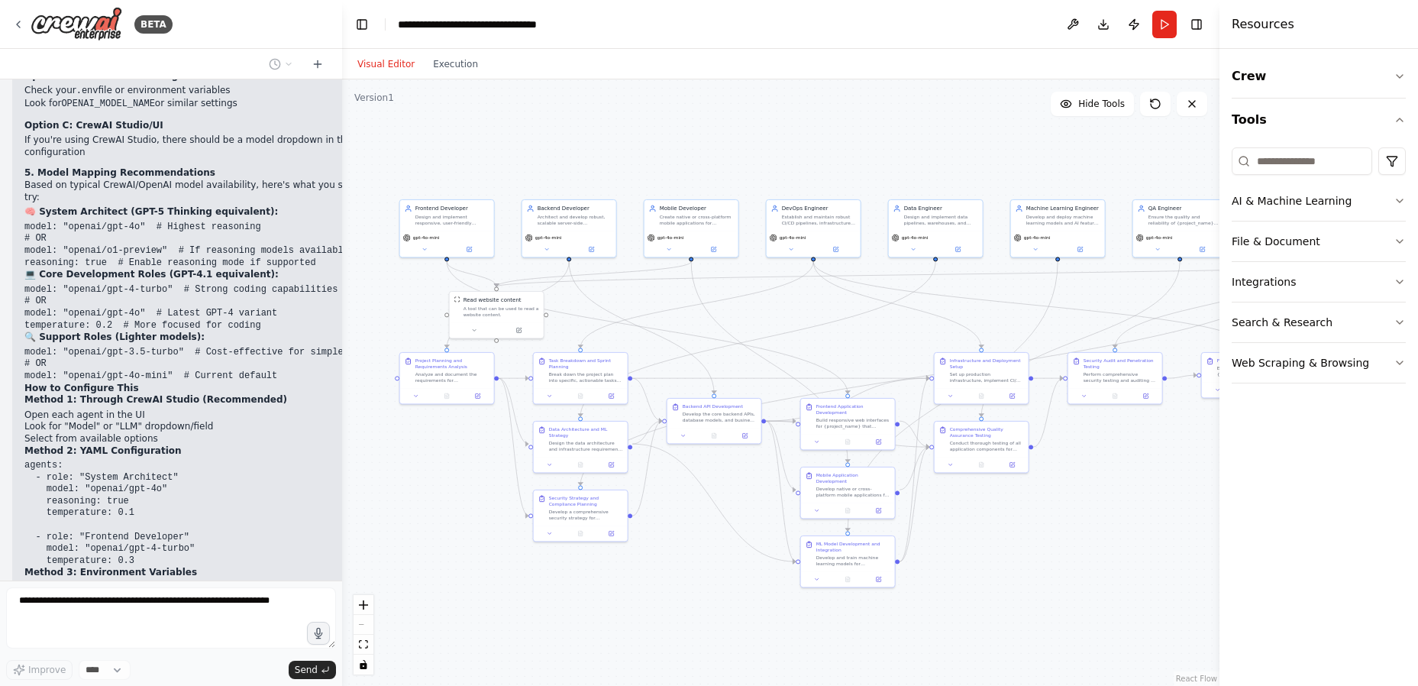
scroll to position [6730, 0]
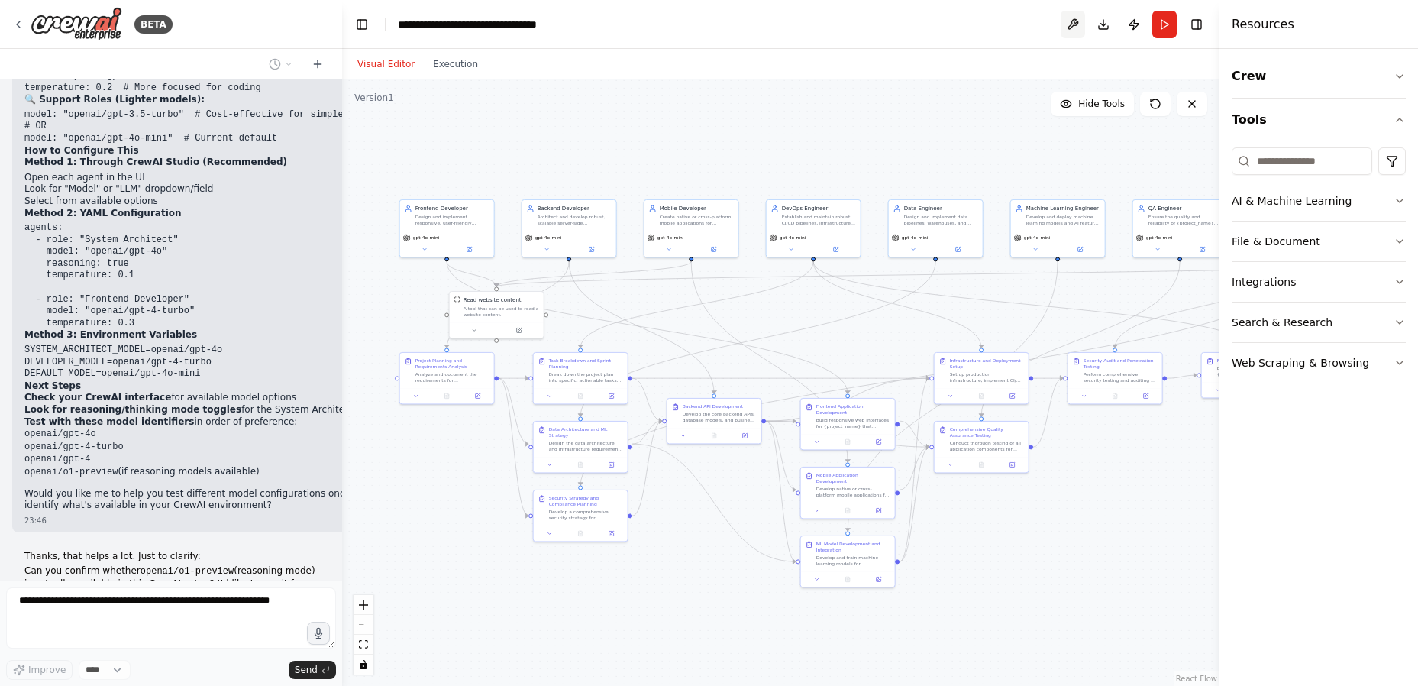
click at [1071, 23] on button at bounding box center [1073, 24] width 24 height 27
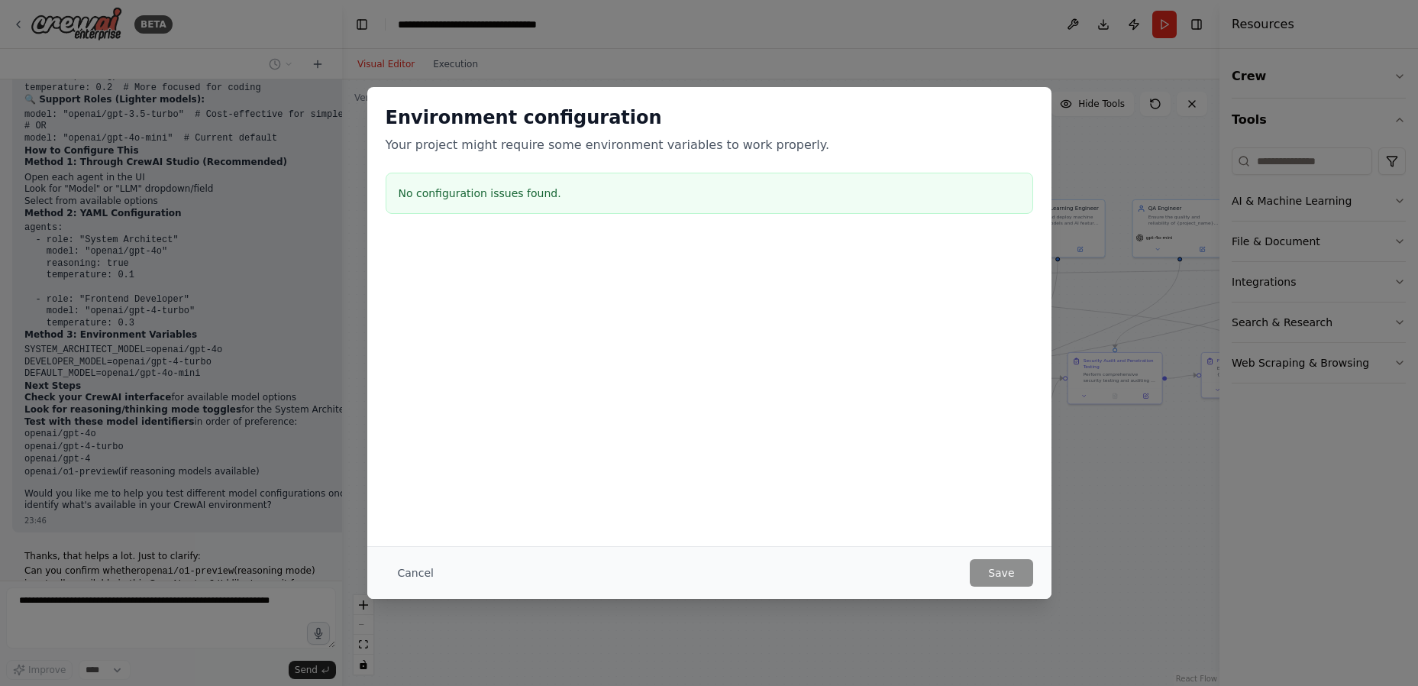
click at [411, 587] on div "Cancel Save" at bounding box center [709, 572] width 684 height 53
click at [411, 573] on button "Cancel" at bounding box center [416, 572] width 60 height 27
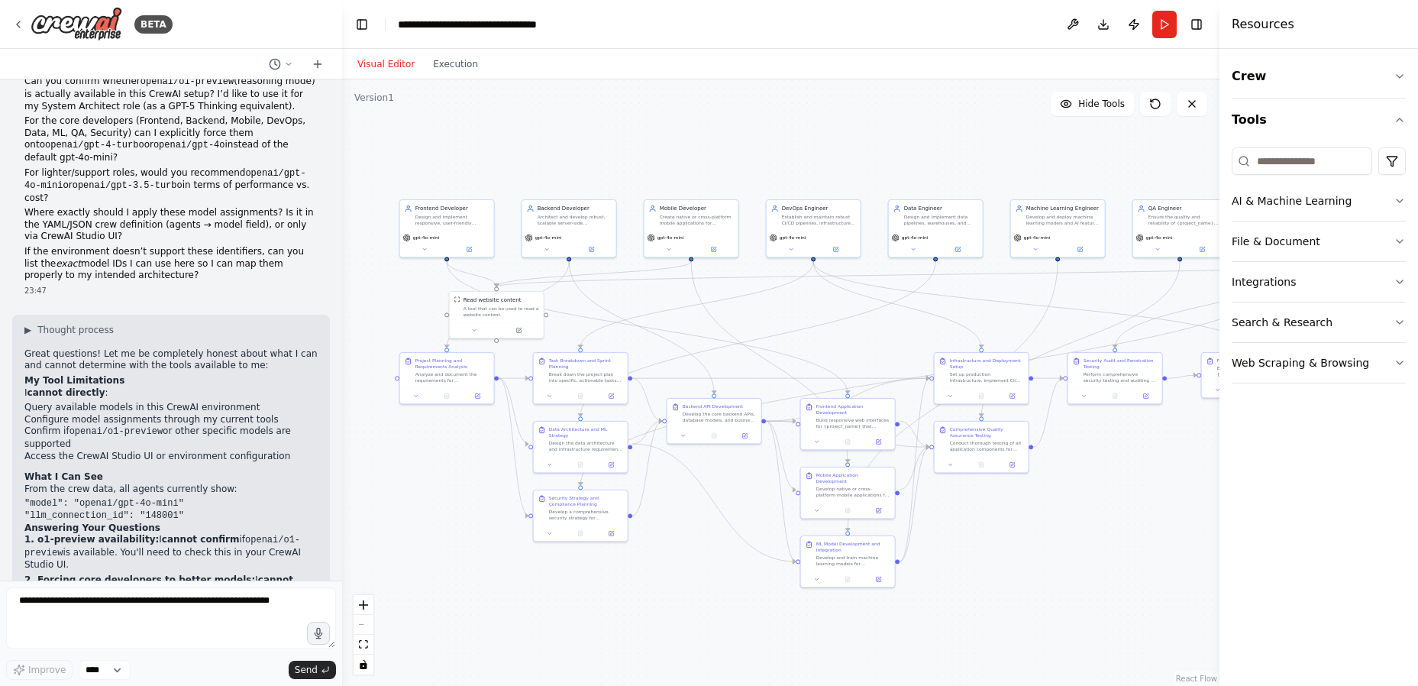
scroll to position [7140, 0]
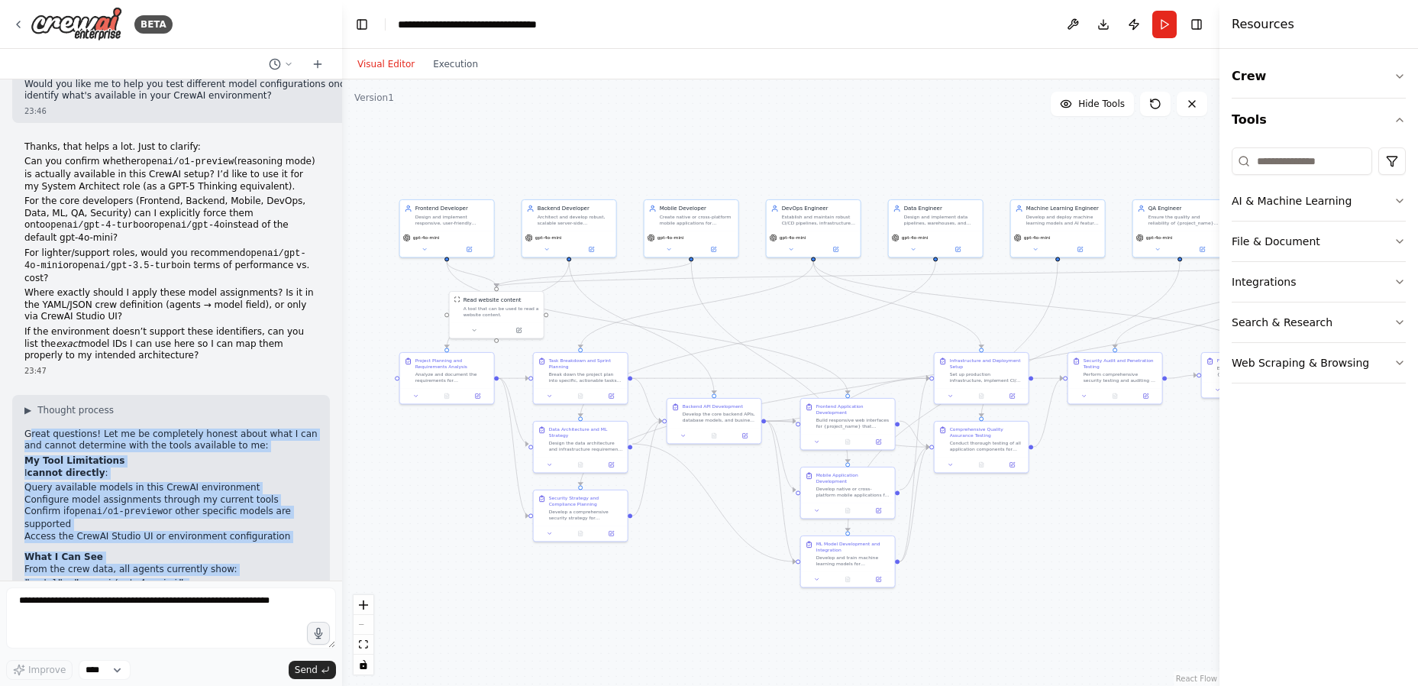
drag, startPoint x: 111, startPoint y: 548, endPoint x: 28, endPoint y: 172, distance: 385.6
click at [28, 428] on p "Great questions! Let me be completely honest about what I can and cannot determ…" at bounding box center [170, 440] width 293 height 24
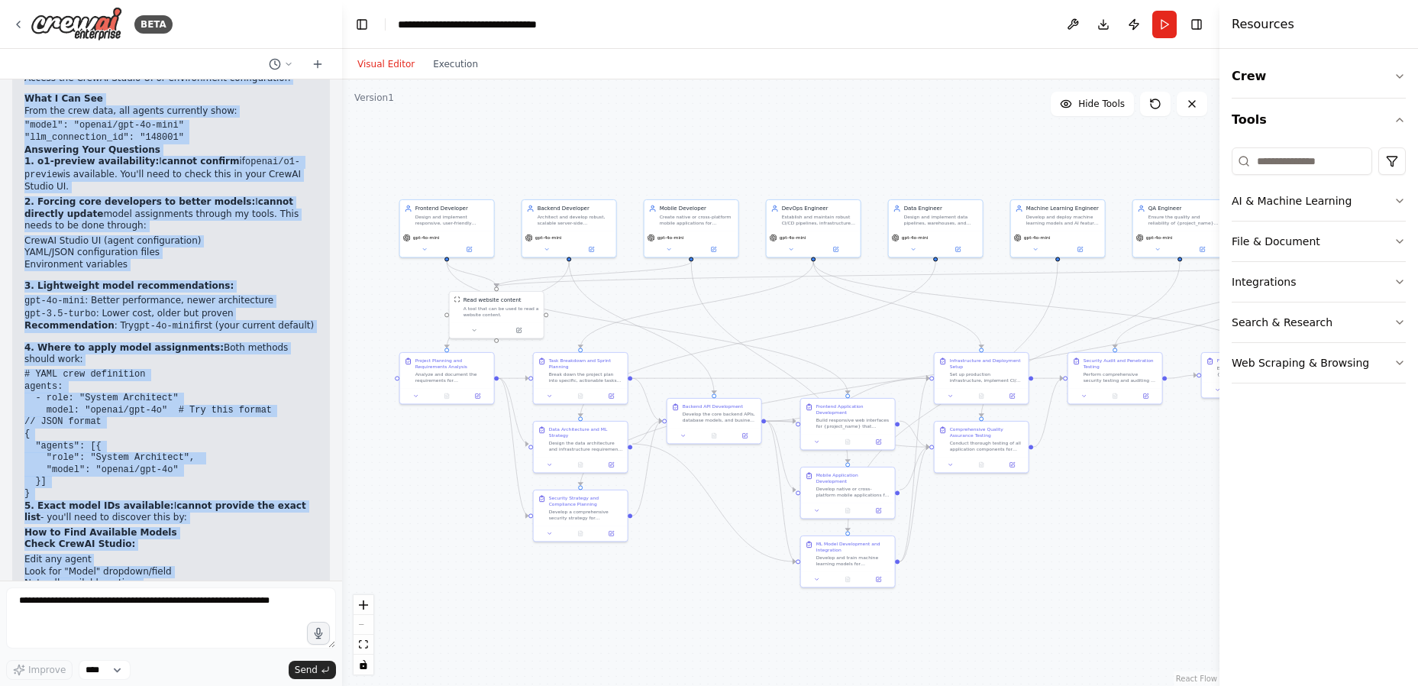
drag, startPoint x: 22, startPoint y: 173, endPoint x: 187, endPoint y: 557, distance: 418.1
click at [121, 545] on div "▶ Thought process Great questions! Let me be completely honest about what I can…" at bounding box center [171, 408] width 318 height 943
copy div "Great questions! Let me be completely honest about what I can and cannot determ…"
click at [681, 234] on span "gpt-4o-mini" at bounding box center [671, 236] width 27 height 6
click at [671, 250] on icon at bounding box center [669, 247] width 6 height 6
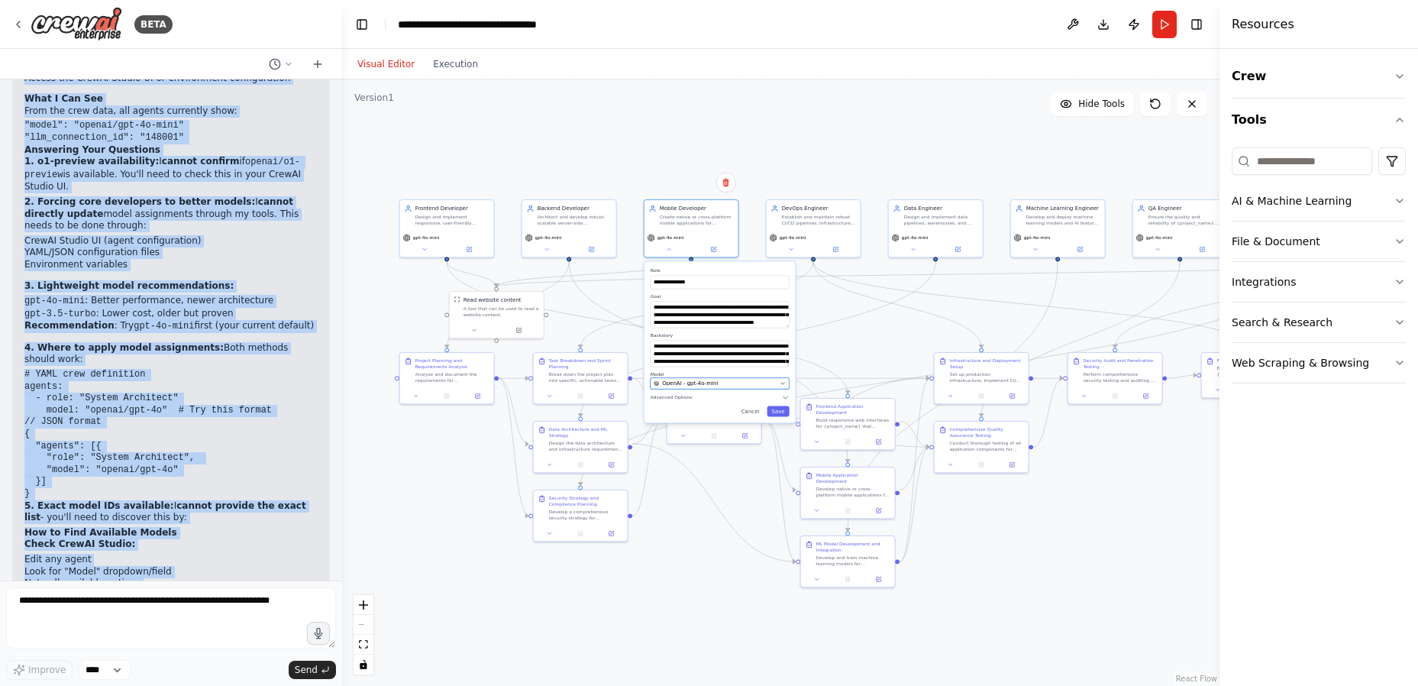
click at [783, 377] on button "OpenAI - gpt-4o-mini" at bounding box center [720, 382] width 139 height 11
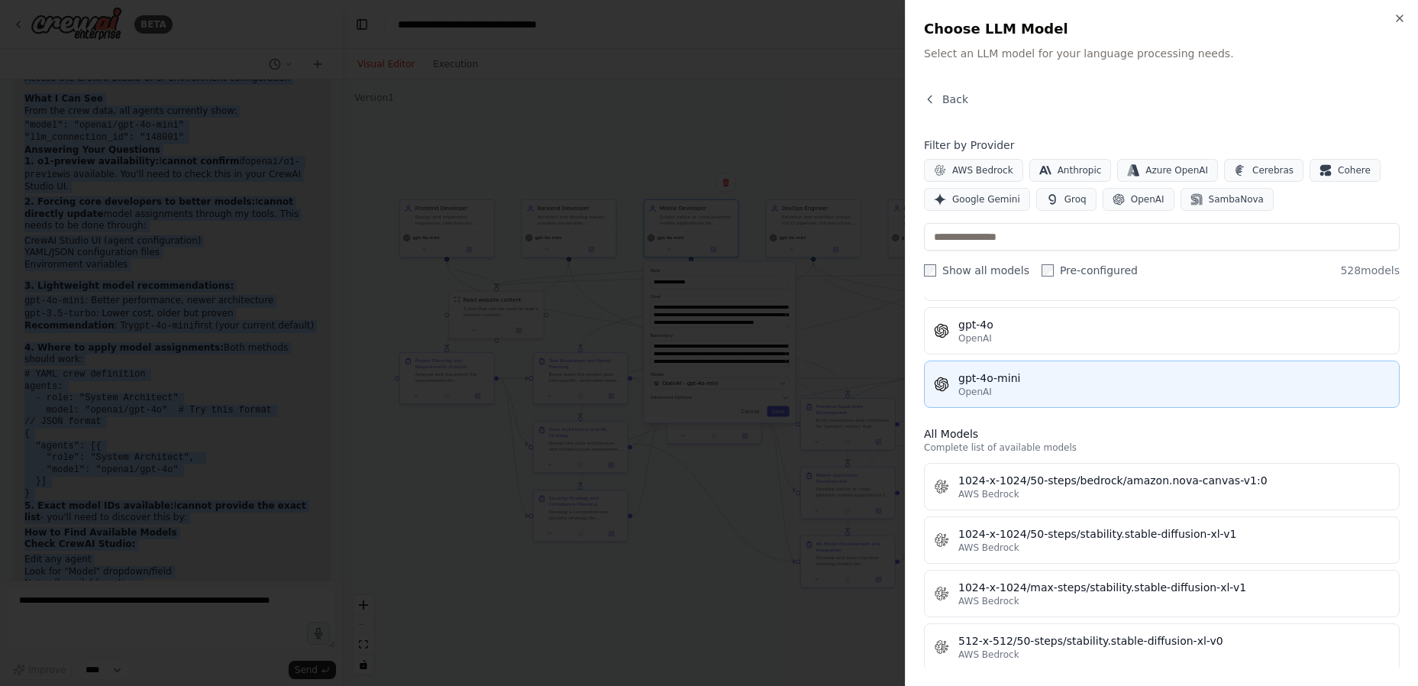
scroll to position [0, 0]
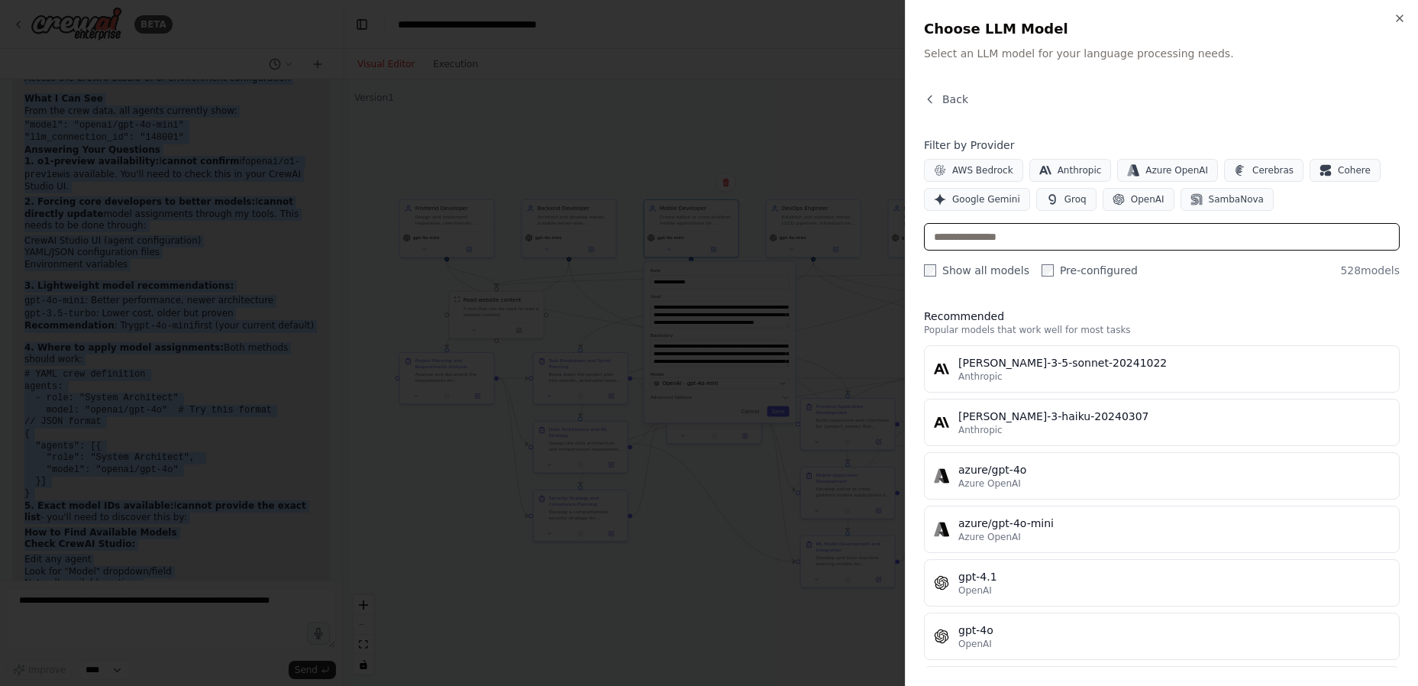
click at [1003, 239] on input "text" at bounding box center [1162, 236] width 476 height 27
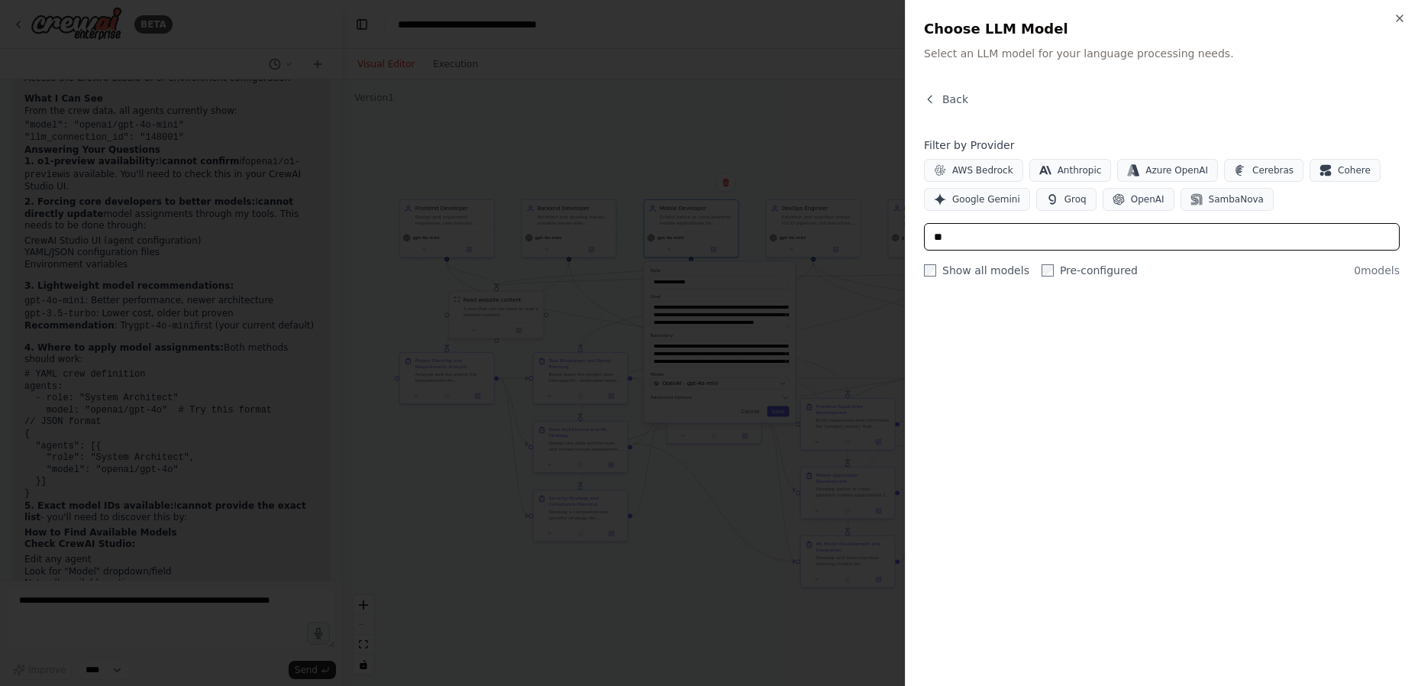
type input "*"
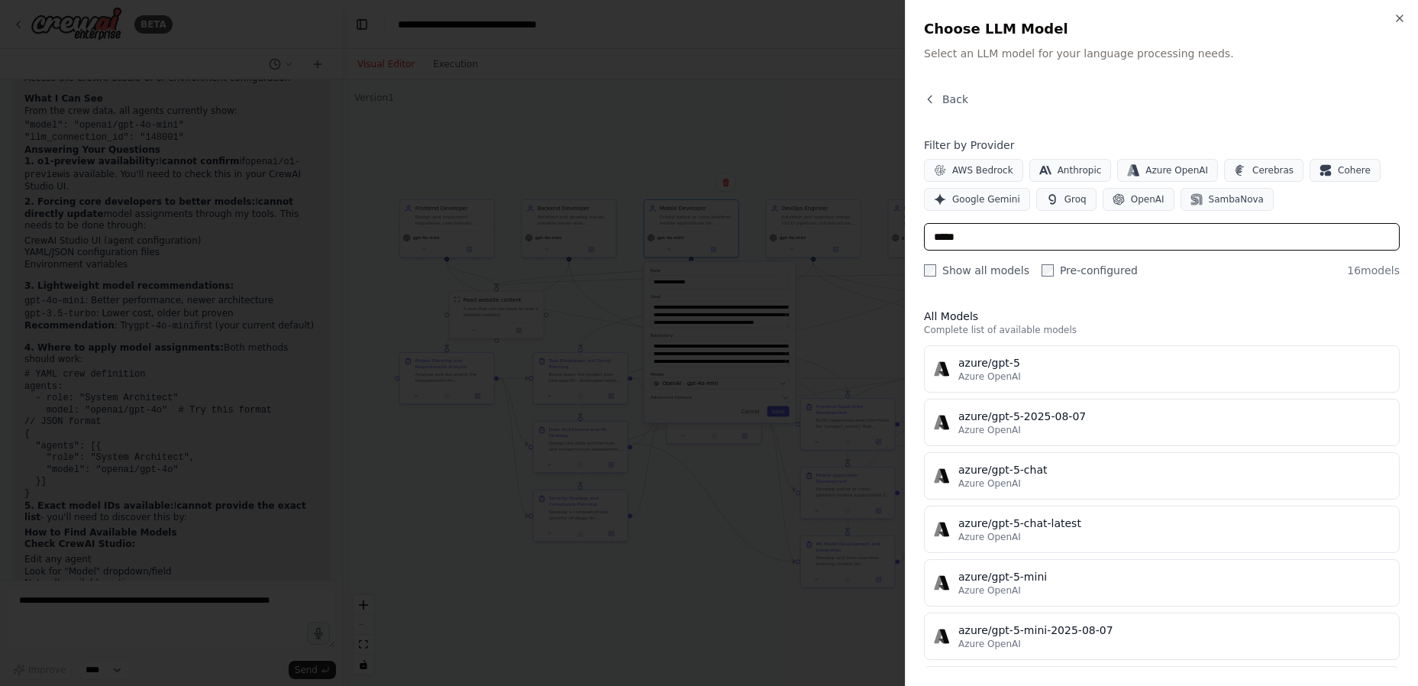
type input "*****"
drag, startPoint x: 1000, startPoint y: 244, endPoint x: 884, endPoint y: 239, distance: 116.2
click at [887, 234] on body "BETA Frontend Developer Backend Developer Mobile Developer DevOps Engineer Data…" at bounding box center [709, 343] width 1418 height 686
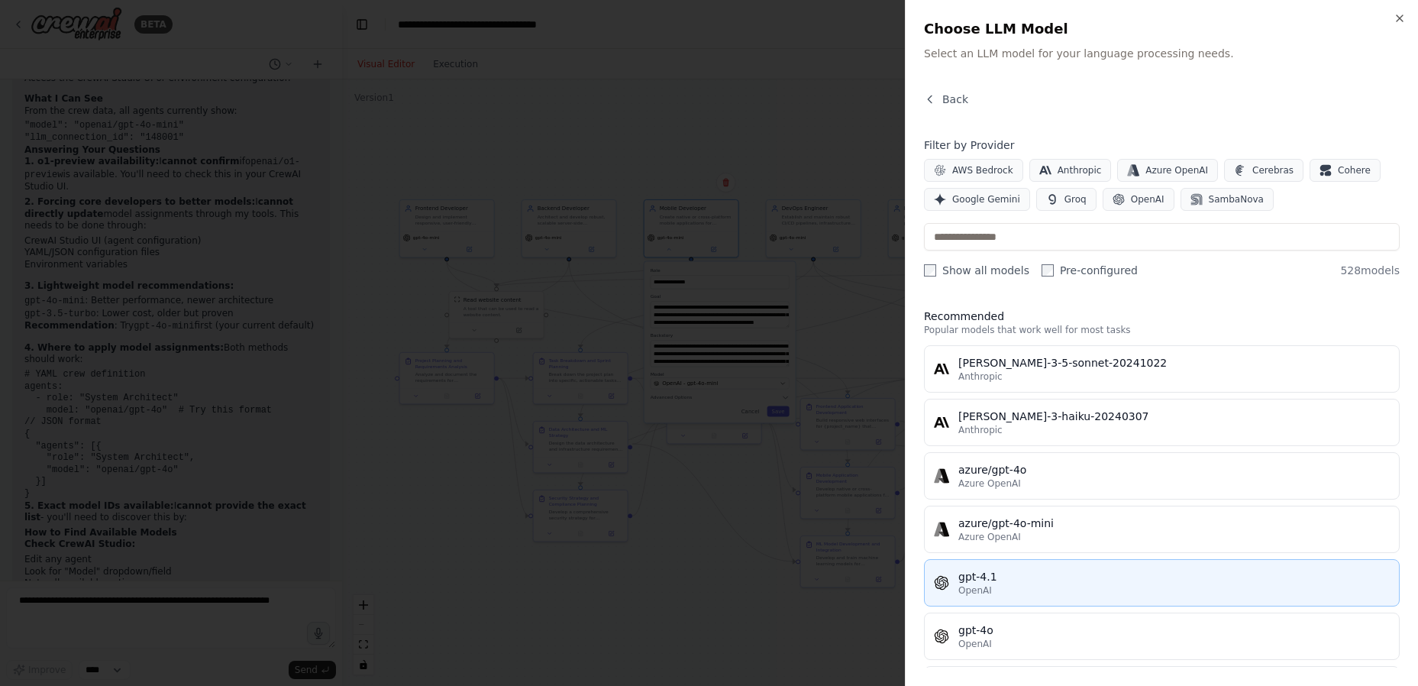
click at [1006, 577] on div "gpt-4.1" at bounding box center [1173, 576] width 431 height 15
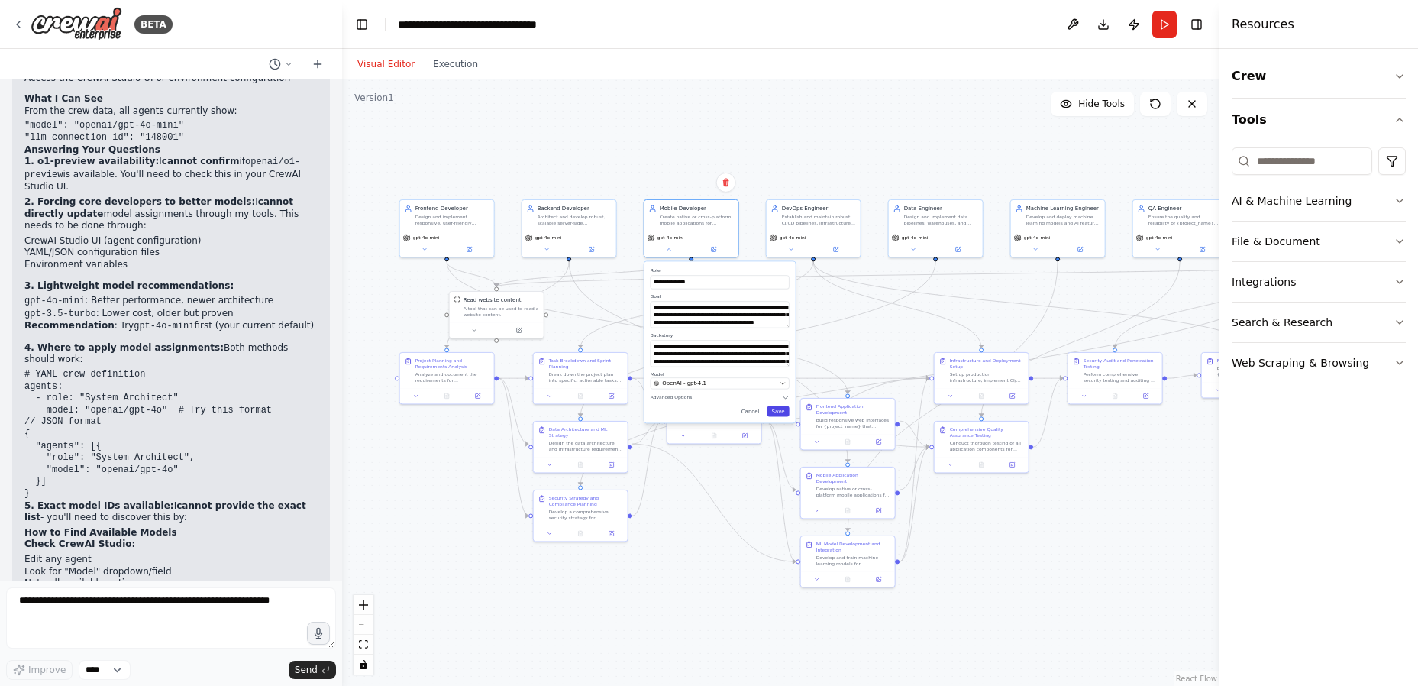
click at [784, 413] on button "Save" at bounding box center [778, 411] width 22 height 11
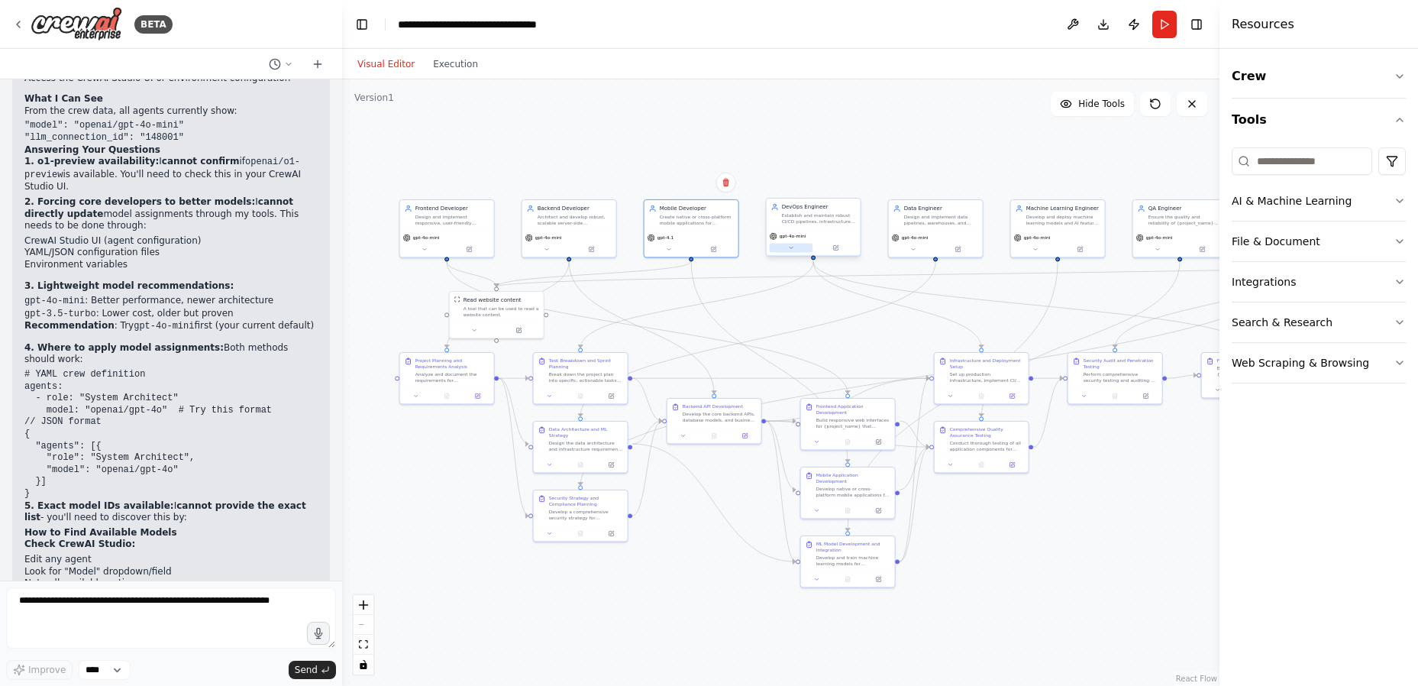
click at [790, 245] on icon at bounding box center [791, 247] width 6 height 6
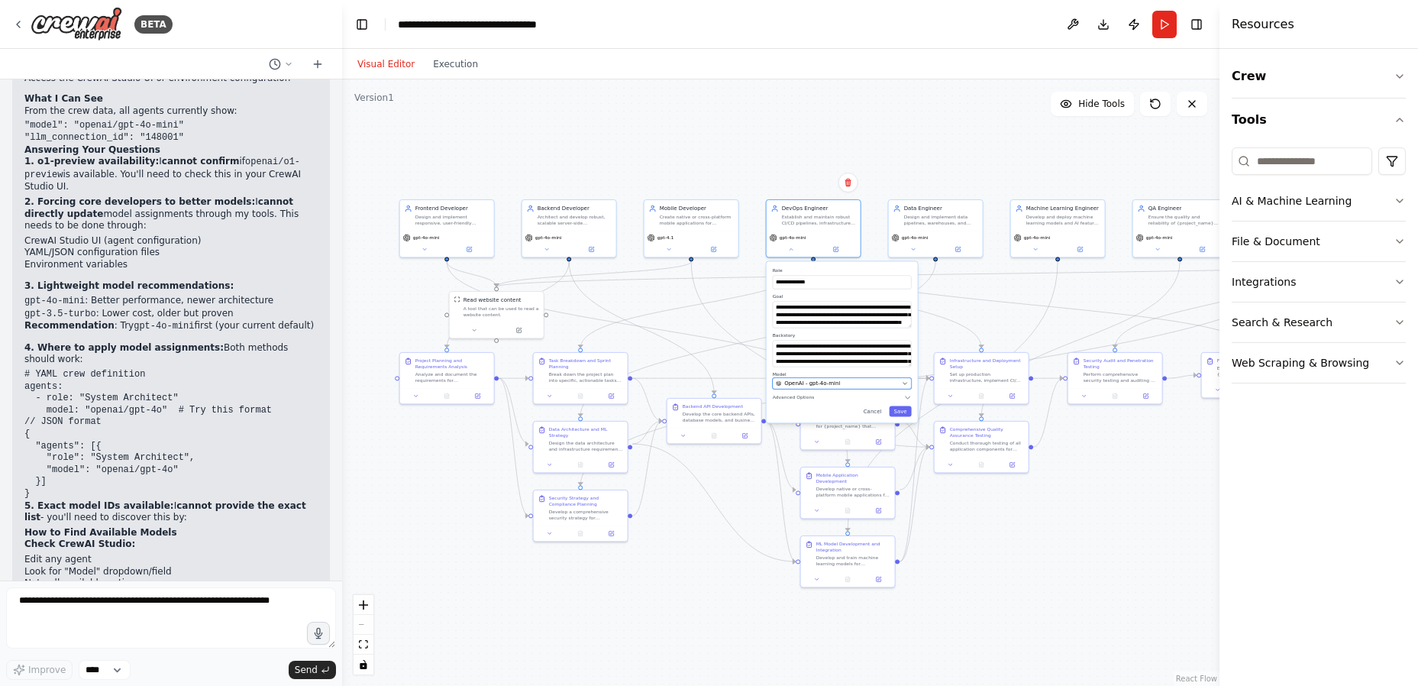
click at [822, 386] on span "OpenAI - gpt-4o-mini" at bounding box center [812, 384] width 56 height 8
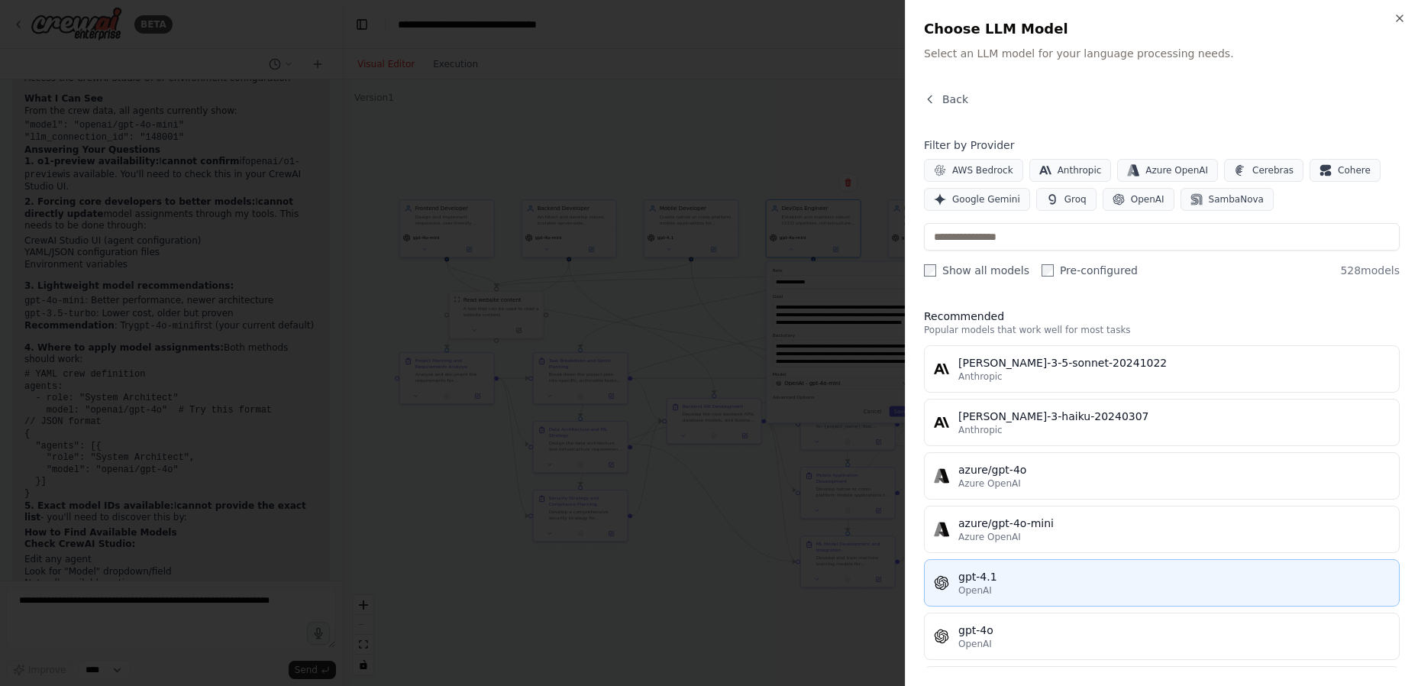
click at [996, 585] on div "OpenAI" at bounding box center [1173, 590] width 431 height 12
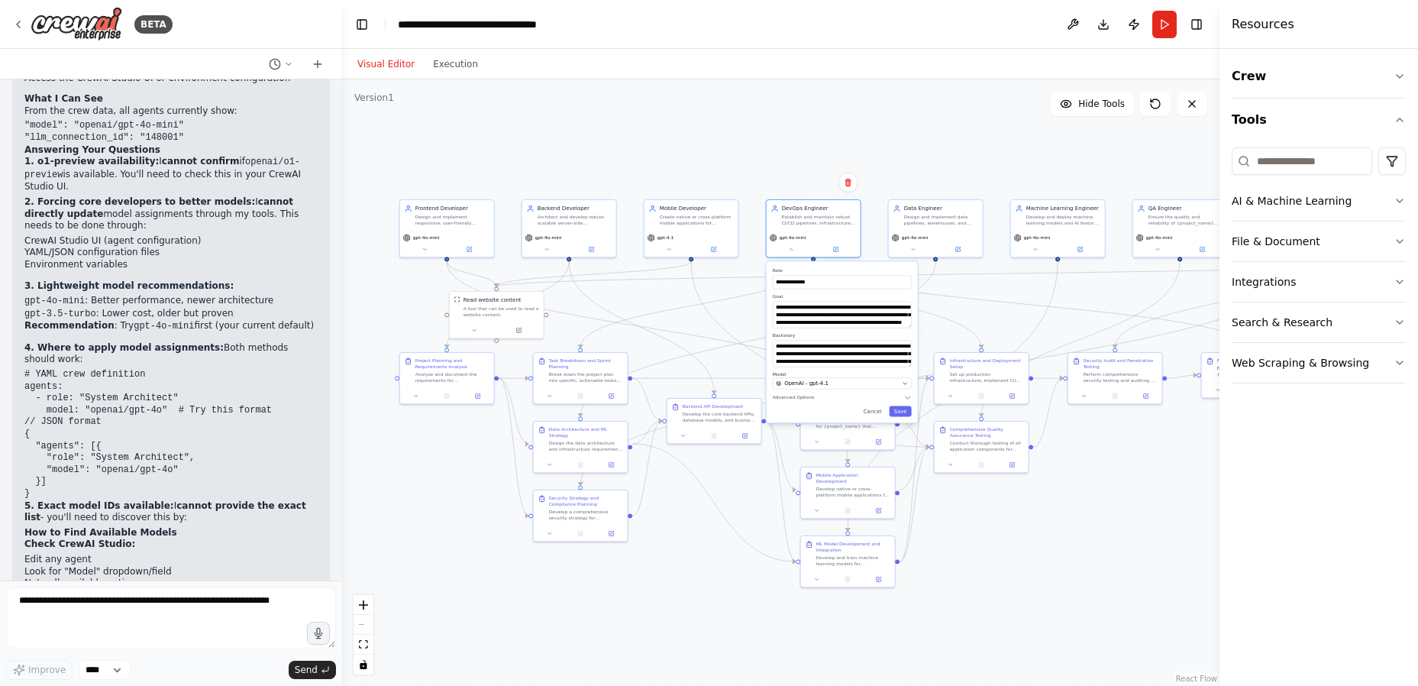
click at [908, 417] on div "**********" at bounding box center [842, 341] width 151 height 161
click at [901, 410] on button "Save" at bounding box center [900, 411] width 22 height 11
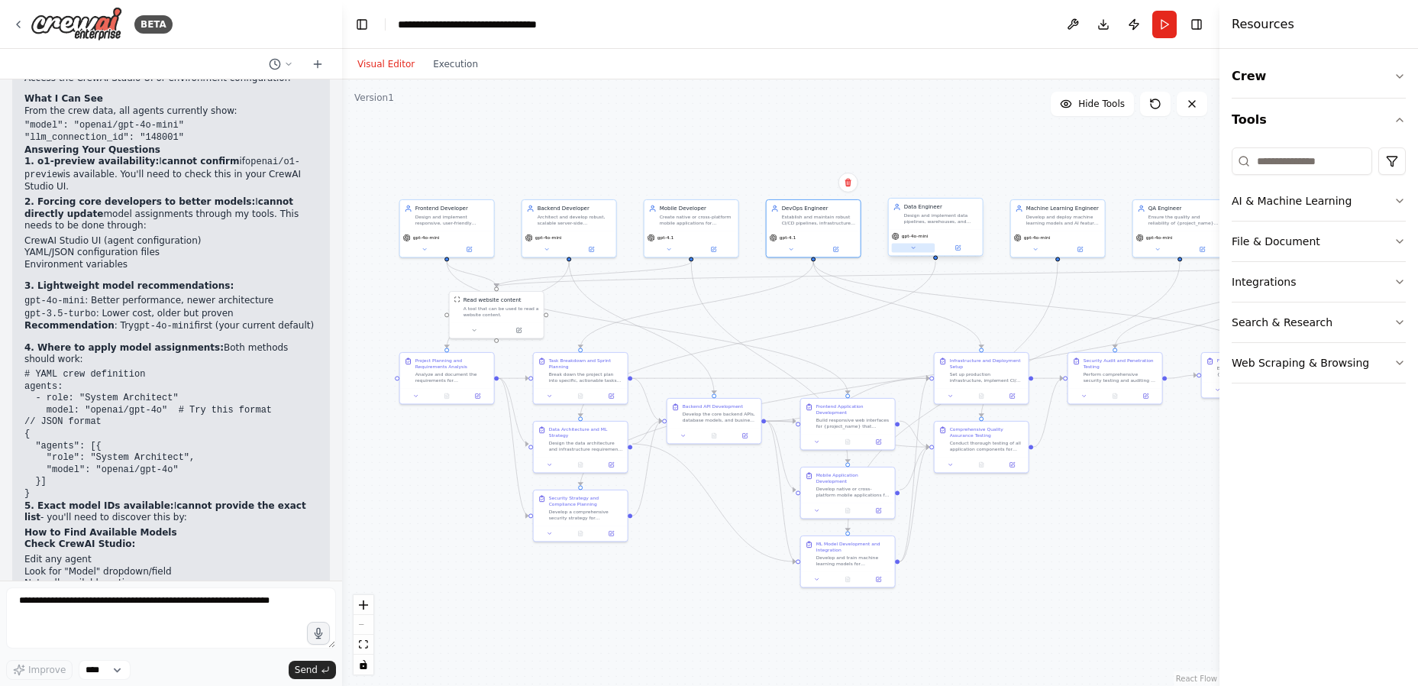
click at [917, 249] on button at bounding box center [914, 247] width 44 height 9
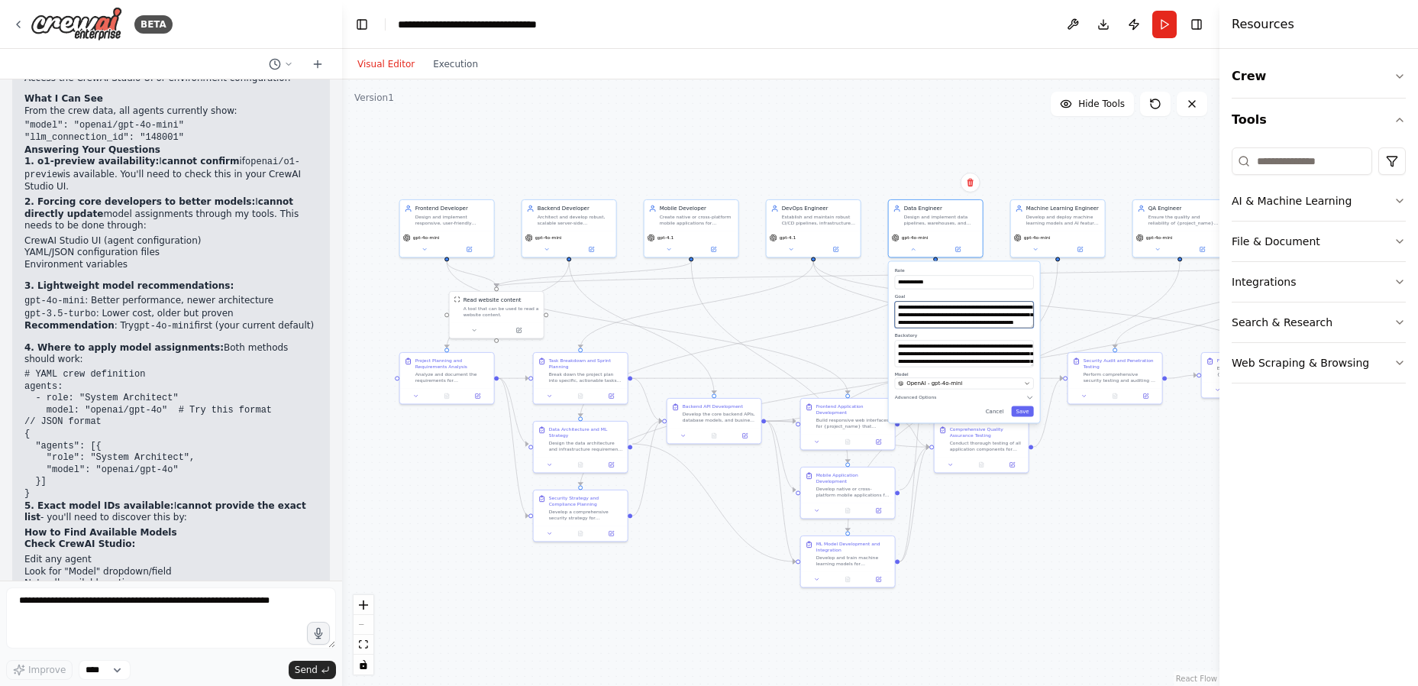
click at [926, 315] on textarea "**********" at bounding box center [964, 314] width 139 height 27
click at [553, 250] on button at bounding box center [547, 247] width 44 height 9
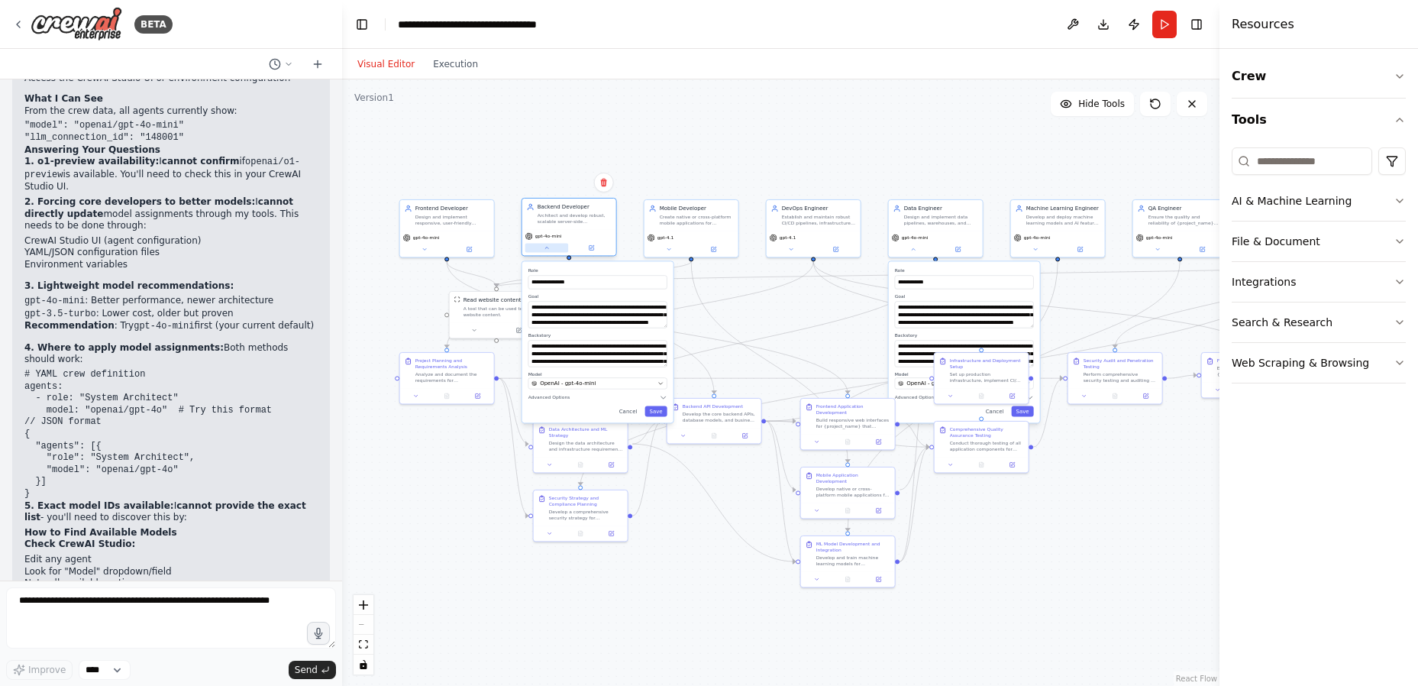
click at [553, 250] on button at bounding box center [547, 247] width 44 height 9
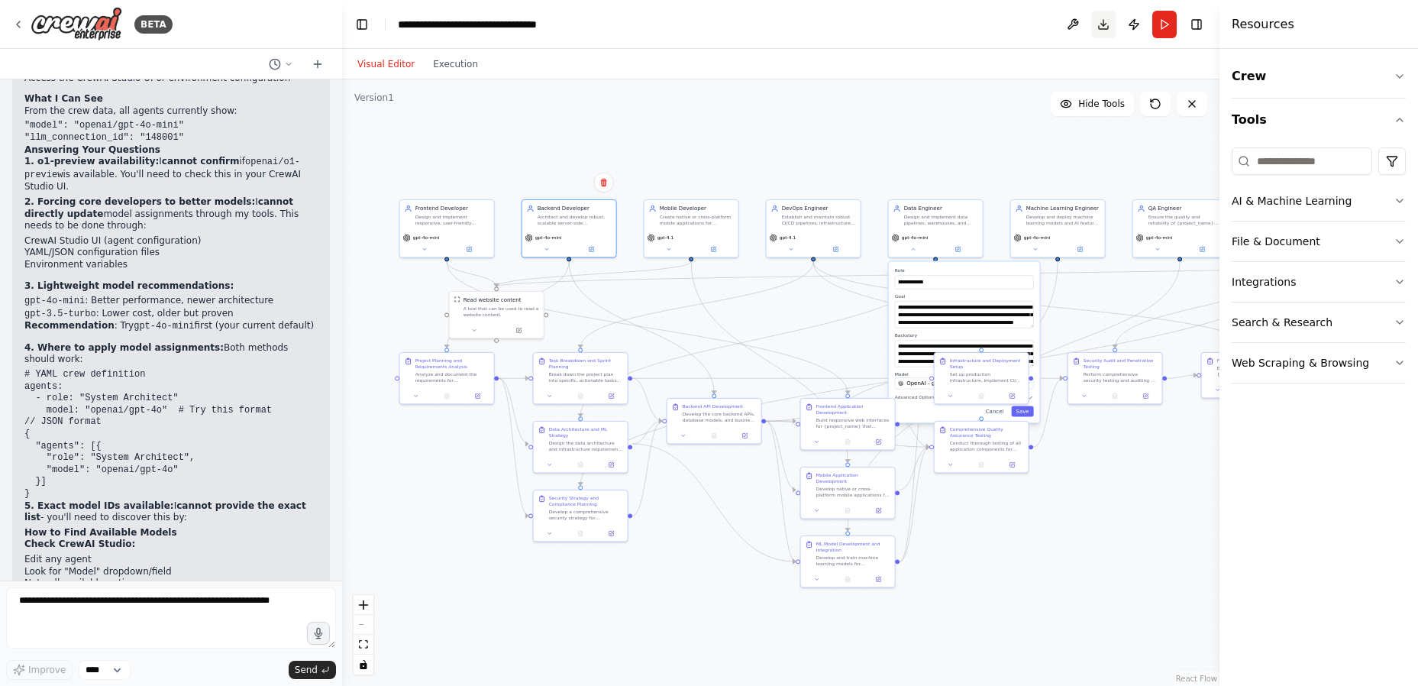
click at [1193, 28] on button "Toggle Right Sidebar" at bounding box center [1196, 24] width 21 height 21
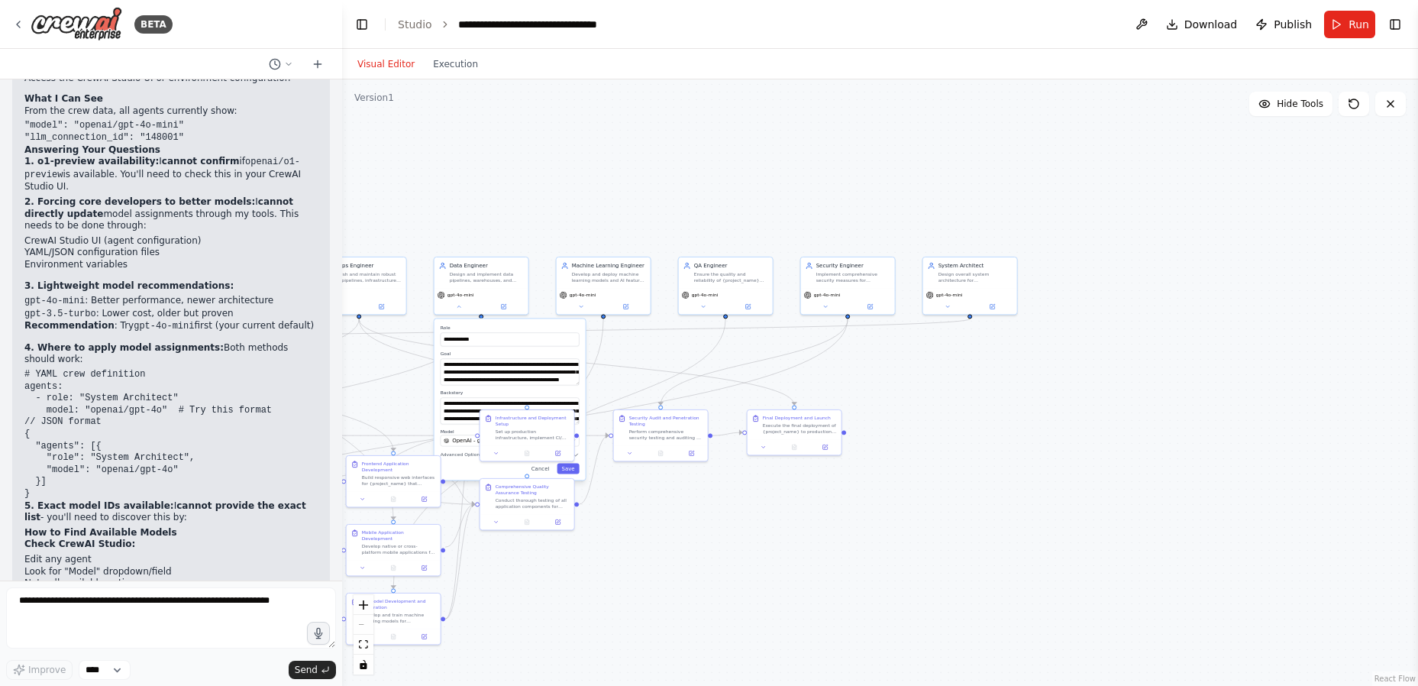
drag, startPoint x: 1364, startPoint y: 312, endPoint x: 928, endPoint y: 362, distance: 439.0
click at [949, 312] on div "gpt-4o-mini" at bounding box center [970, 299] width 94 height 27
click at [949, 311] on div "gpt-4o-mini" at bounding box center [970, 299] width 94 height 27
click at [951, 305] on button at bounding box center [948, 304] width 44 height 9
click at [961, 442] on span "OpenAI - gpt-4o-mini" at bounding box center [968, 441] width 56 height 8
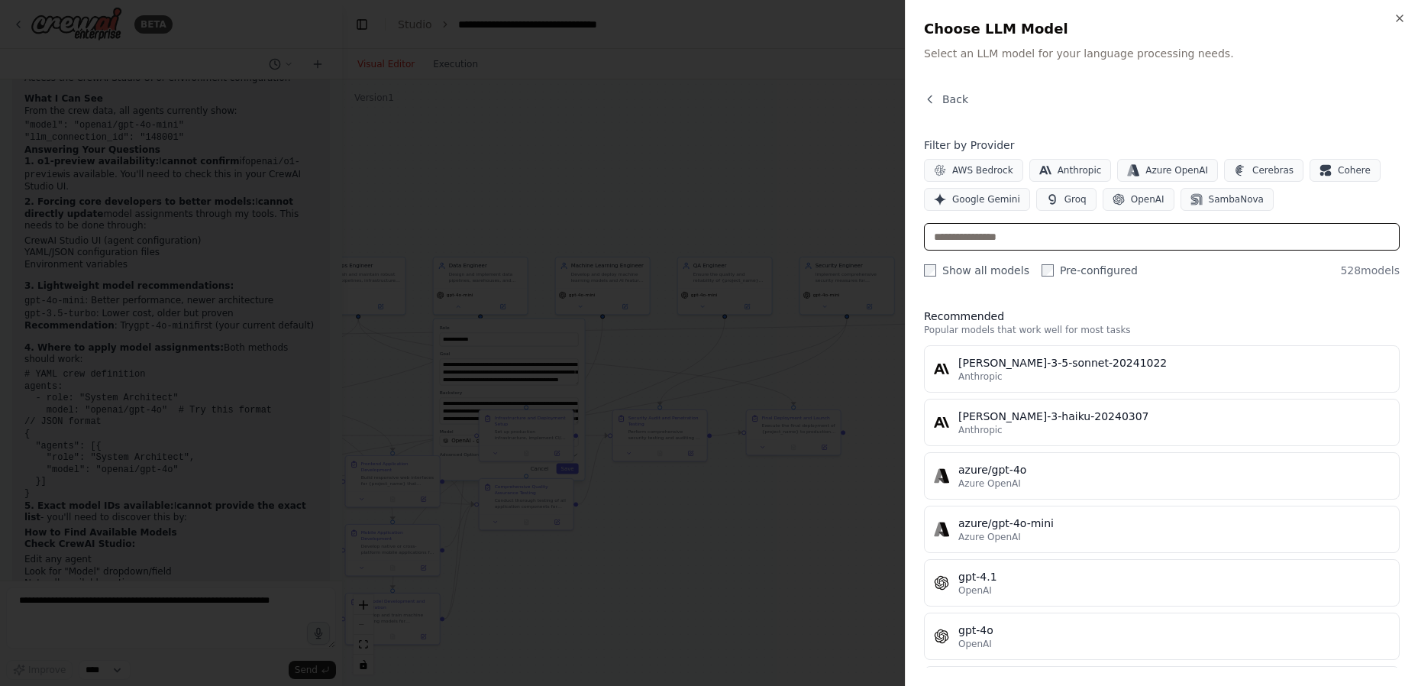
click at [1003, 240] on input "text" at bounding box center [1162, 236] width 476 height 27
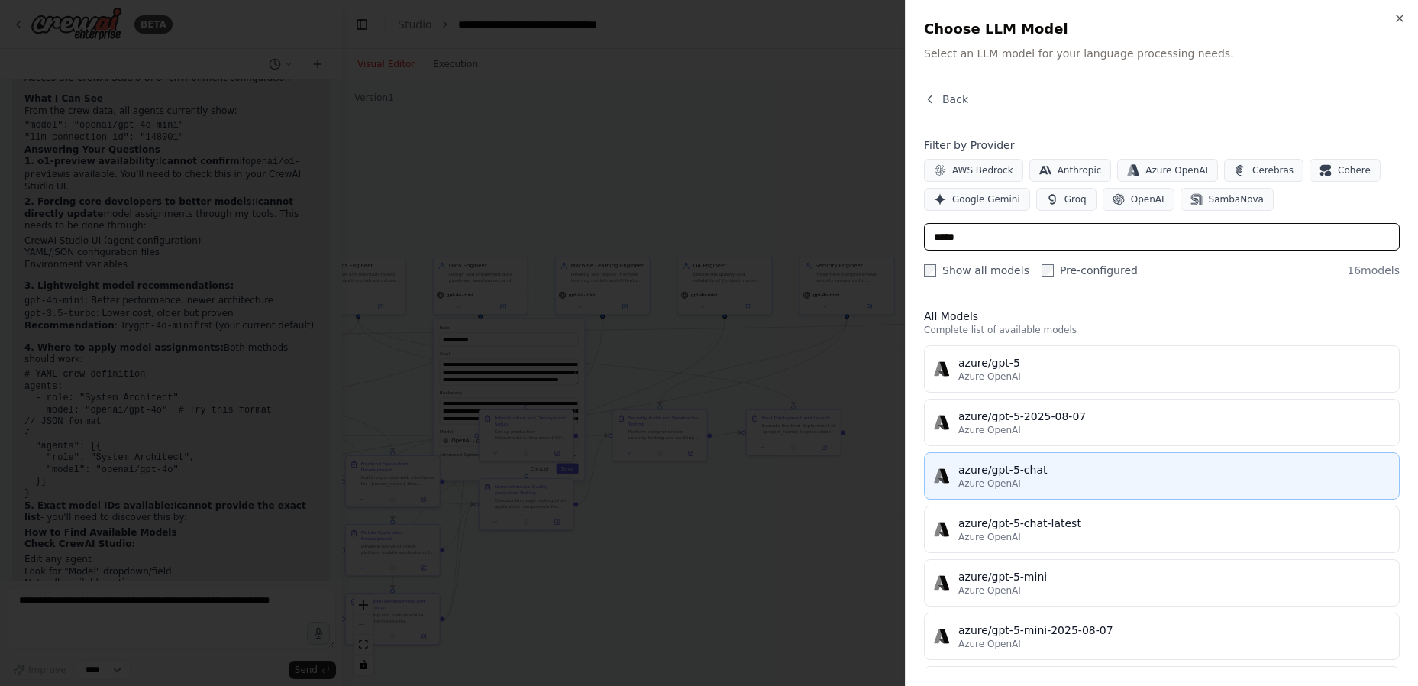
scroll to position [305, 0]
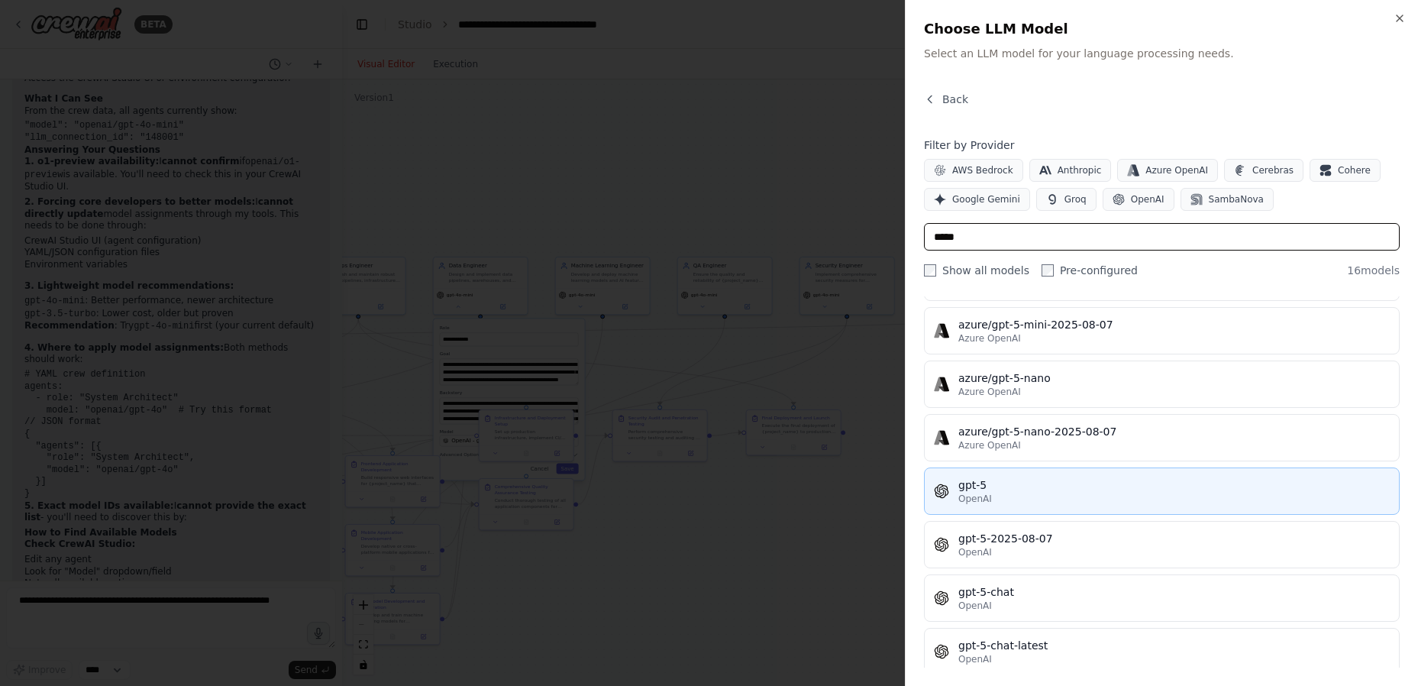
type input "*****"
click at [1015, 495] on div "gpt-5 OpenAI" at bounding box center [1173, 490] width 431 height 27
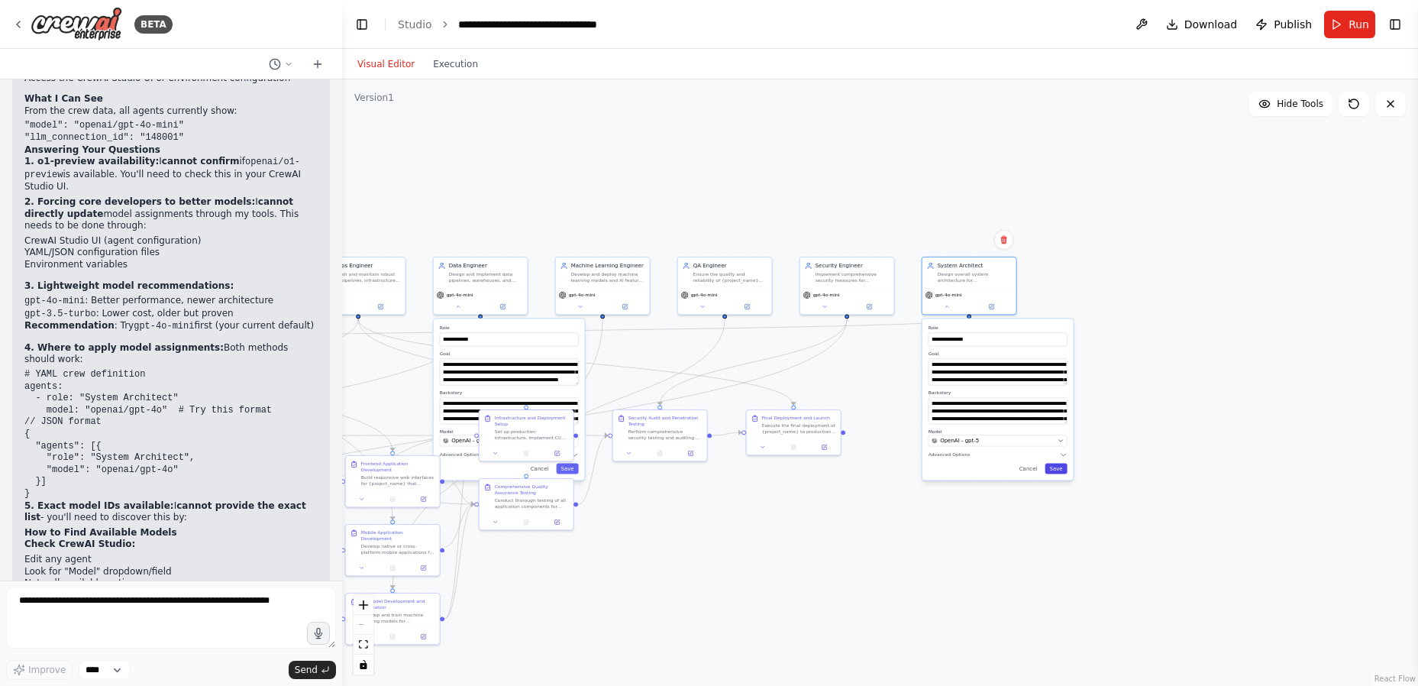
click at [1059, 470] on button "Save" at bounding box center [1056, 468] width 22 height 11
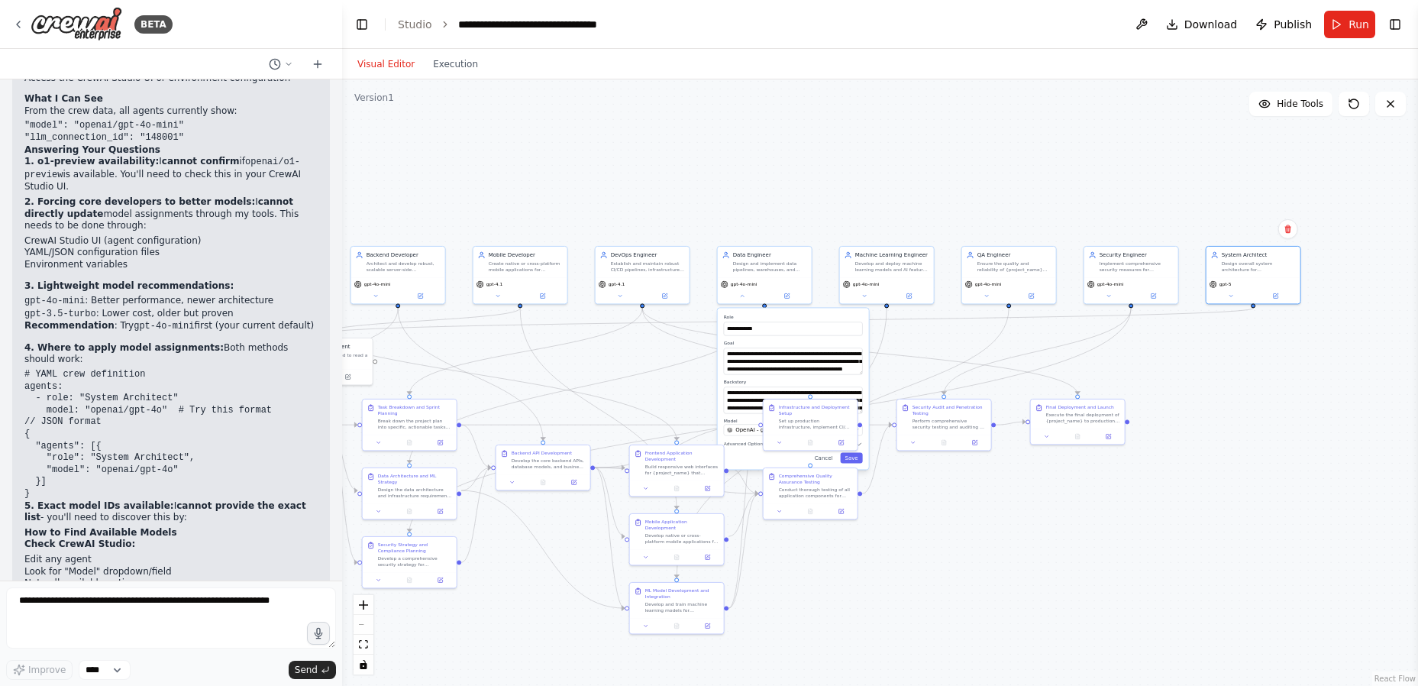
drag, startPoint x: 865, startPoint y: 380, endPoint x: 1137, endPoint y: 367, distance: 272.2
click at [860, 459] on button "Save" at bounding box center [852, 457] width 22 height 11
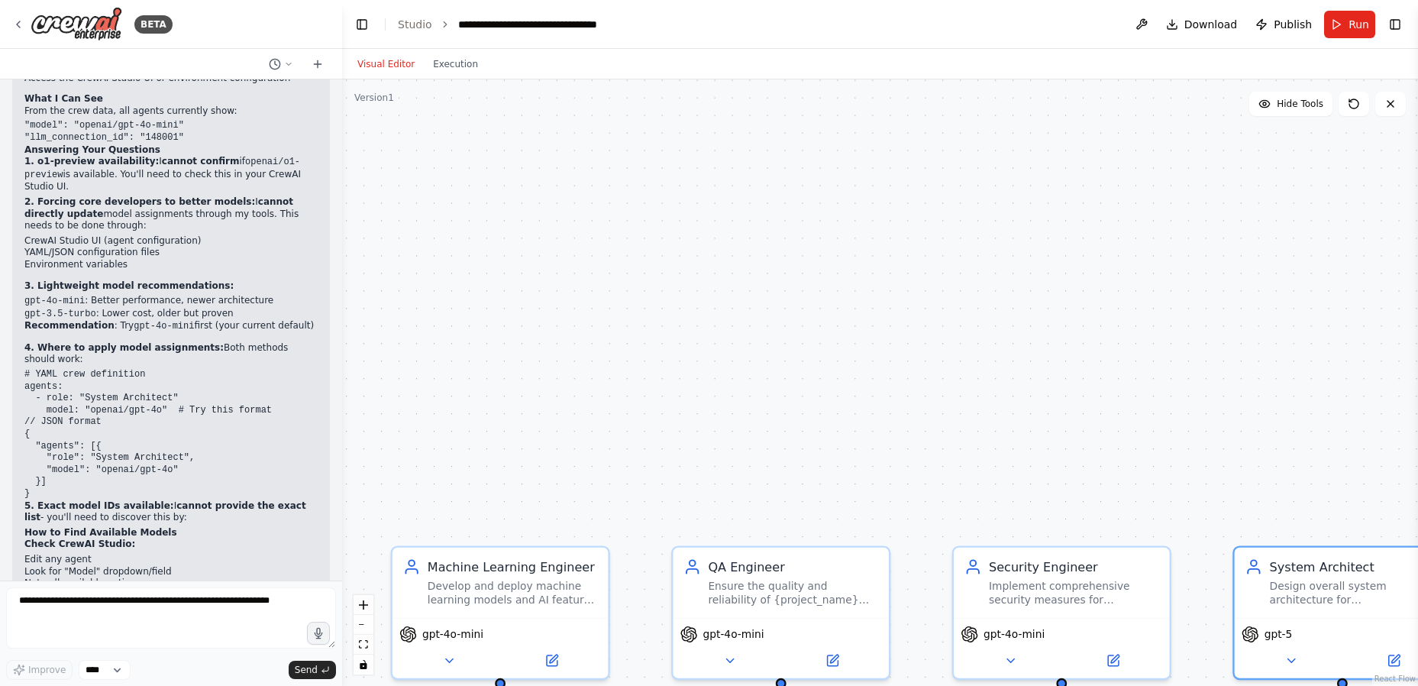
drag, startPoint x: 1127, startPoint y: 148, endPoint x: 1123, endPoint y: 332, distance: 184.1
click at [1199, 34] on button "Download" at bounding box center [1202, 24] width 84 height 27
click at [1326, 32] on button "Run" at bounding box center [1349, 24] width 51 height 27
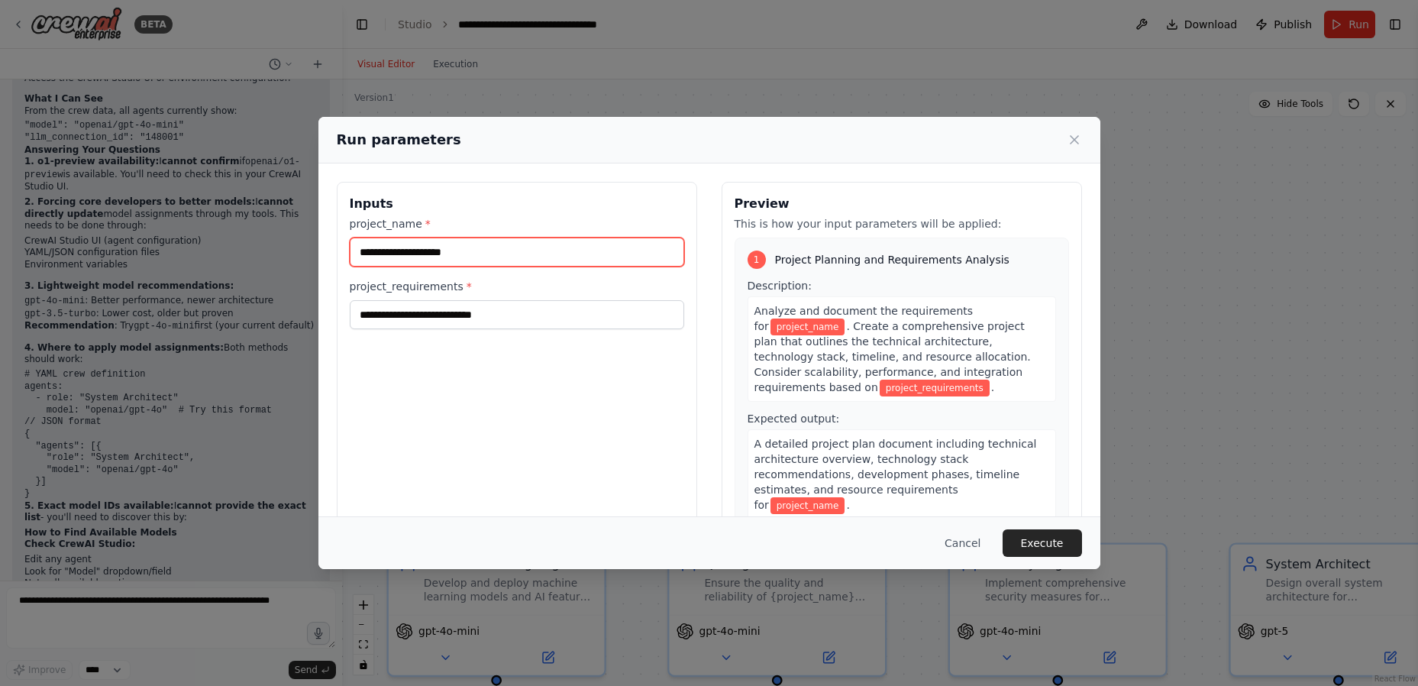
click at [479, 247] on input "project_name *" at bounding box center [517, 252] width 334 height 29
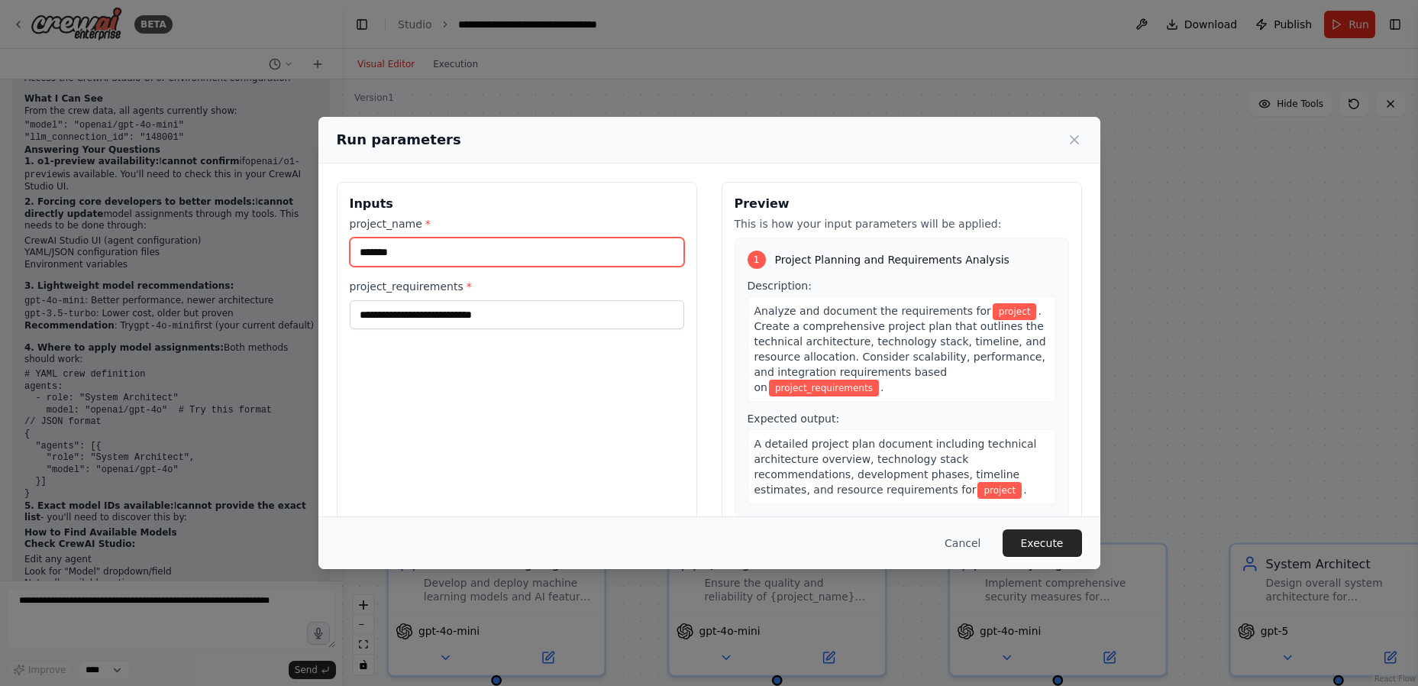
type input "*******"
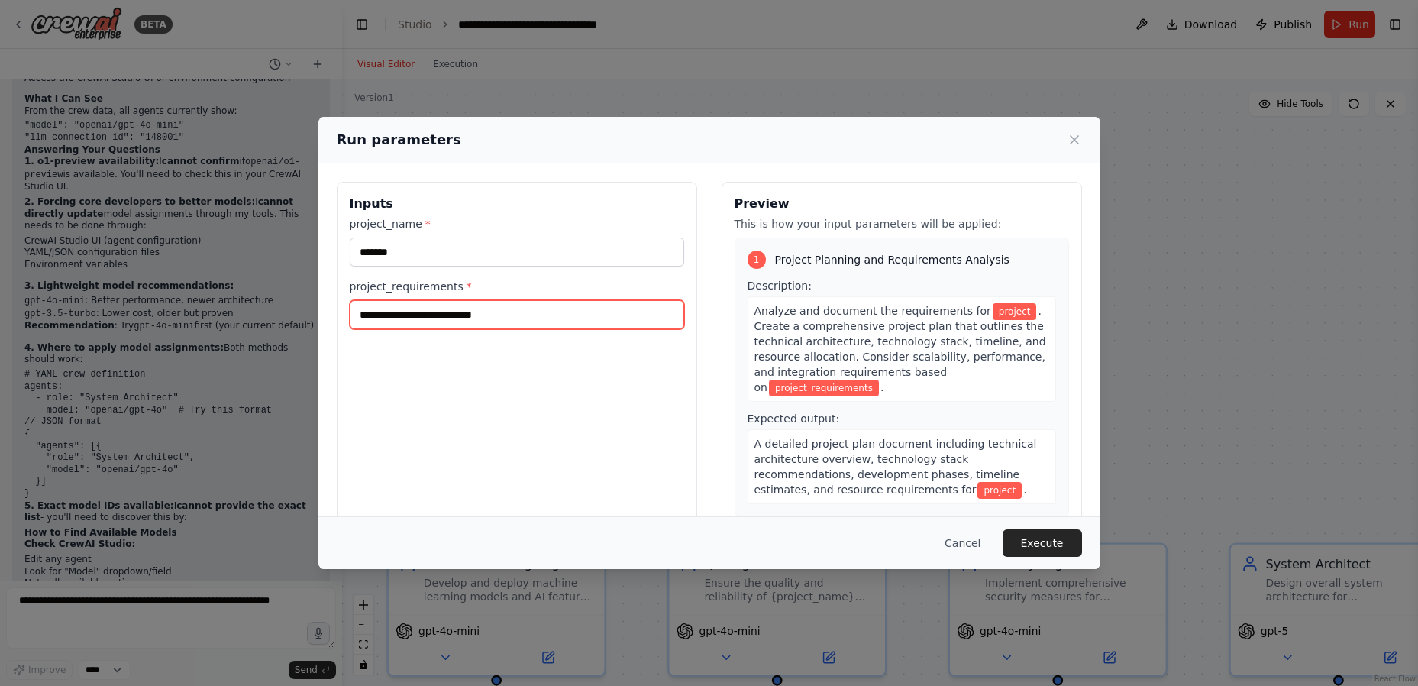
click at [531, 309] on input "project_requirements *" at bounding box center [517, 314] width 334 height 29
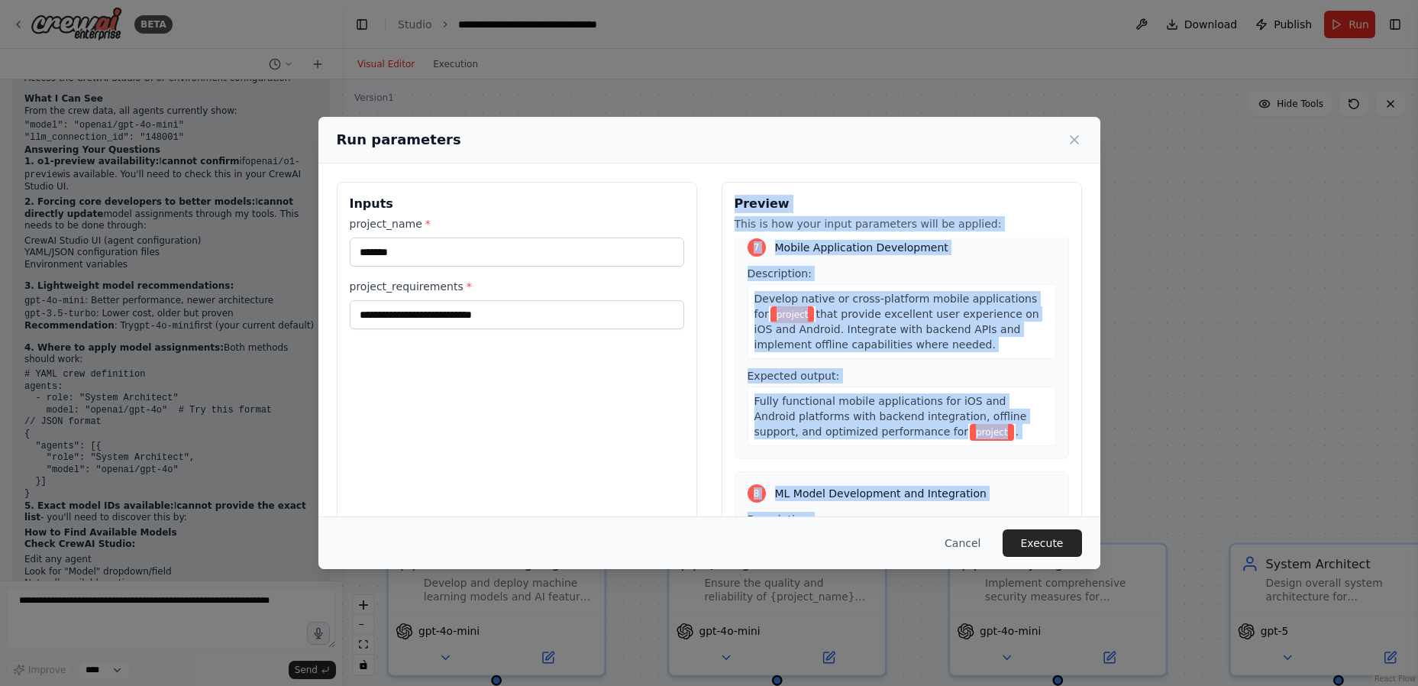
scroll to position [1986, 0]
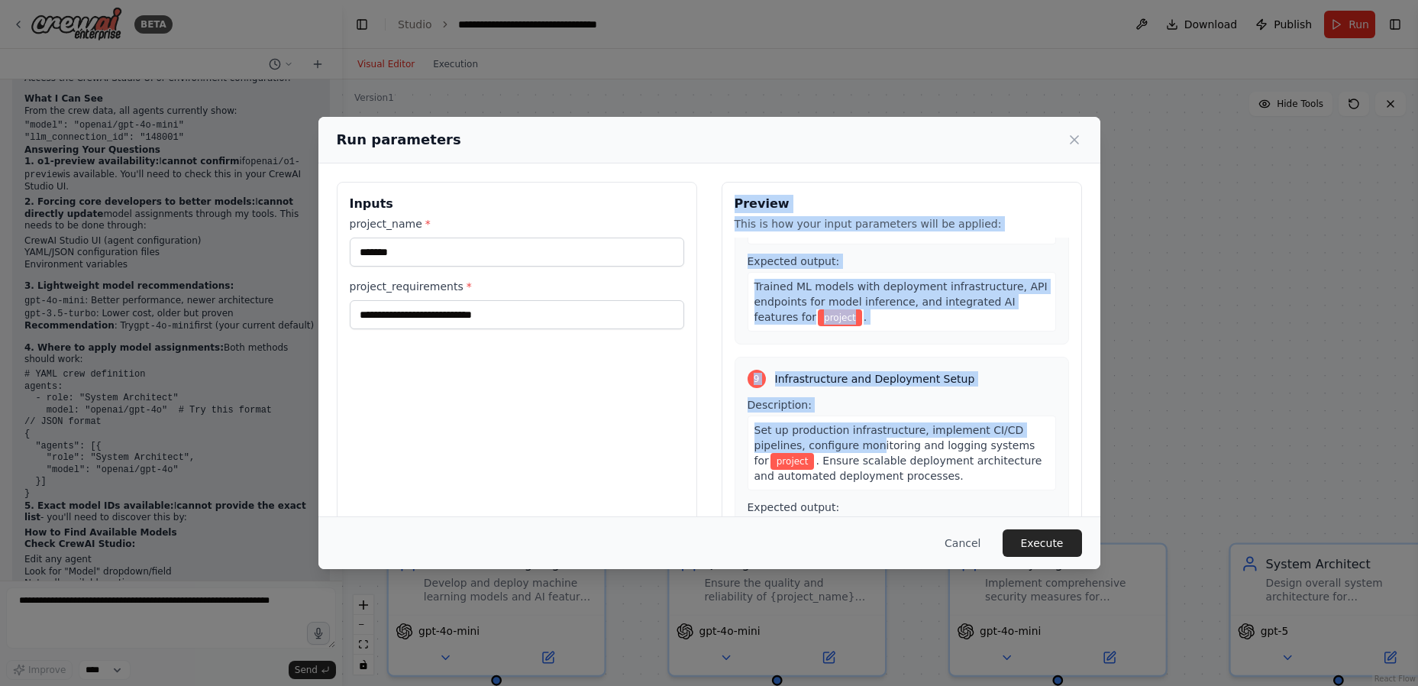
drag, startPoint x: 730, startPoint y: 202, endPoint x: 865, endPoint y: 400, distance: 239.6
click at [865, 400] on div "Preview This is how your input parameters will be applied: 1 Project Planning a…" at bounding box center [902, 363] width 360 height 362
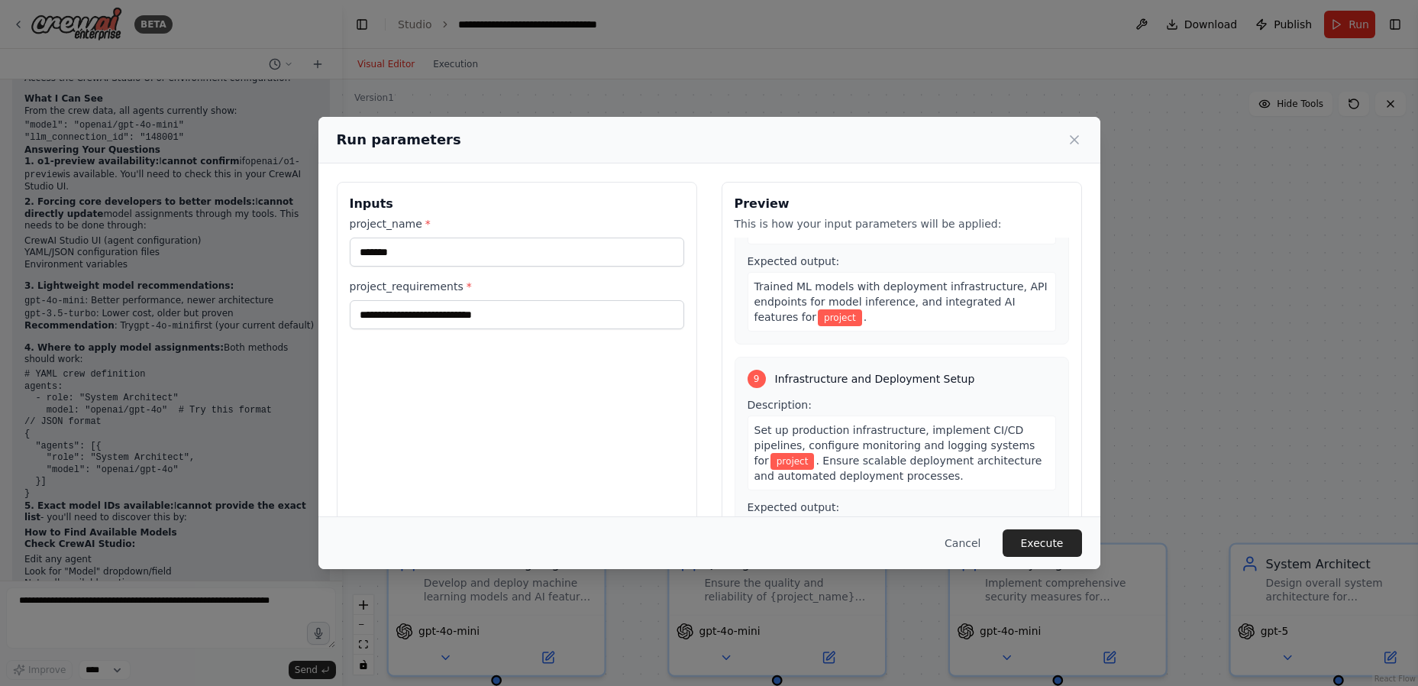
click at [937, 454] on span ". Ensure scalable deployment architecture and automated deployment processes." at bounding box center [899, 467] width 288 height 27
click at [1070, 541] on button "Execute" at bounding box center [1042, 542] width 79 height 27
click at [495, 320] on input "project_requirements *" at bounding box center [517, 314] width 334 height 29
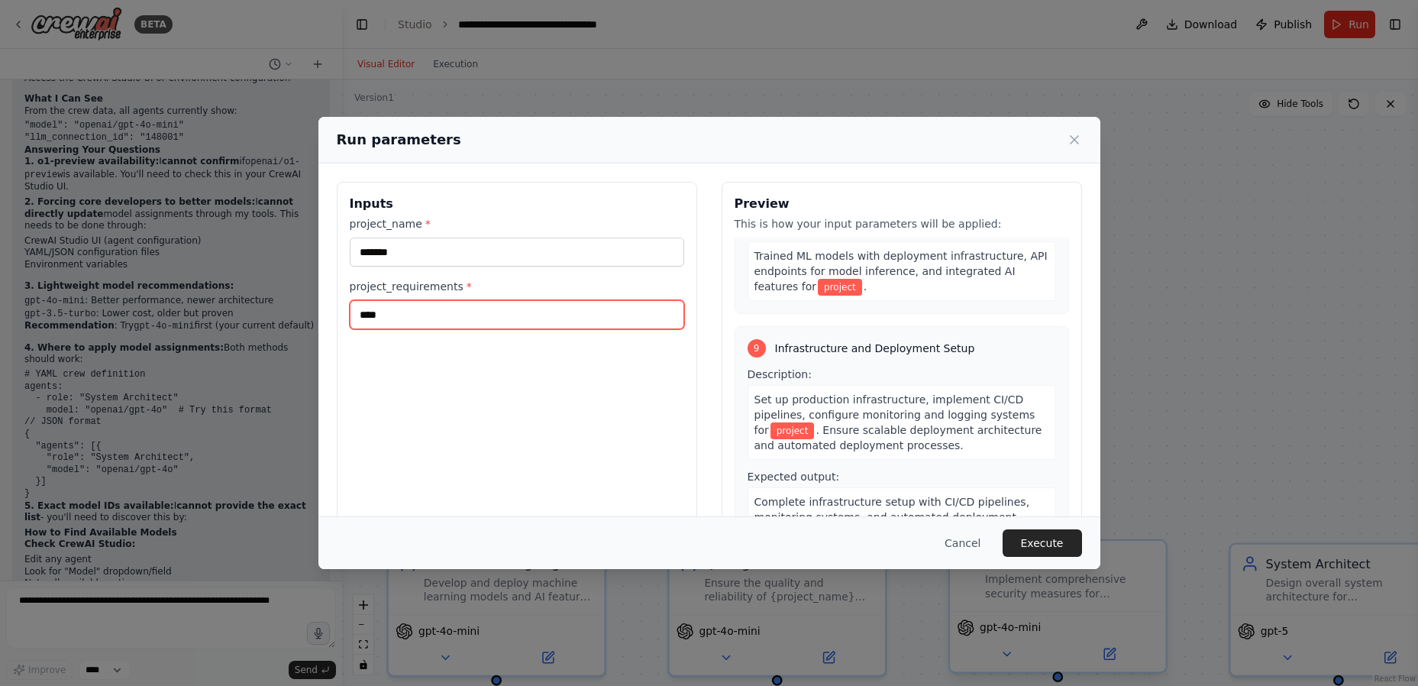
type input "****"
click at [1045, 553] on button "Execute" at bounding box center [1042, 542] width 79 height 27
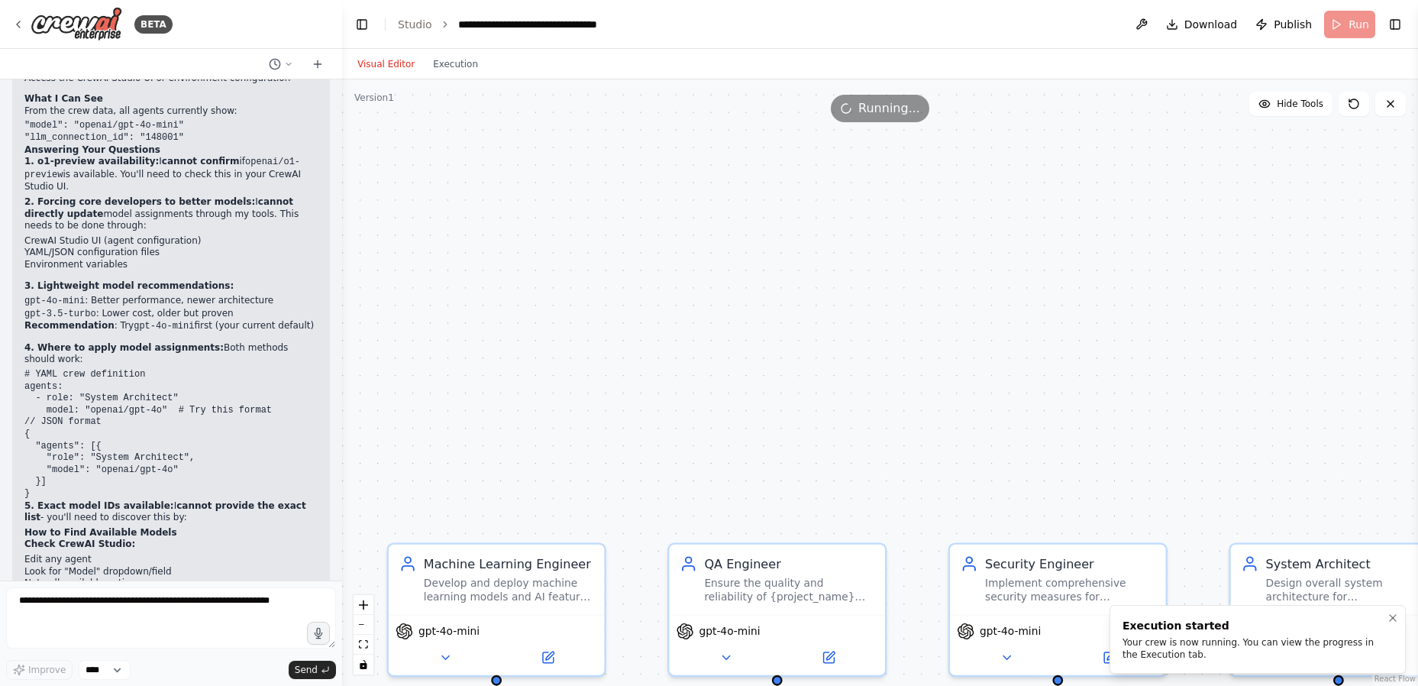
click at [1219, 646] on div "Your crew is now running. You can view the progress in the Execution tab." at bounding box center [1255, 648] width 264 height 24
click at [1174, 630] on div "Execution started" at bounding box center [1255, 625] width 264 height 15
click at [1391, 619] on icon "Notifications (F8)" at bounding box center [1393, 618] width 12 height 12
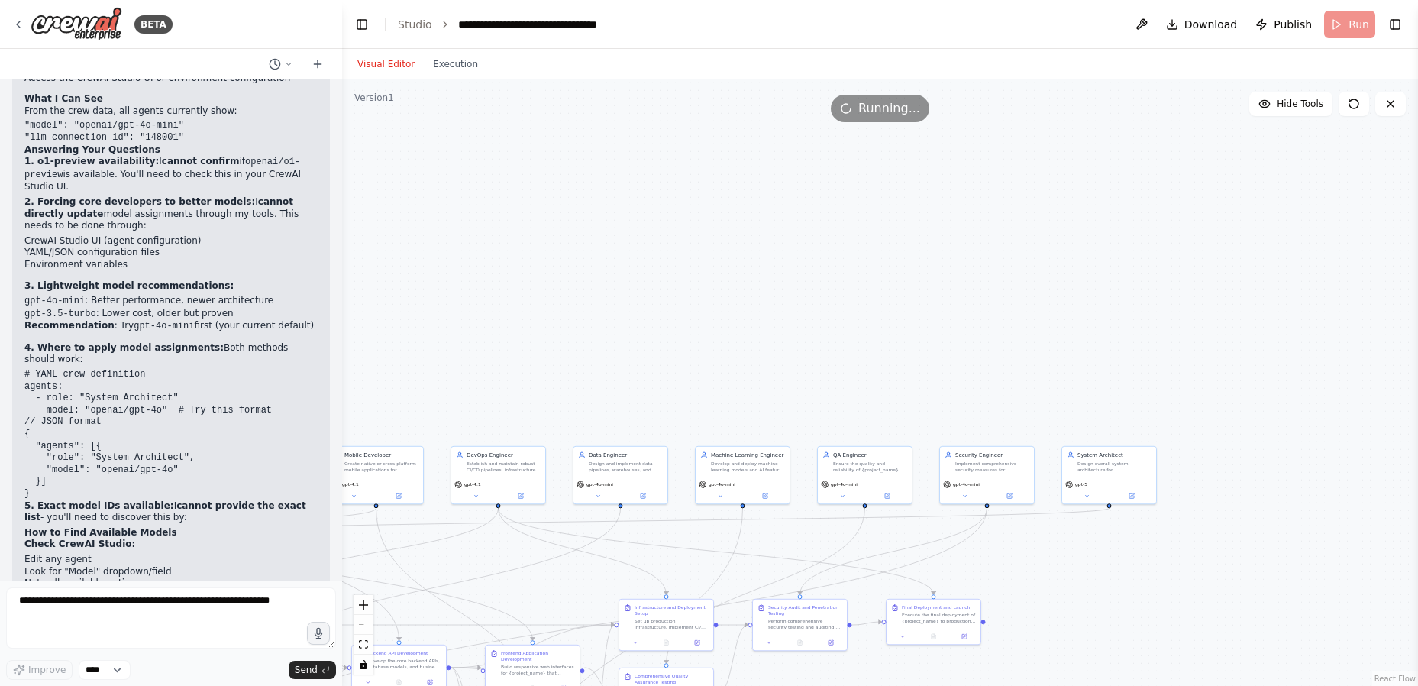
drag, startPoint x: 813, startPoint y: 399, endPoint x: 1054, endPoint y: 225, distance: 298.0
drag, startPoint x: 702, startPoint y: 393, endPoint x: 782, endPoint y: 365, distance: 84.8
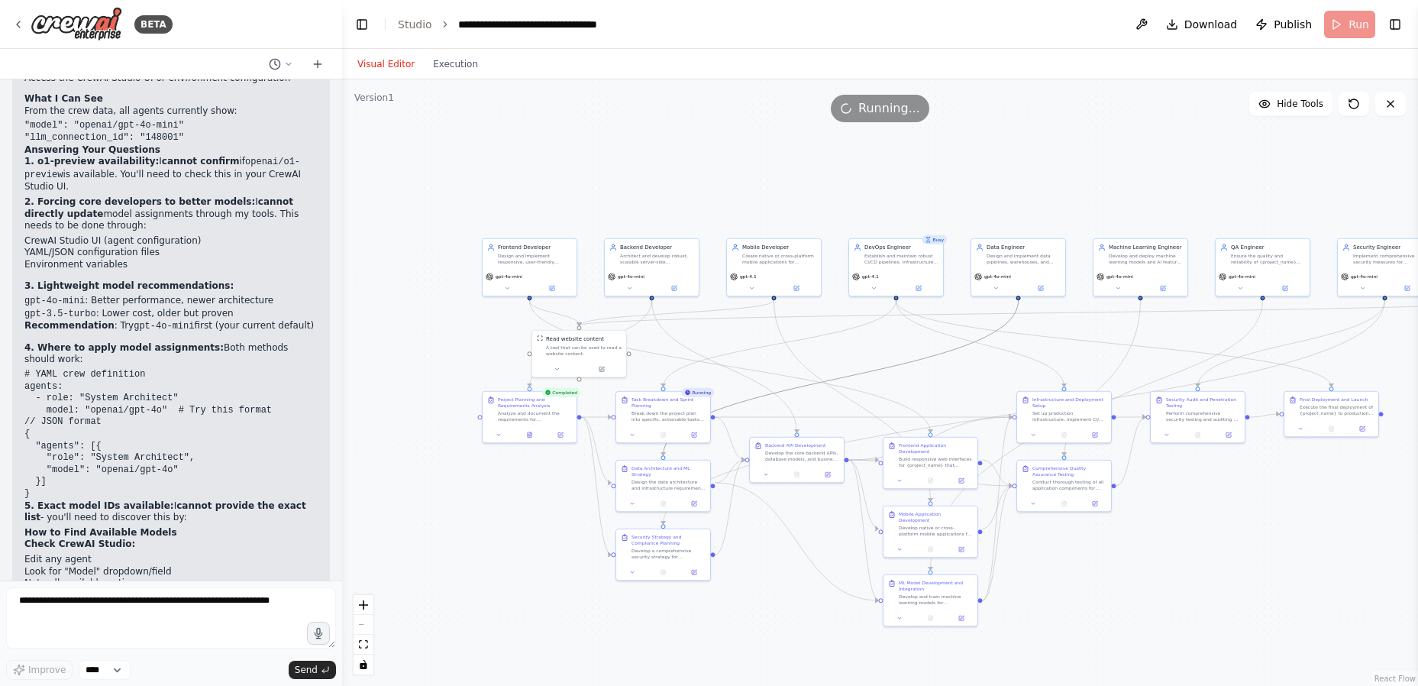
drag, startPoint x: 510, startPoint y: 574, endPoint x: 908, endPoint y: 366, distance: 448.8
click at [920, 285] on icon at bounding box center [919, 286] width 4 height 4
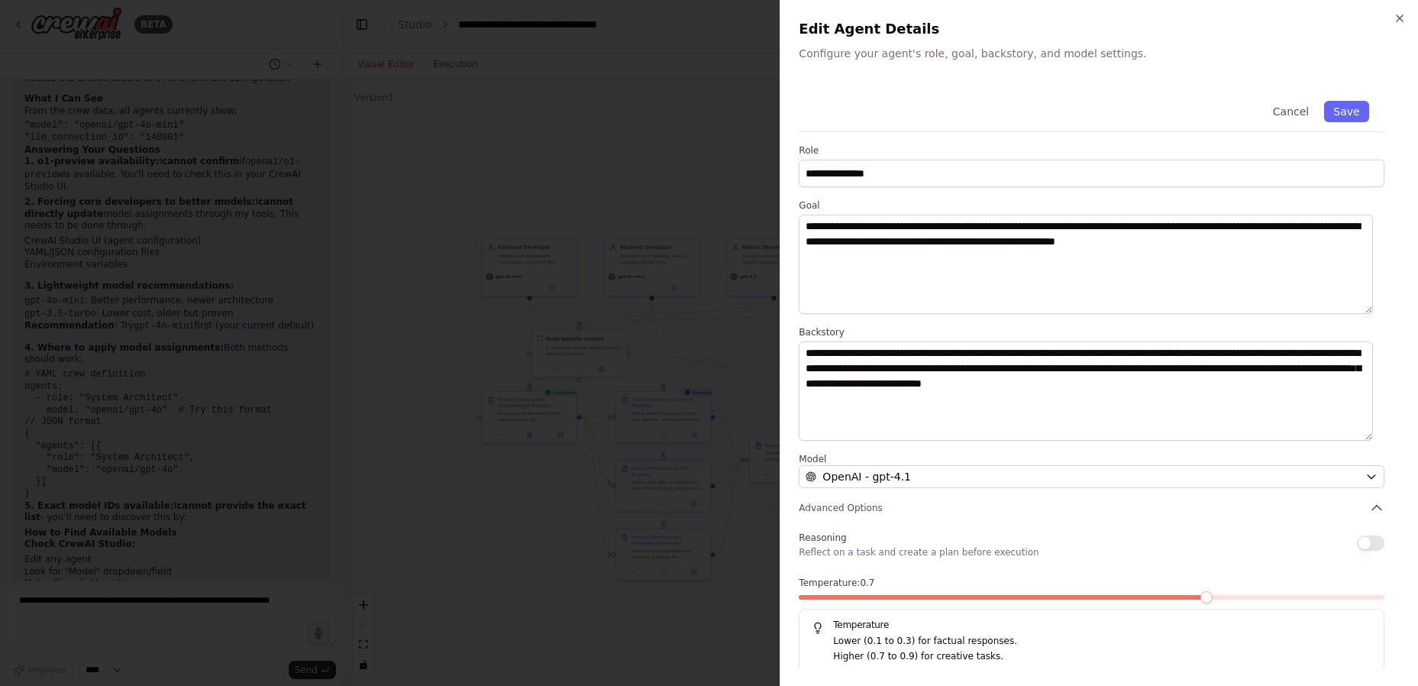
scroll to position [6, 0]
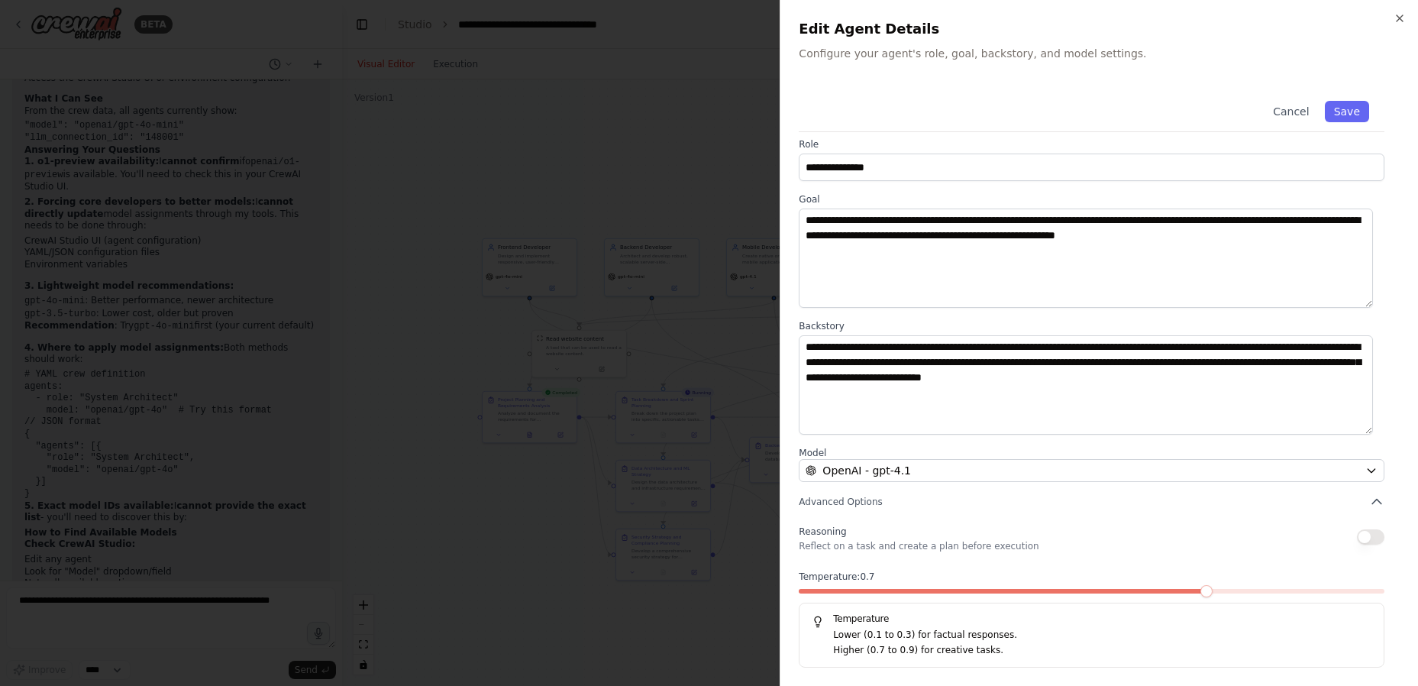
click at [1201, 587] on span at bounding box center [1207, 591] width 12 height 12
click at [1201, 593] on span at bounding box center [1207, 591] width 12 height 12
click at [685, 637] on div at bounding box center [709, 343] width 1418 height 686
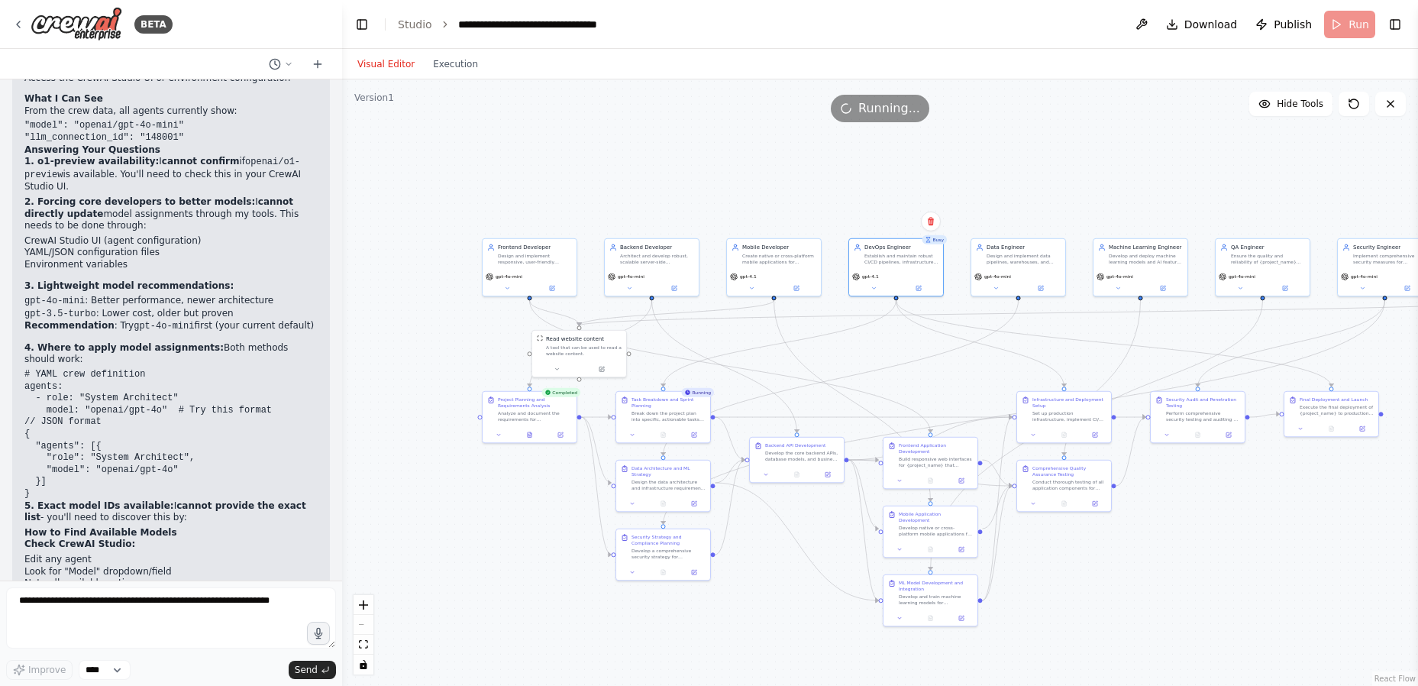
click at [879, 102] on span "Running..." at bounding box center [889, 108] width 62 height 18
click at [876, 106] on span "Running..." at bounding box center [889, 108] width 62 height 18
click at [875, 108] on span "Running..." at bounding box center [889, 108] width 62 height 18
click at [1305, 98] on span "Hide Tools" at bounding box center [1300, 104] width 47 height 12
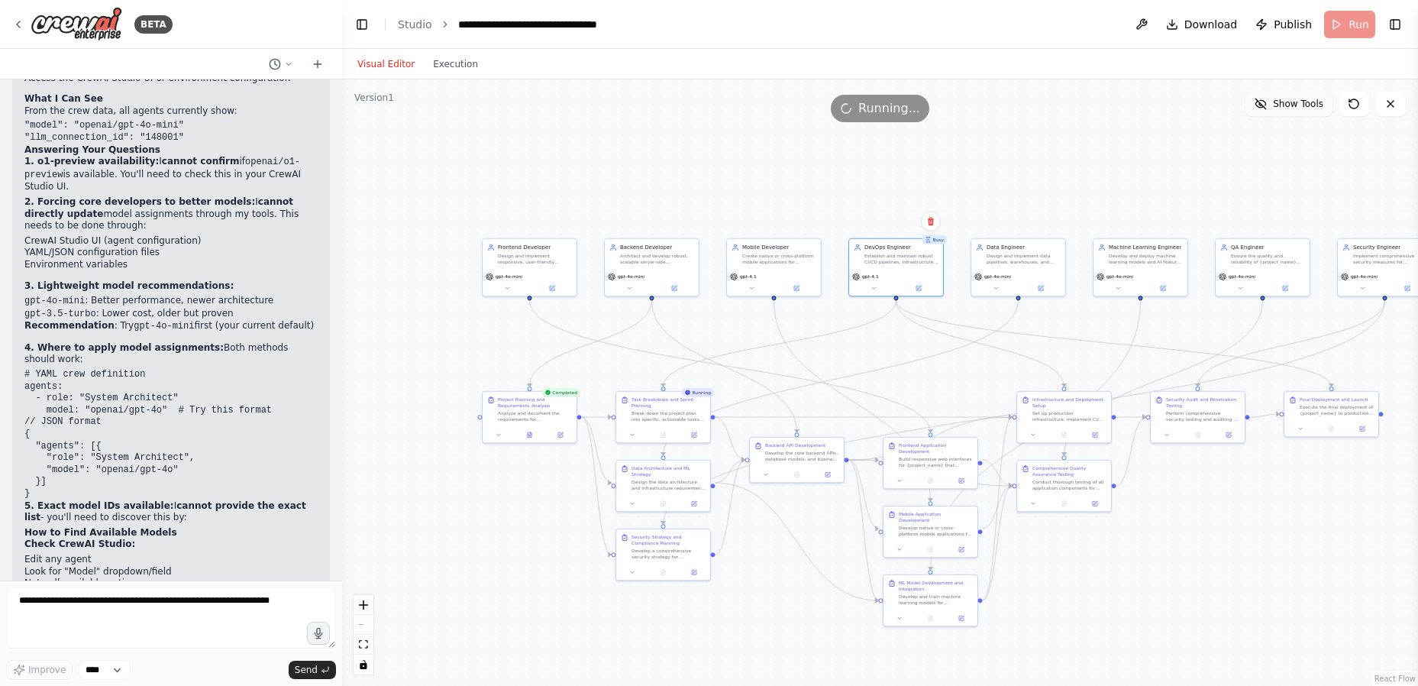
click at [1305, 98] on span "Show Tools" at bounding box center [1298, 104] width 50 height 12
click at [1305, 98] on span "Hide Tools" at bounding box center [1300, 104] width 47 height 12
click at [1305, 98] on span "Show Tools" at bounding box center [1298, 104] width 50 height 12
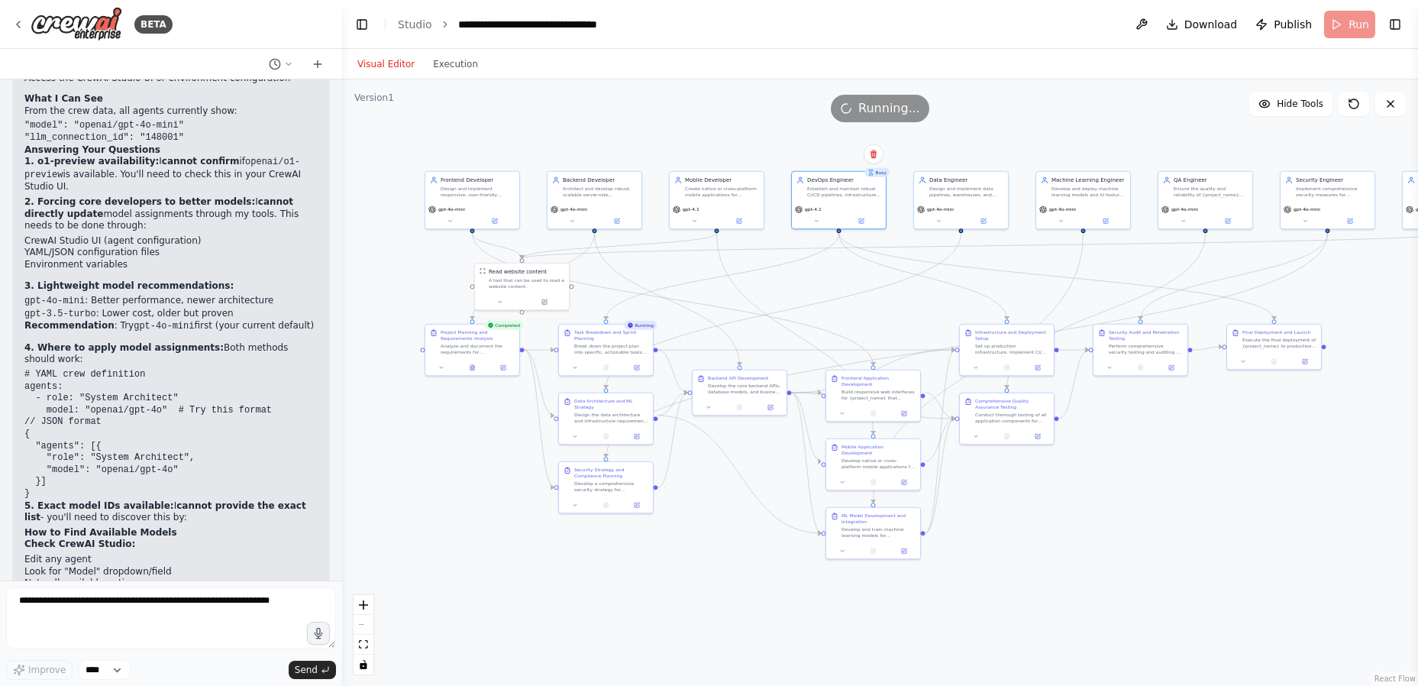
drag, startPoint x: 1188, startPoint y: 336, endPoint x: 1130, endPoint y: 269, distance: 88.3
click at [187, 612] on textarea at bounding box center [171, 617] width 330 height 61
type textarea "*****"
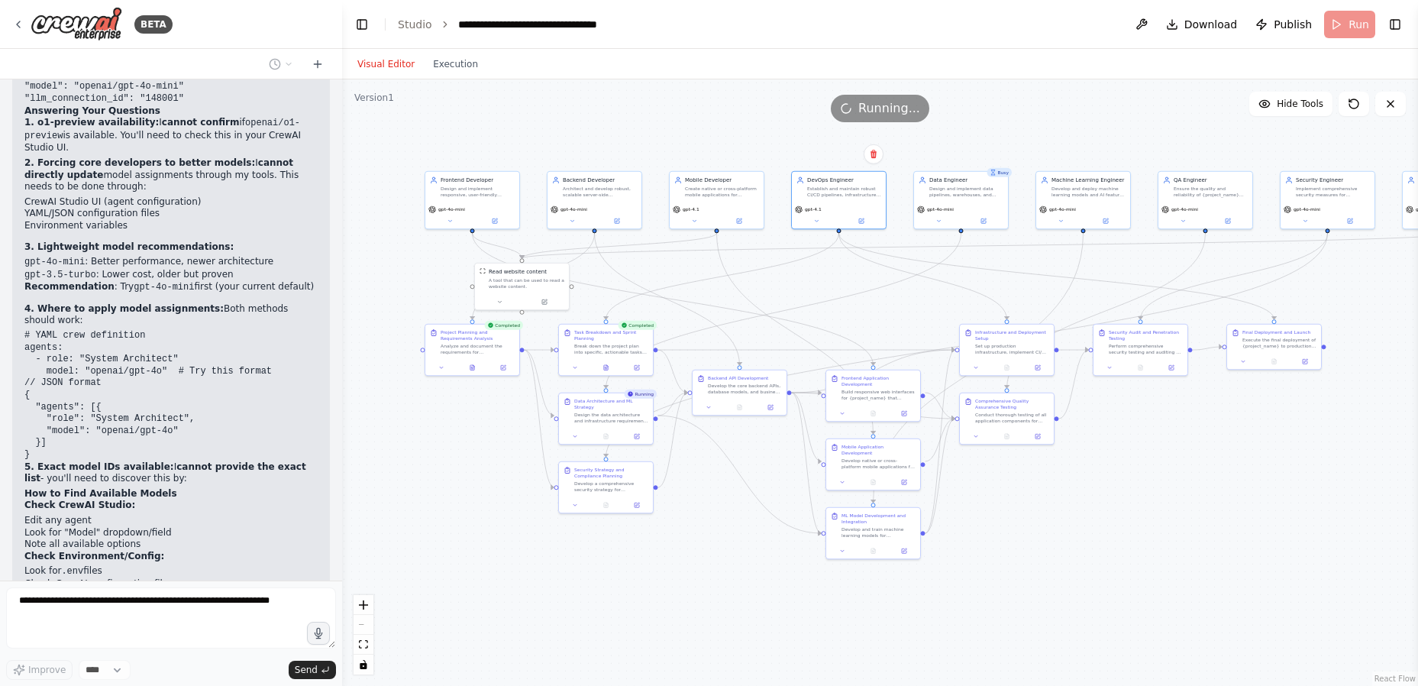
scroll to position [7689, 0]
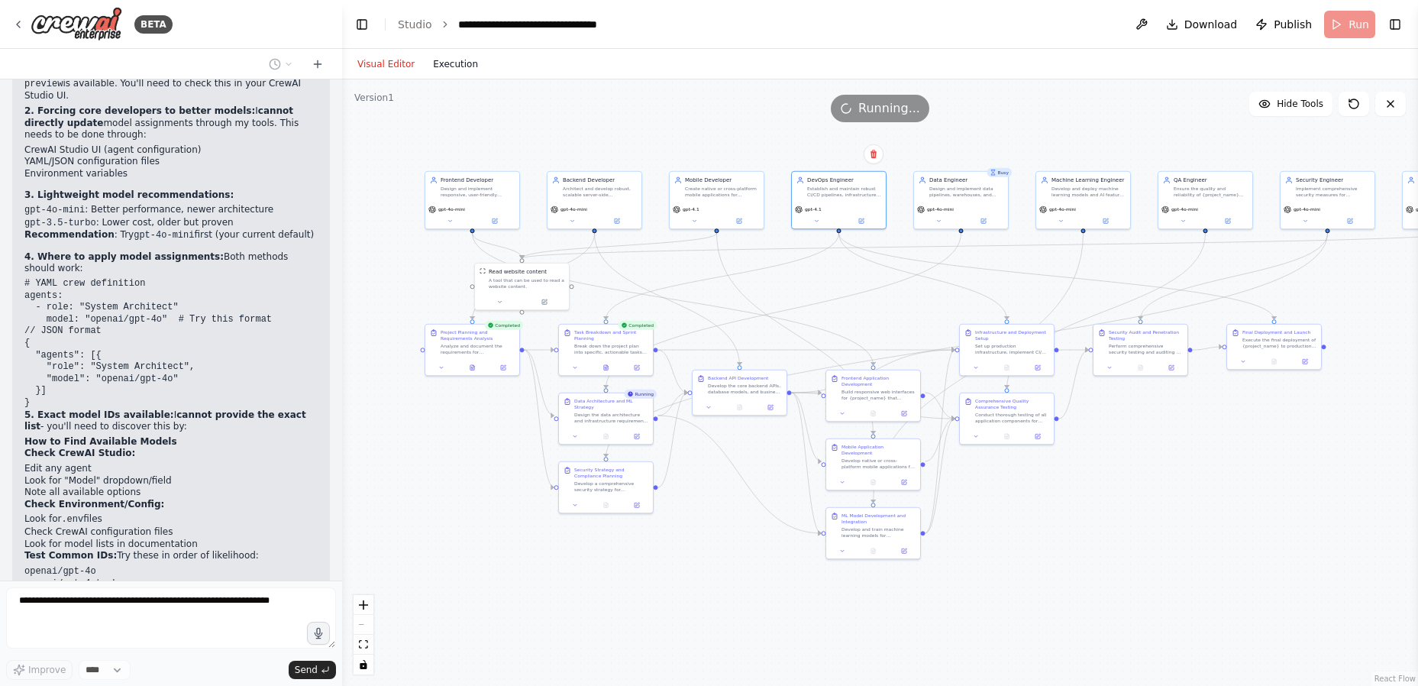
click at [452, 67] on button "Execution" at bounding box center [455, 64] width 63 height 18
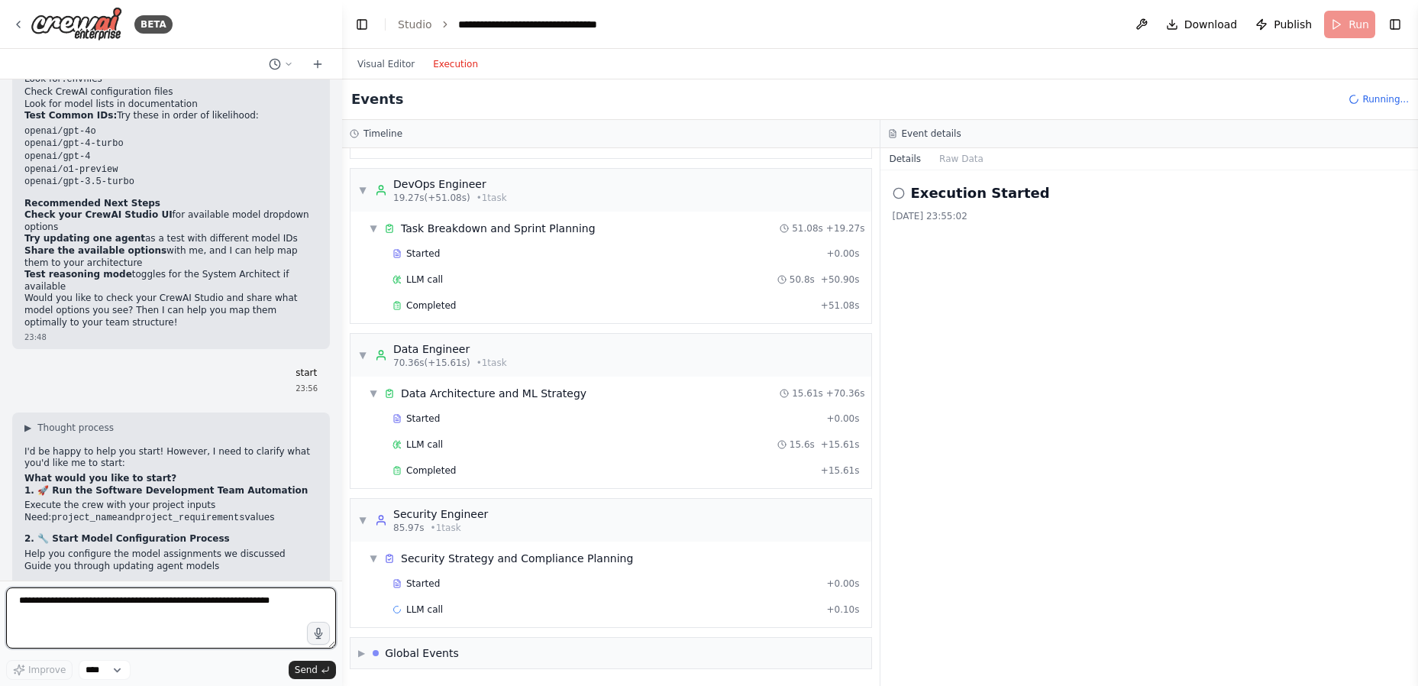
scroll to position [8155, 0]
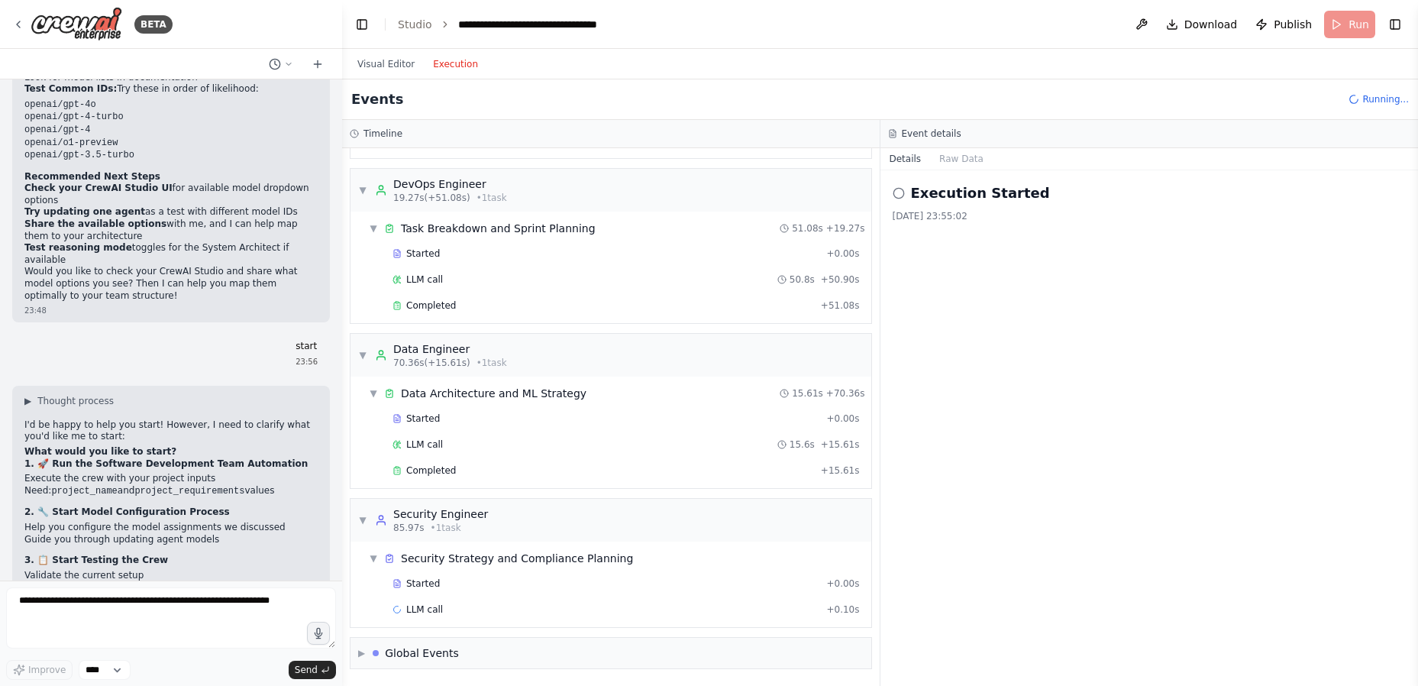
drag, startPoint x: 115, startPoint y: 522, endPoint x: 21, endPoint y: 481, distance: 102.3
click at [21, 481] on div "▶ Thought process I'd be happy to help you start! However, I need to clarify wh…" at bounding box center [171, 633] width 318 height 494
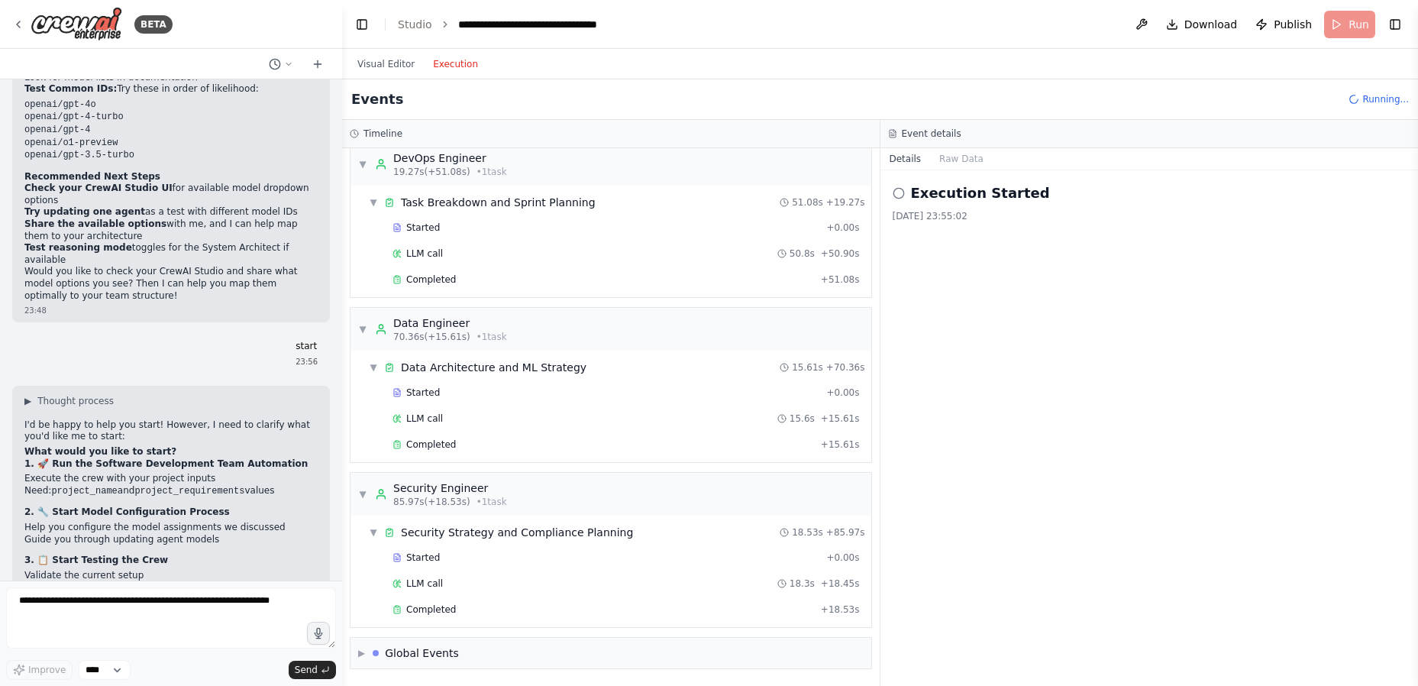
scroll to position [258, 0]
copy ul "Project: "E-commerce Mobile App" Requirements: "iOS/Android app with user authe…"
click at [99, 617] on textarea at bounding box center [171, 617] width 330 height 61
paste textarea "**********"
type textarea "**********"
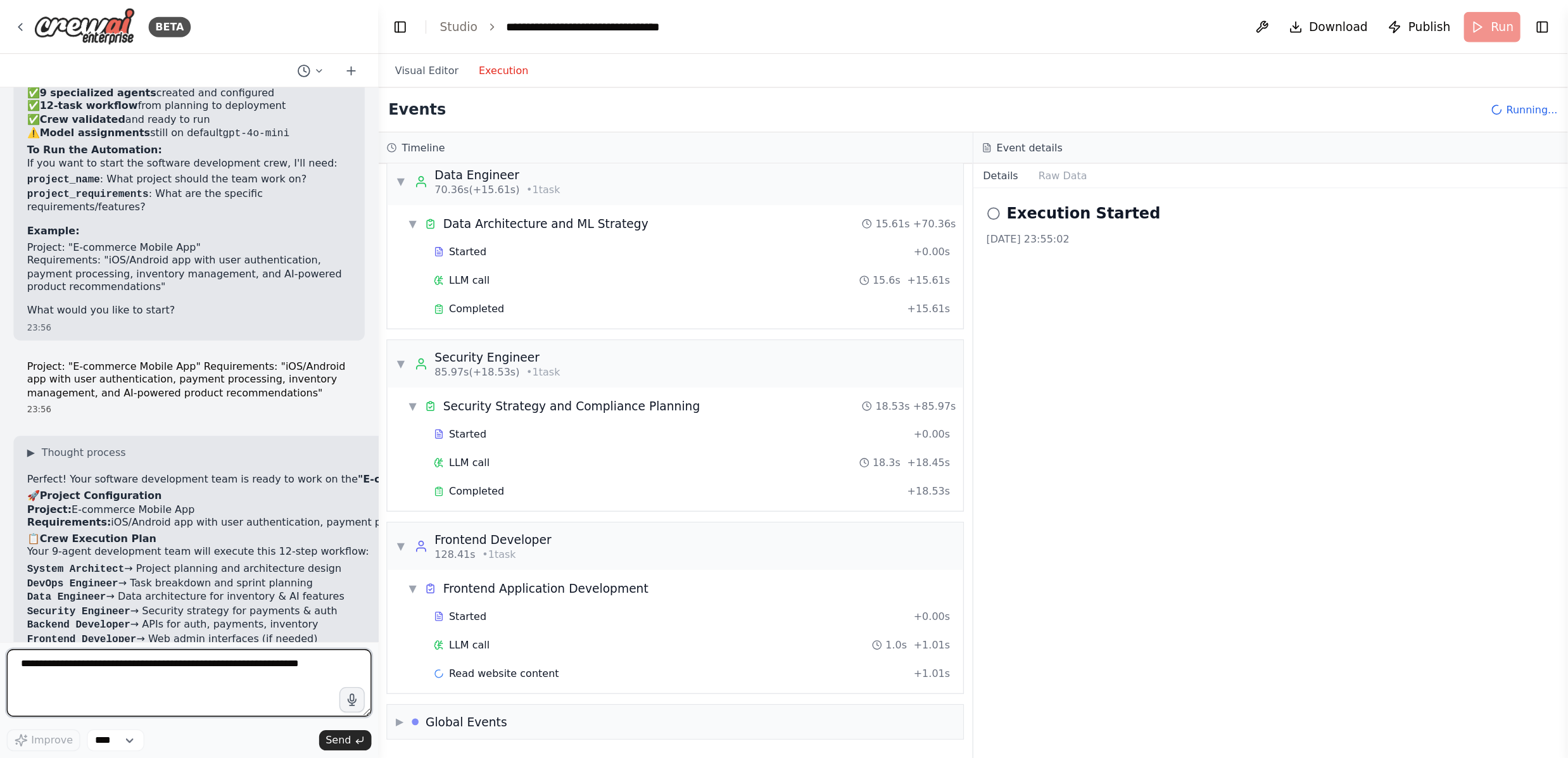
scroll to position [7260, 0]
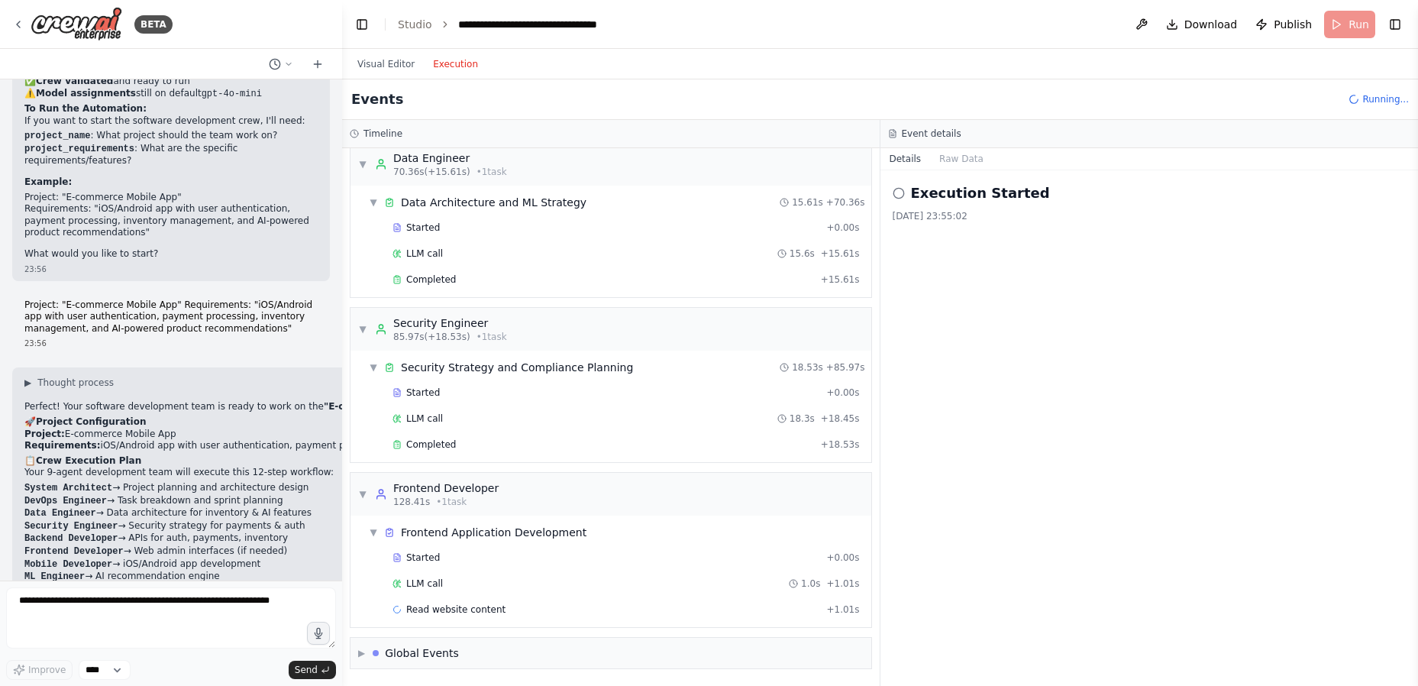
drag, startPoint x: 101, startPoint y: 517, endPoint x: 267, endPoint y: 530, distance: 167.0
drag, startPoint x: 146, startPoint y: 545, endPoint x: 276, endPoint y: 541, distance: 130.6
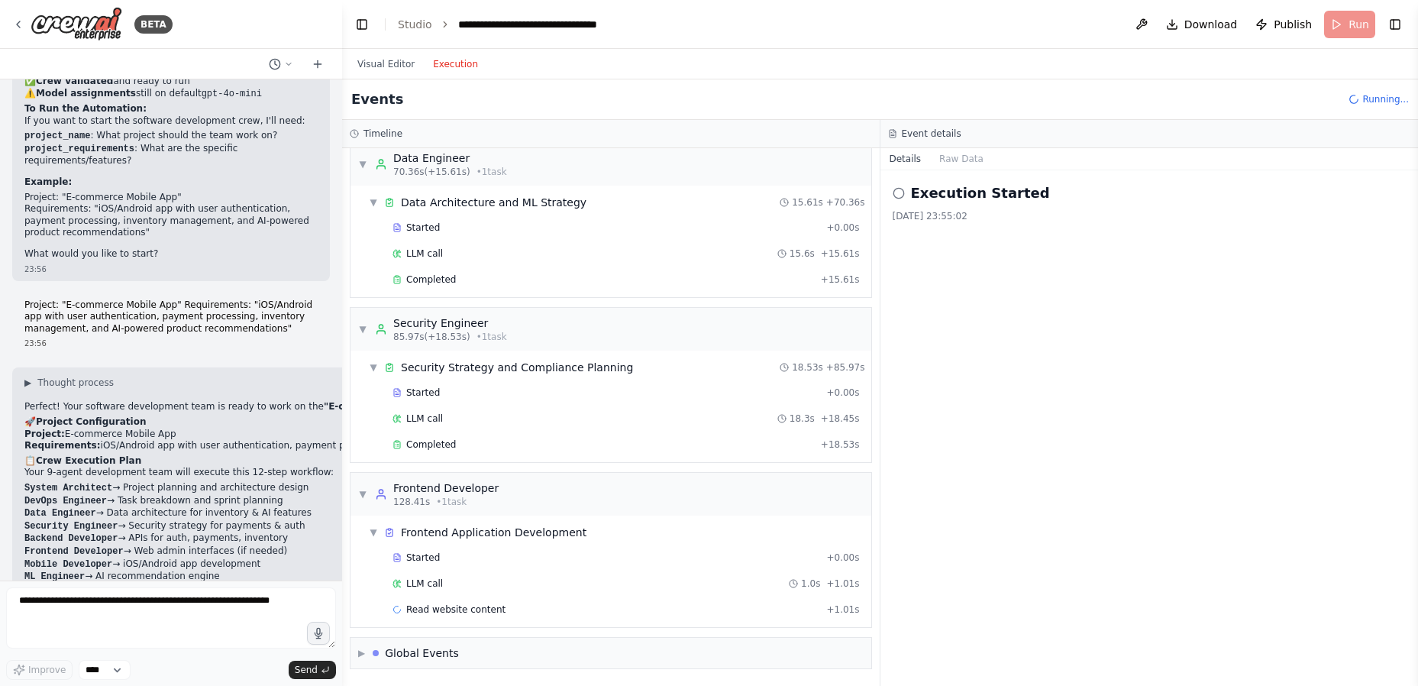
click at [899, 191] on icon at bounding box center [899, 193] width 12 height 12
click at [931, 247] on div "Execution Started [DATE] 23:55:02" at bounding box center [1150, 427] width 538 height 515
click at [953, 157] on button "Raw Data" at bounding box center [961, 158] width 63 height 21
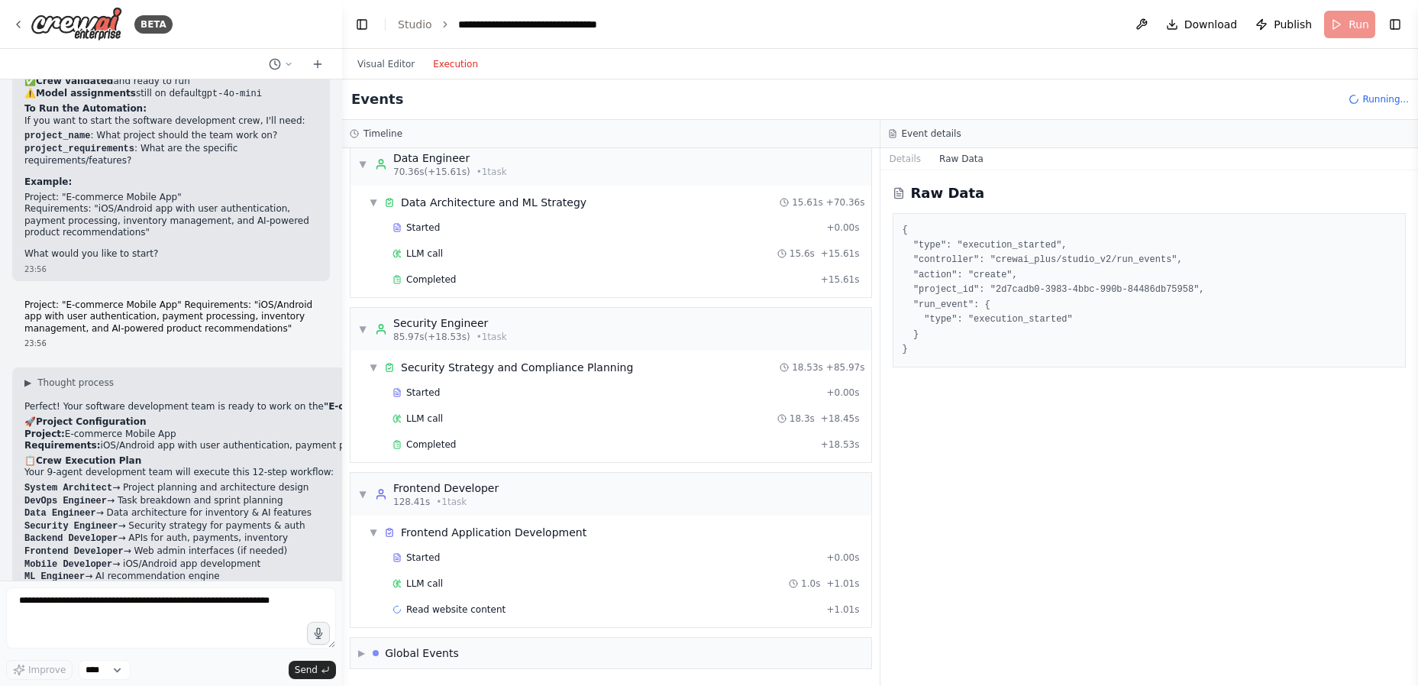
click at [993, 270] on pre "{ "type": "execution_started", "controller": "crewai_plus/studio_v2/run_events"…" at bounding box center [1150, 290] width 494 height 134
click at [993, 267] on pre "{ "type": "execution_started", "controller": "crewai_plus/studio_v2/run_events"…" at bounding box center [1150, 290] width 494 height 134
click at [899, 158] on button "Details" at bounding box center [906, 158] width 50 height 21
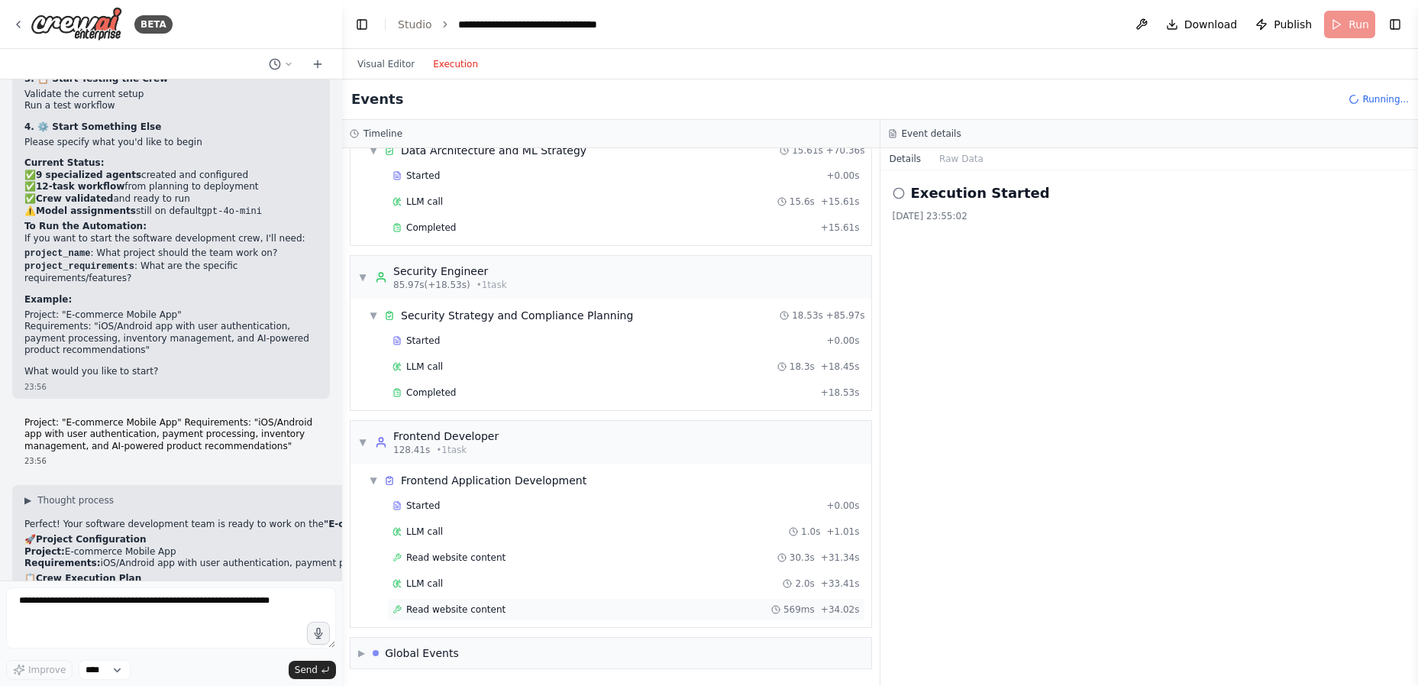
scroll to position [527, 0]
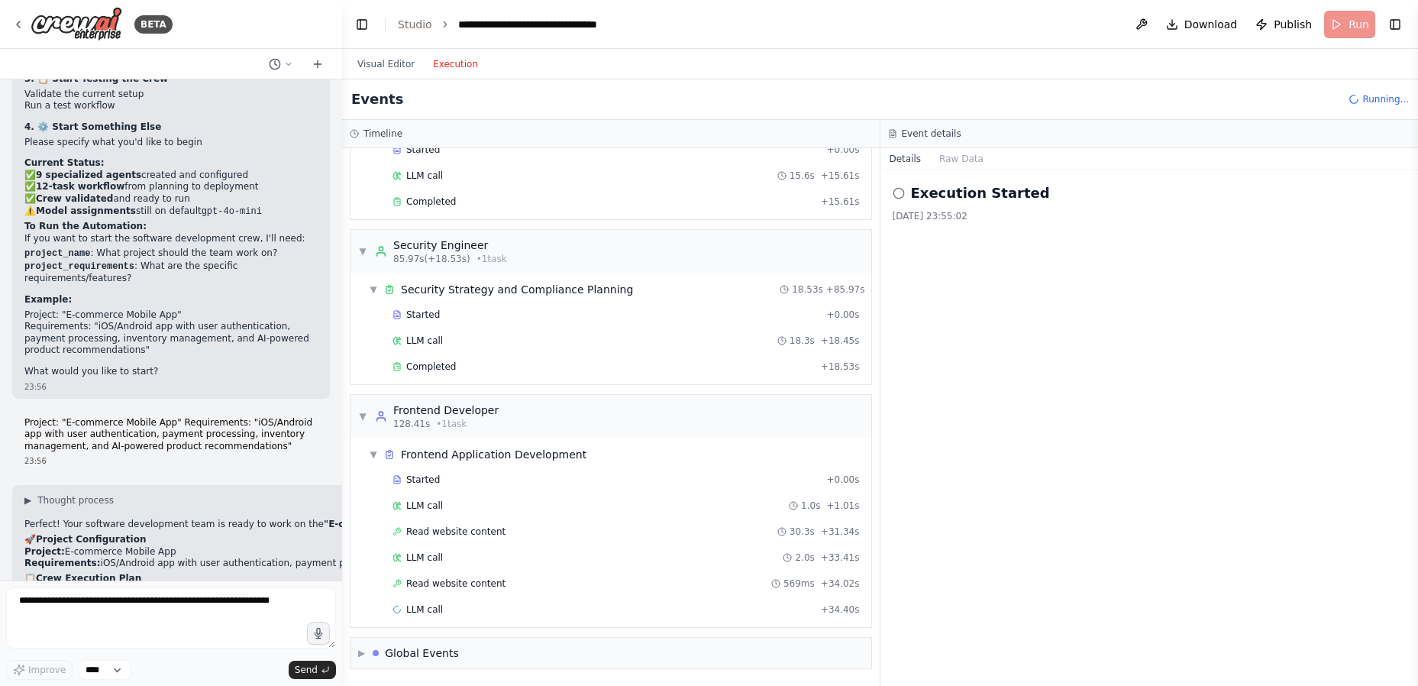
click at [900, 191] on icon at bounding box center [899, 193] width 12 height 12
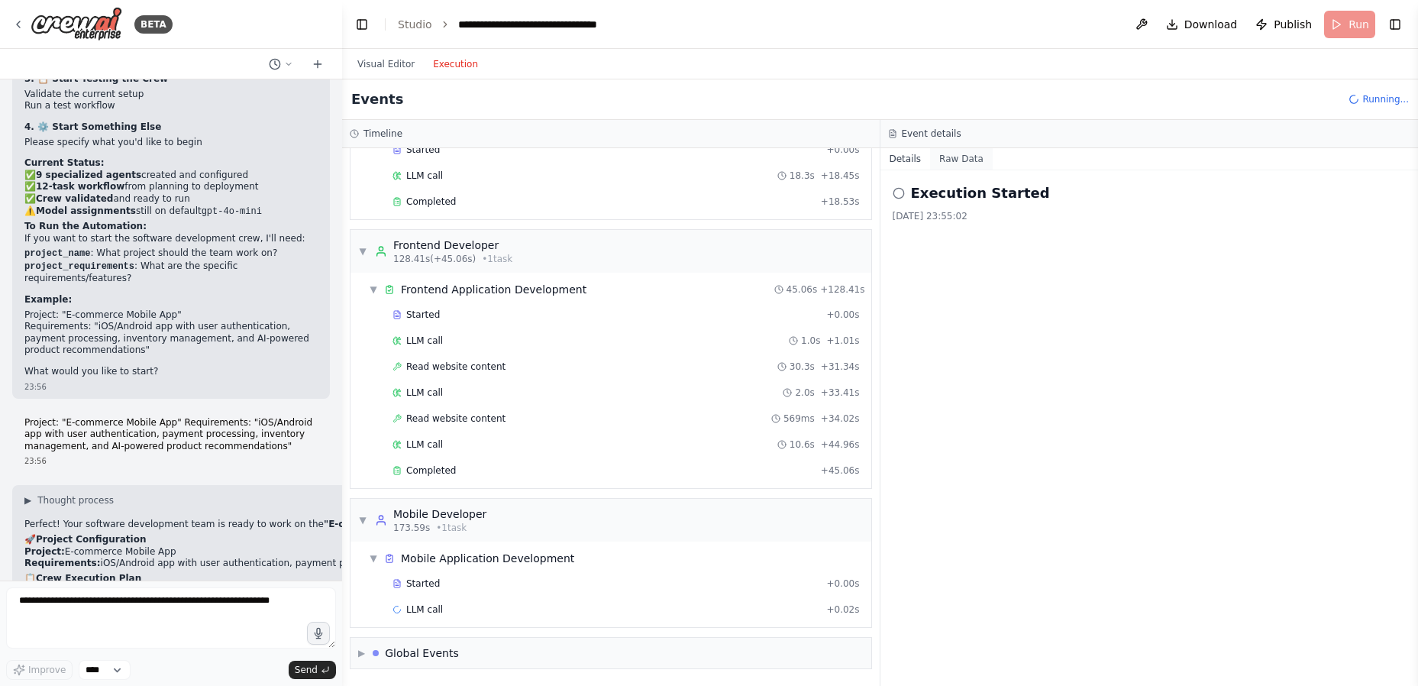
click at [958, 151] on button "Raw Data" at bounding box center [961, 158] width 63 height 21
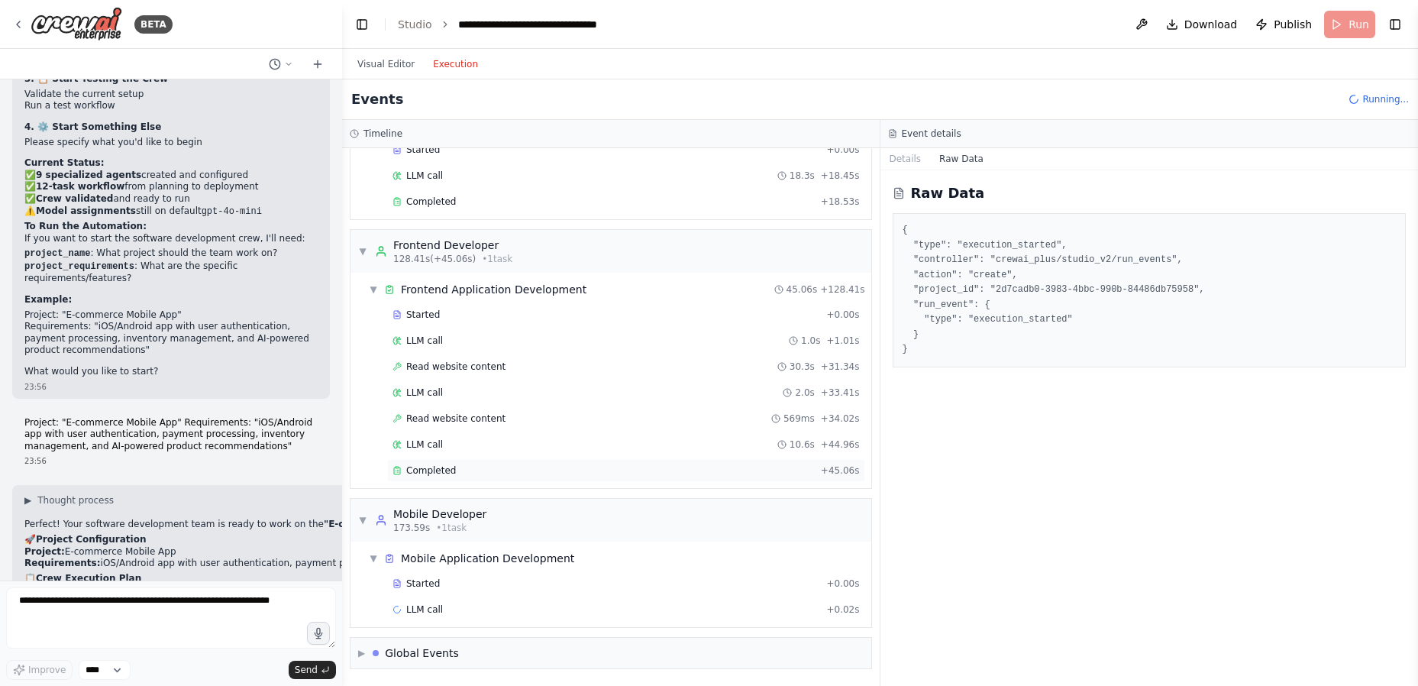
click at [435, 471] on span "Completed" at bounding box center [431, 470] width 50 height 12
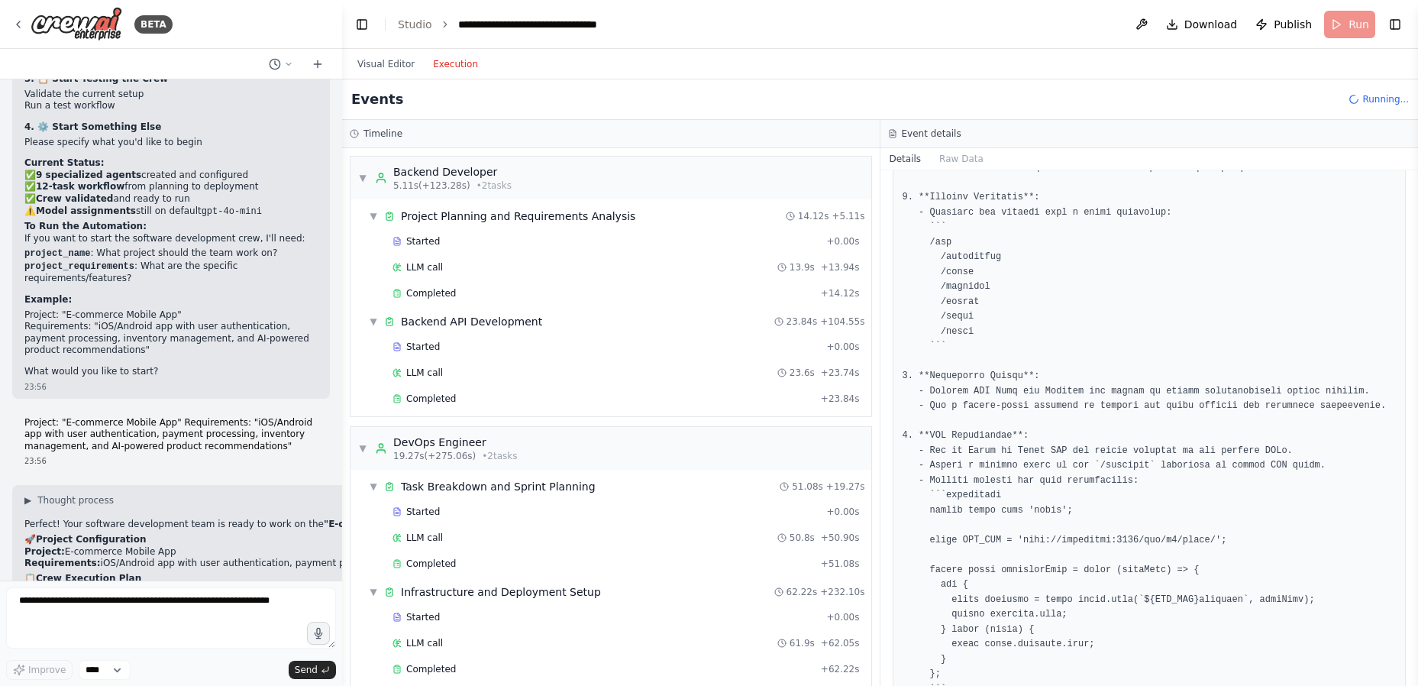
scroll to position [0, 0]
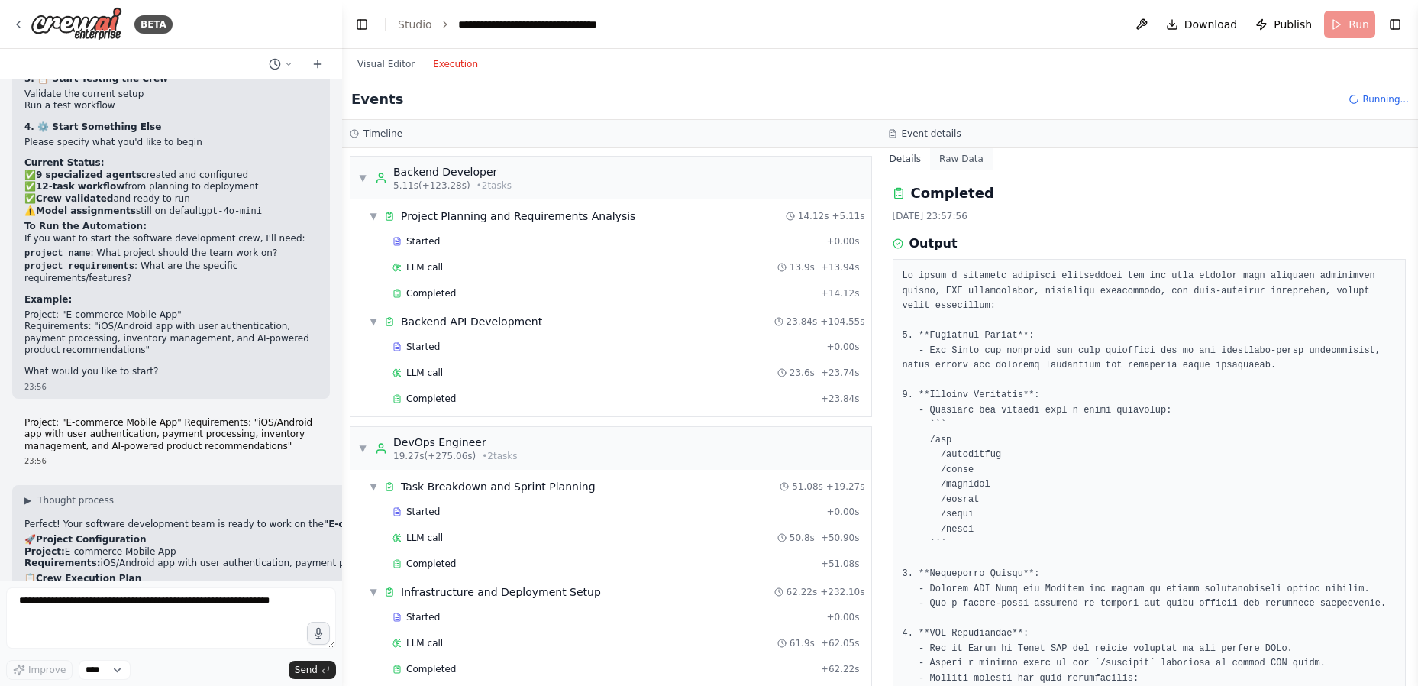
click at [958, 155] on button "Raw Data" at bounding box center [961, 158] width 63 height 21
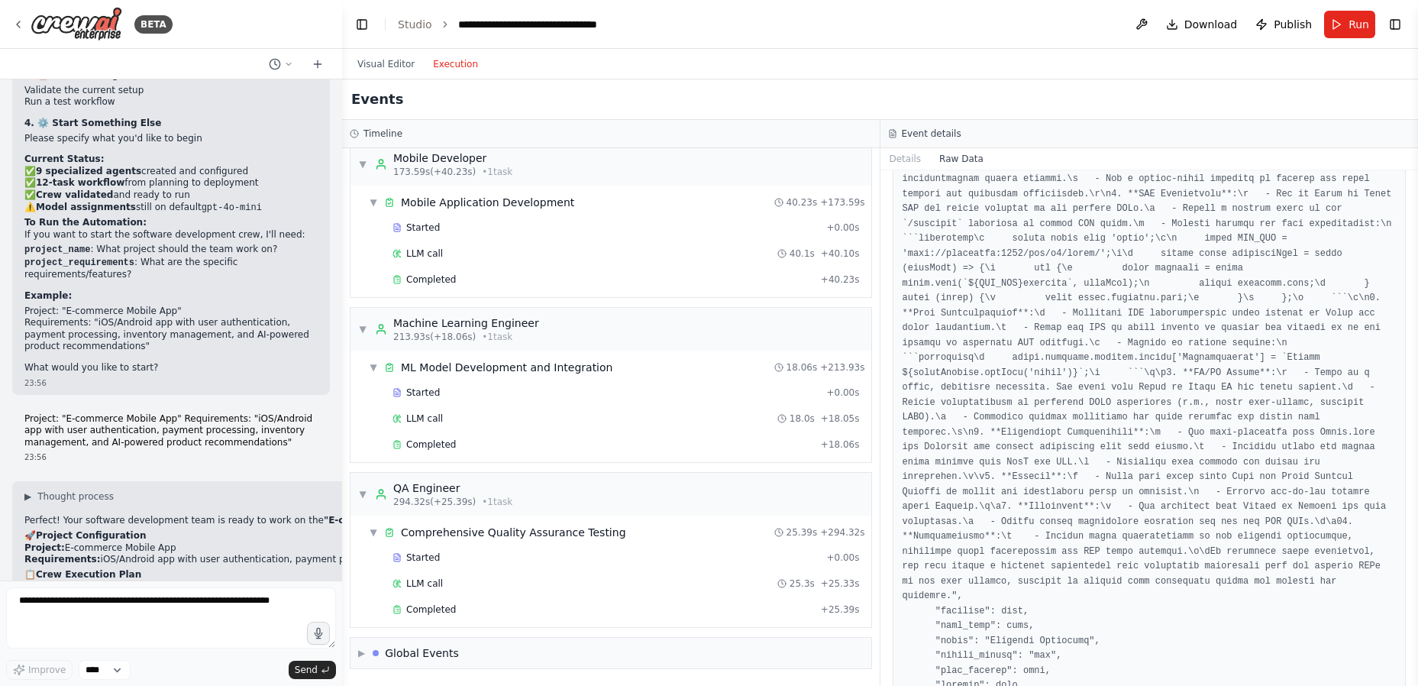
scroll to position [8754, 0]
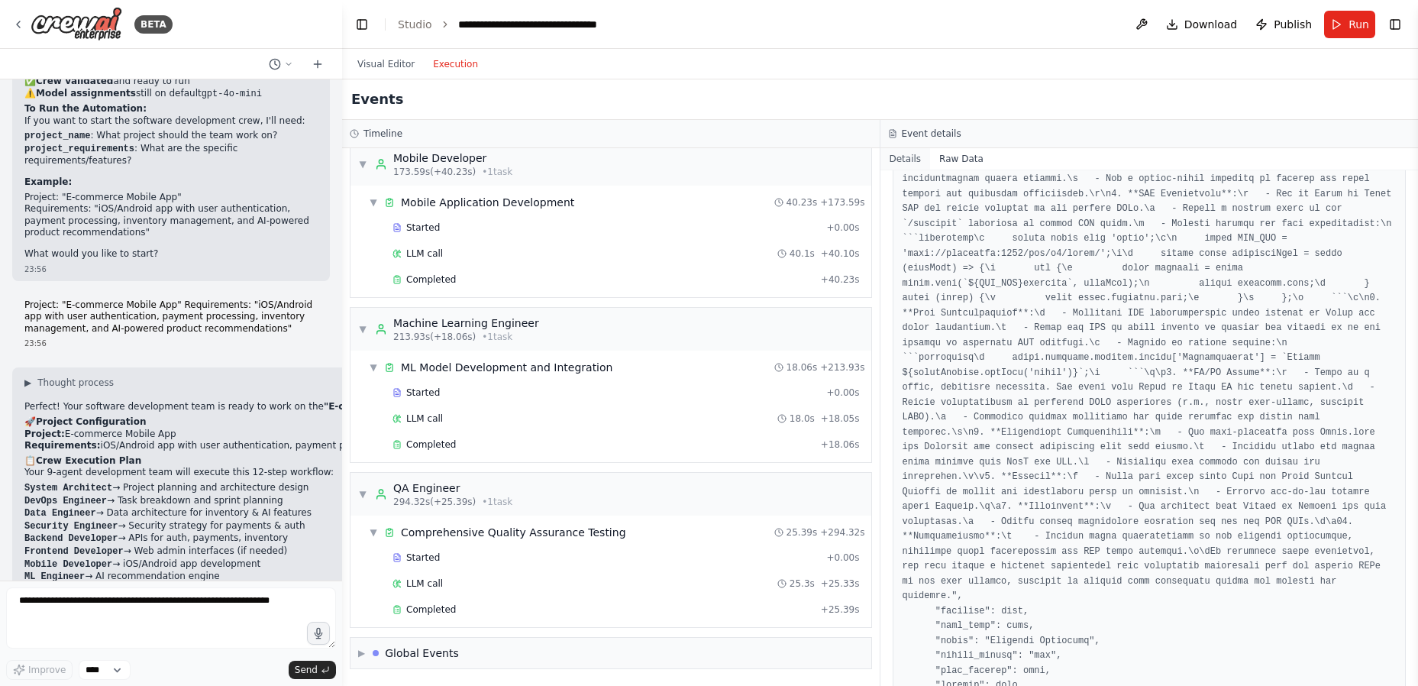
click at [905, 154] on button "Details" at bounding box center [906, 158] width 50 height 21
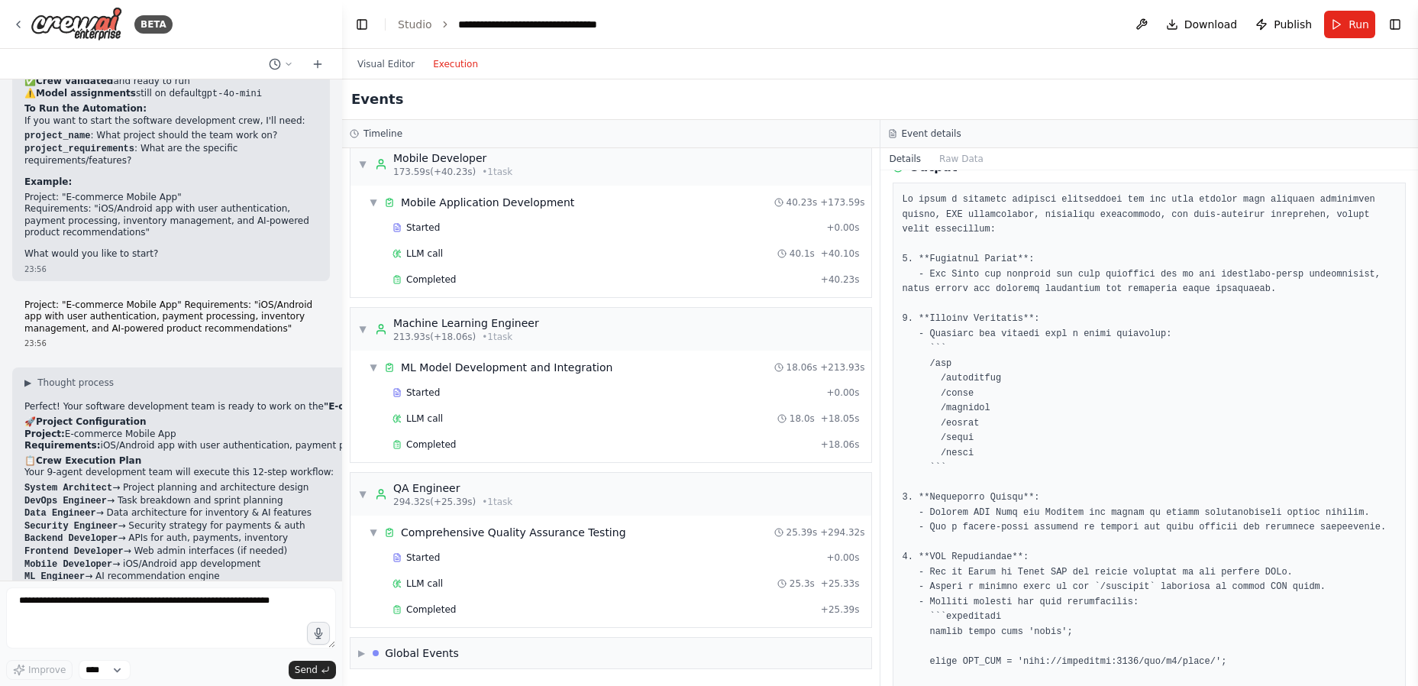
scroll to position [0, 0]
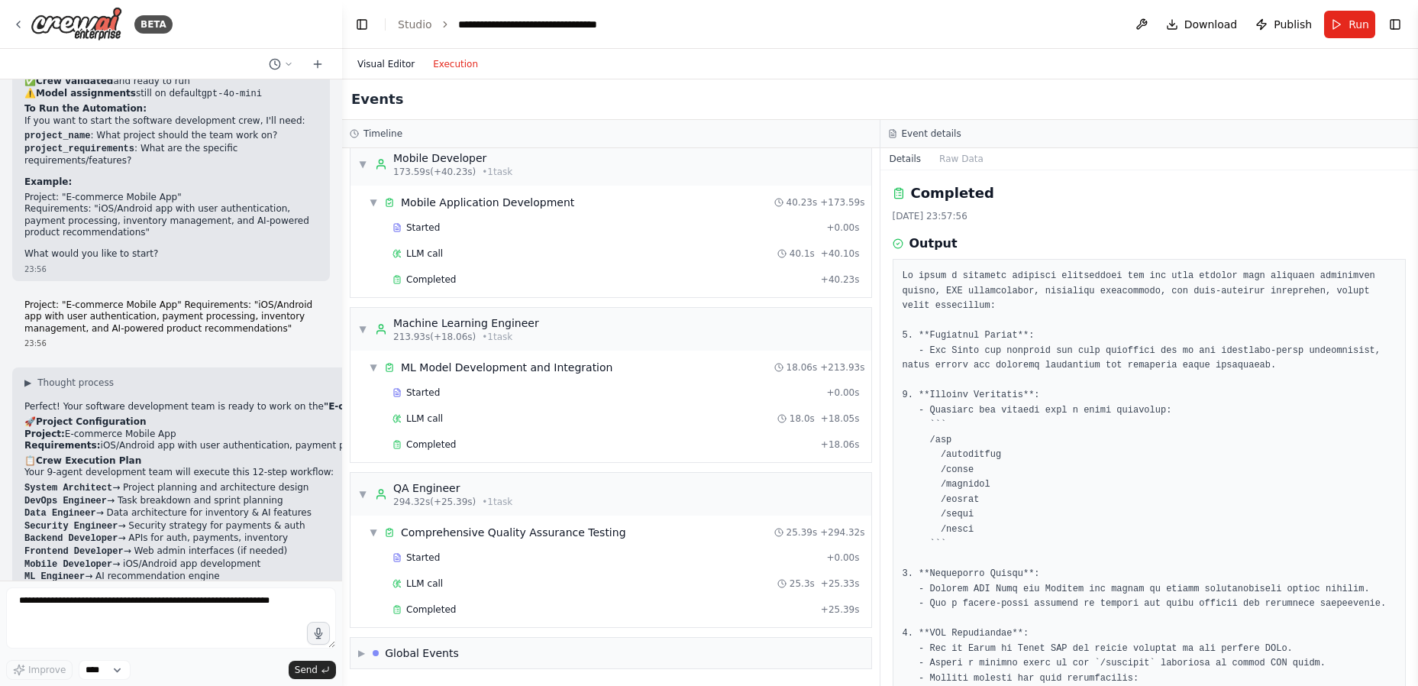
click at [388, 63] on button "Visual Editor" at bounding box center [386, 64] width 76 height 18
